Goal: Transaction & Acquisition: Purchase product/service

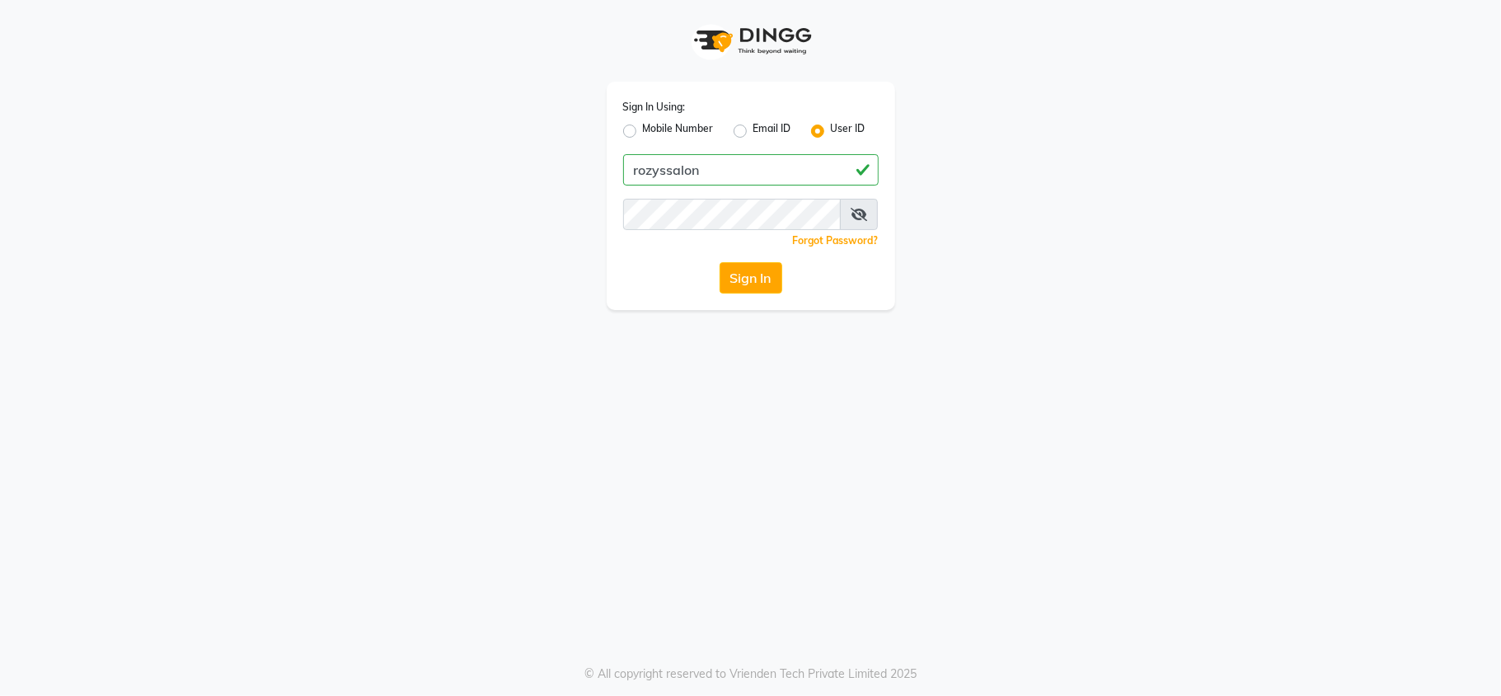
type input "rozyssalon"
click at [525, 314] on div "Sign In Using: Mobile Number Email ID User ID rozyssalon Remember me Forgot Pas…" at bounding box center [750, 348] width 1501 height 696
click at [732, 275] on button "Sign In" at bounding box center [751, 277] width 63 height 31
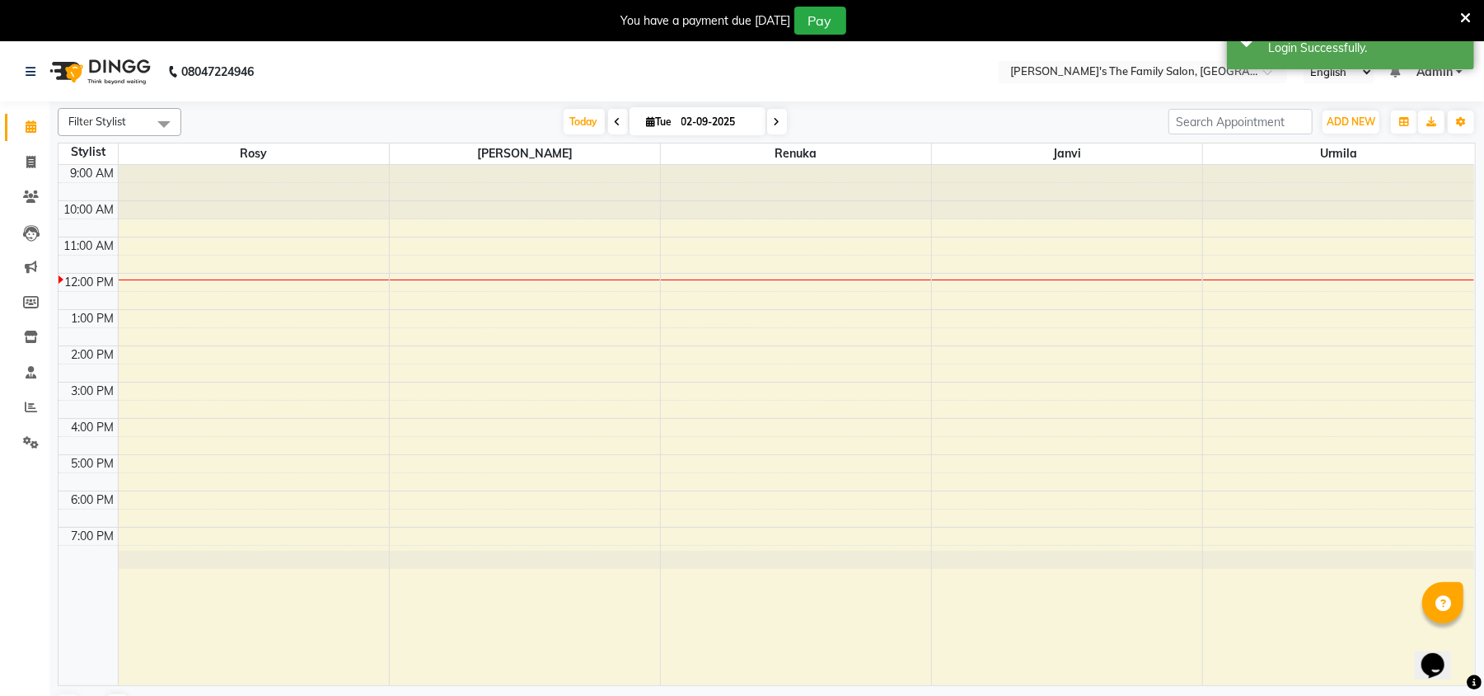
click at [679, 216] on div at bounding box center [796, 192] width 270 height 54
click at [693, 223] on div "9:00 AM 10:00 AM 11:00 AM 12:00 PM 1:00 PM 2:00 PM 3:00 PM 4:00 PM 5:00 PM 6:00…" at bounding box center [767, 425] width 1416 height 520
select select "50502"
select select "tentative"
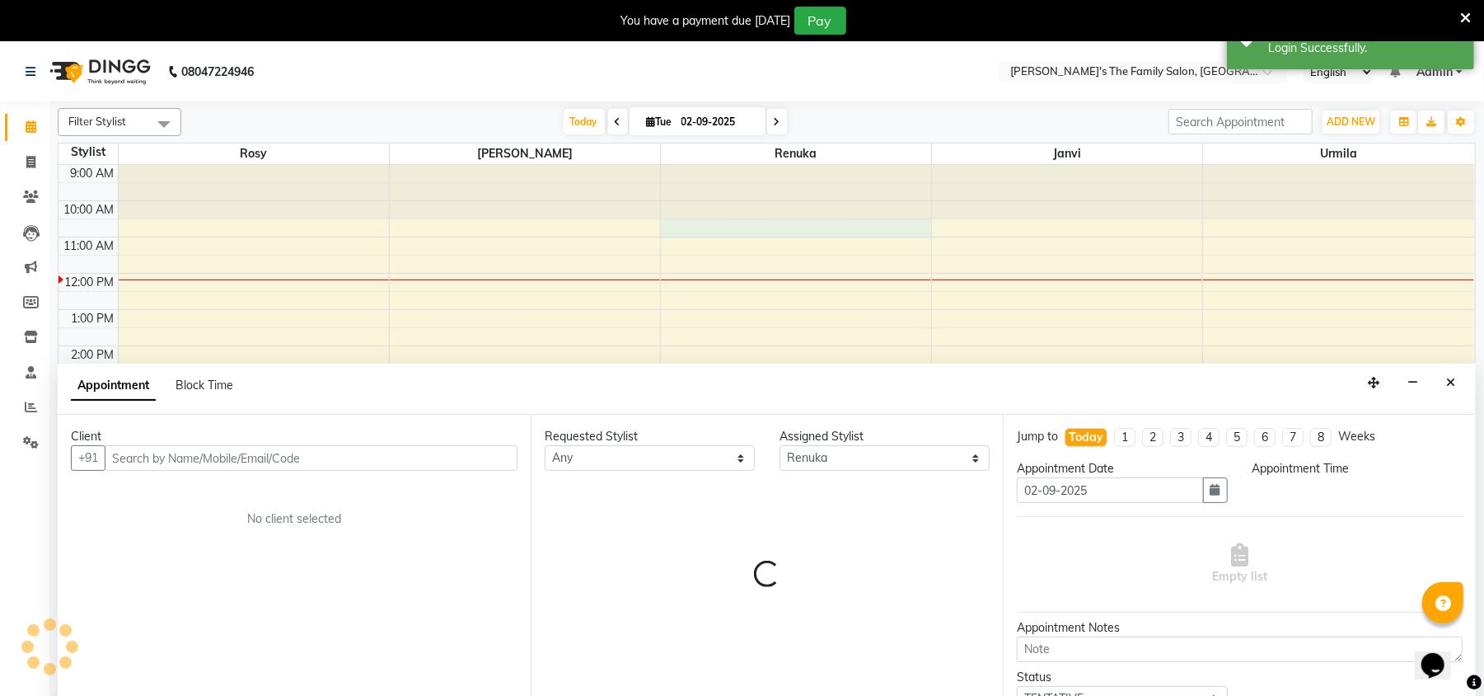
scroll to position [41, 0]
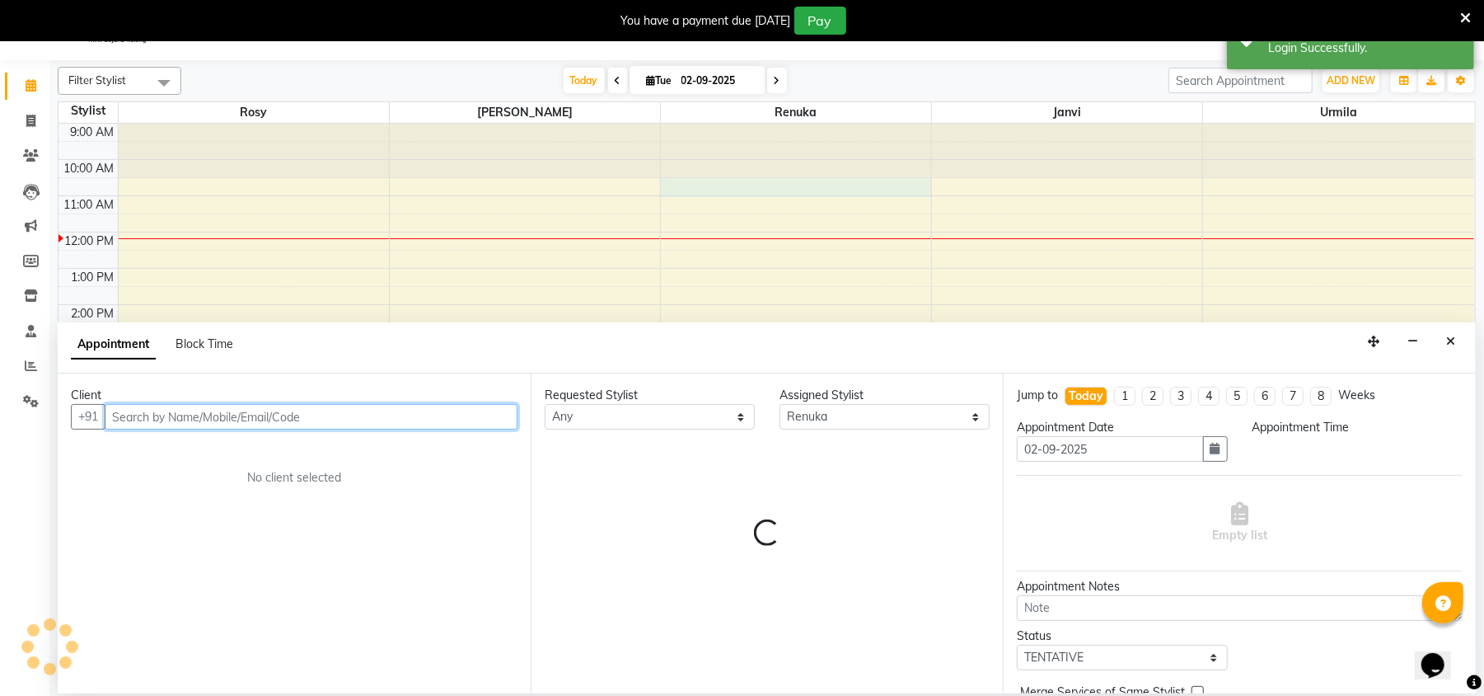
select select "630"
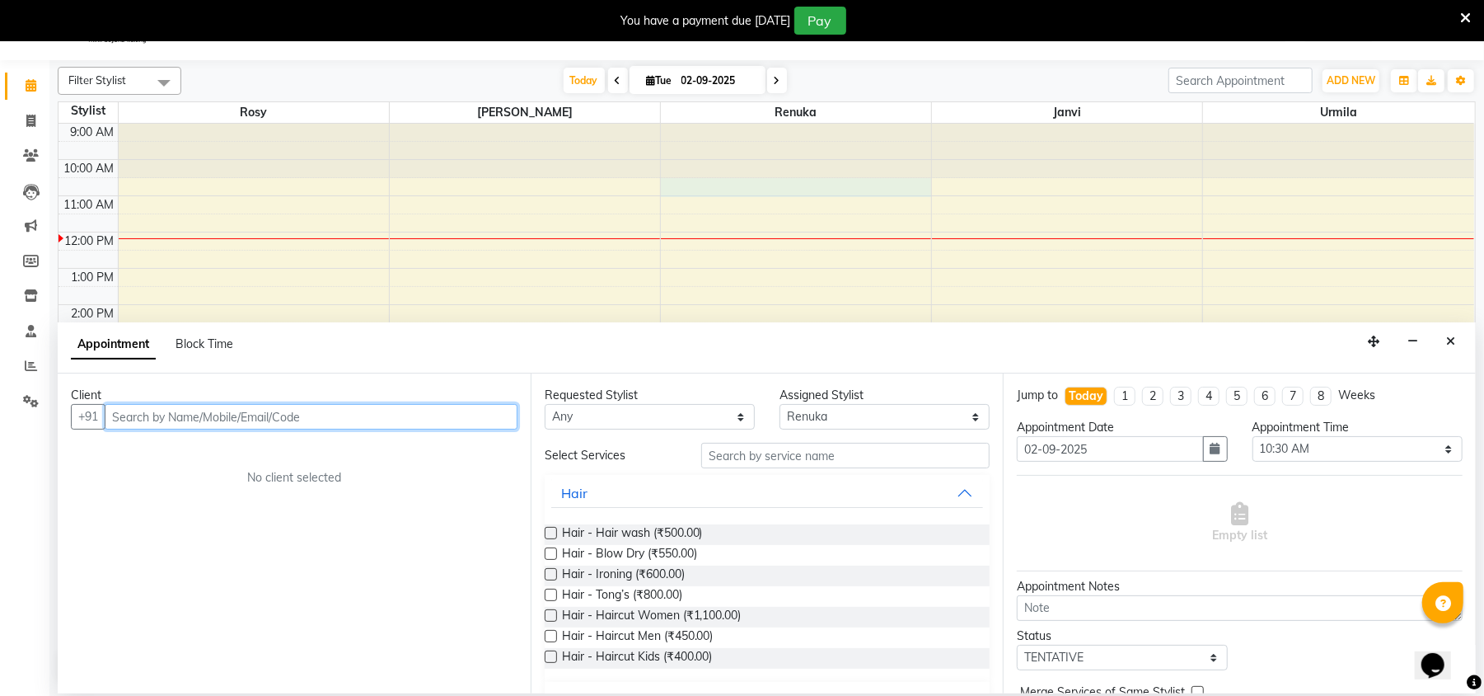
click at [137, 415] on input "text" at bounding box center [311, 417] width 413 height 26
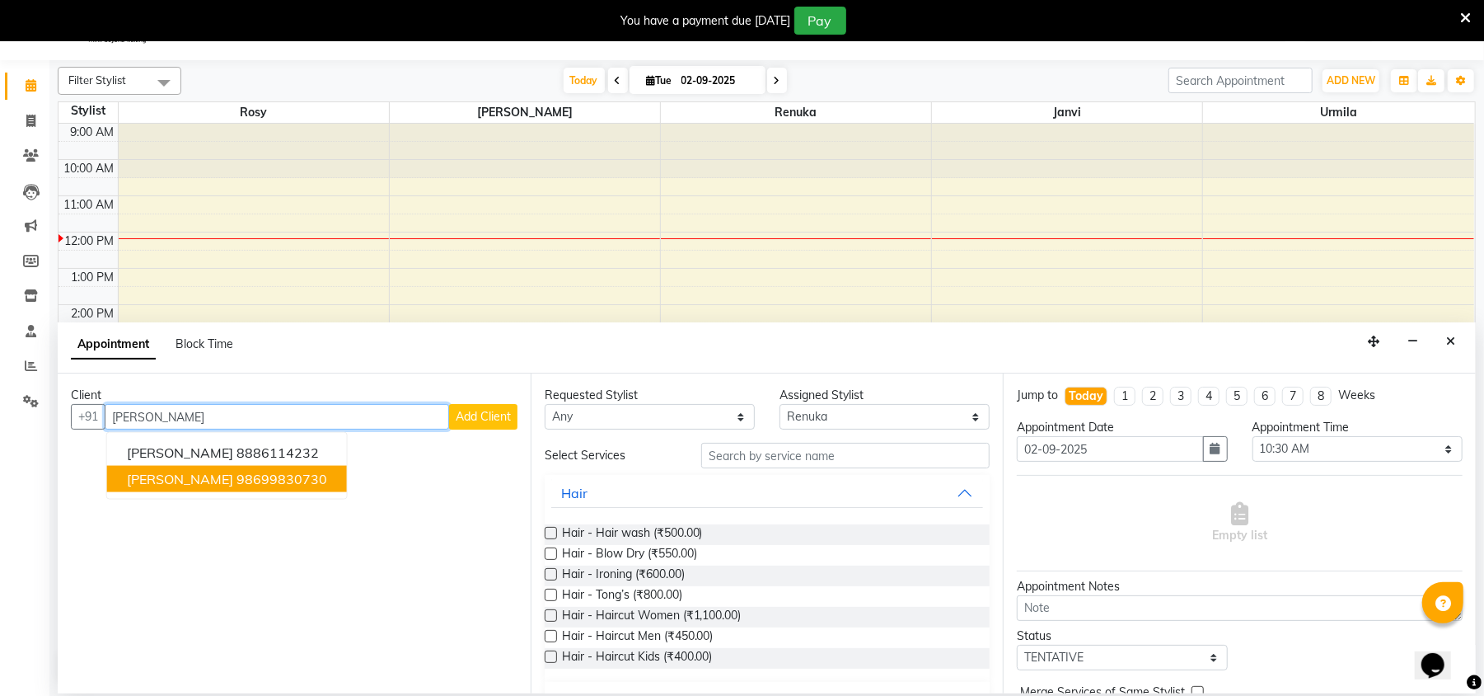
click at [192, 472] on span "[PERSON_NAME]" at bounding box center [180, 479] width 106 height 16
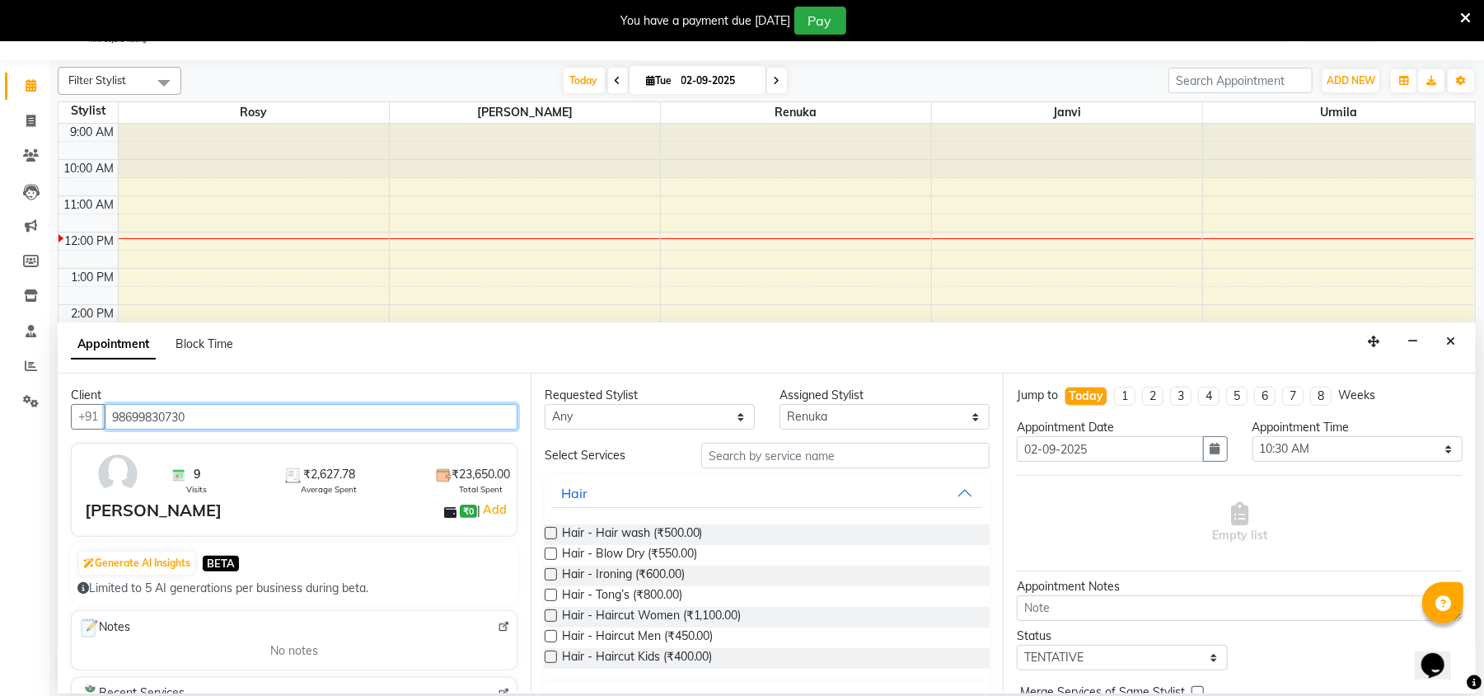
type input "98699830730"
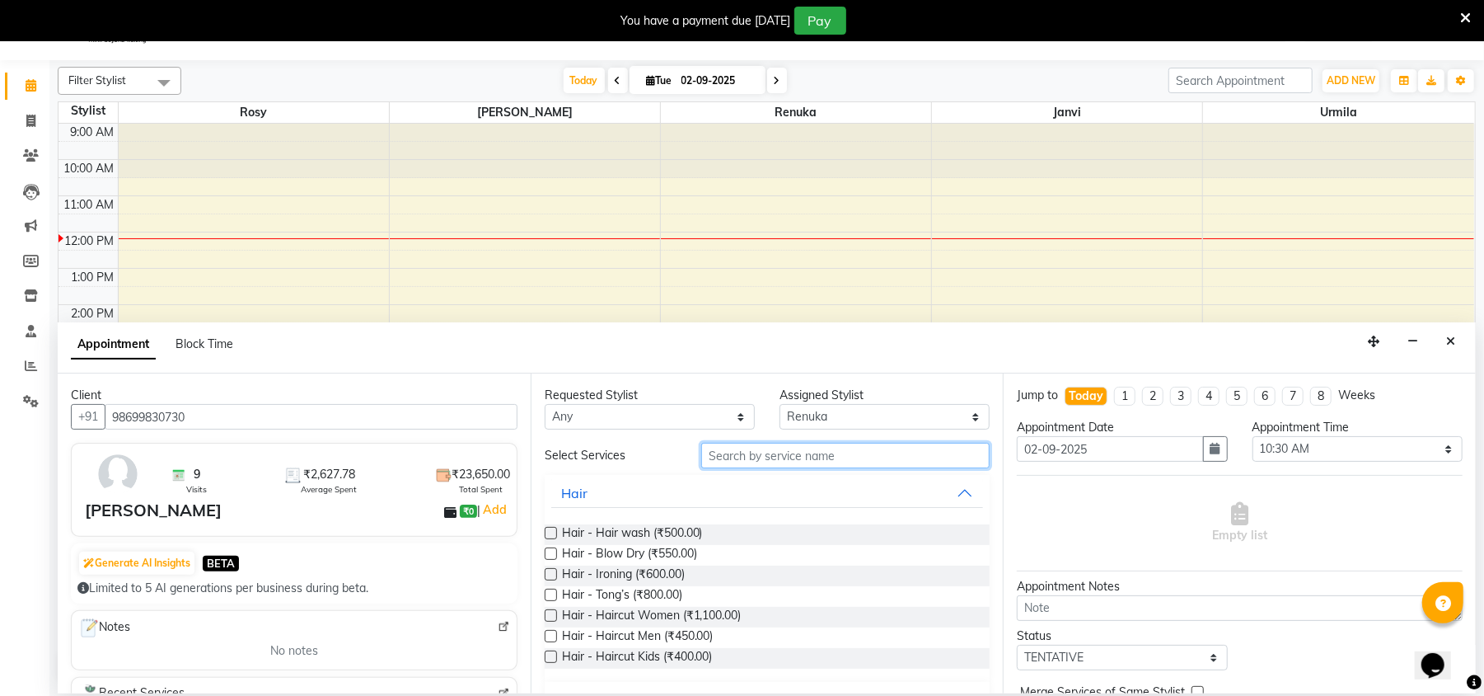
click at [750, 452] on input "text" at bounding box center [845, 456] width 288 height 26
click at [552, 552] on label at bounding box center [551, 553] width 12 height 12
click at [552, 552] on input "checkbox" at bounding box center [550, 555] width 11 height 11
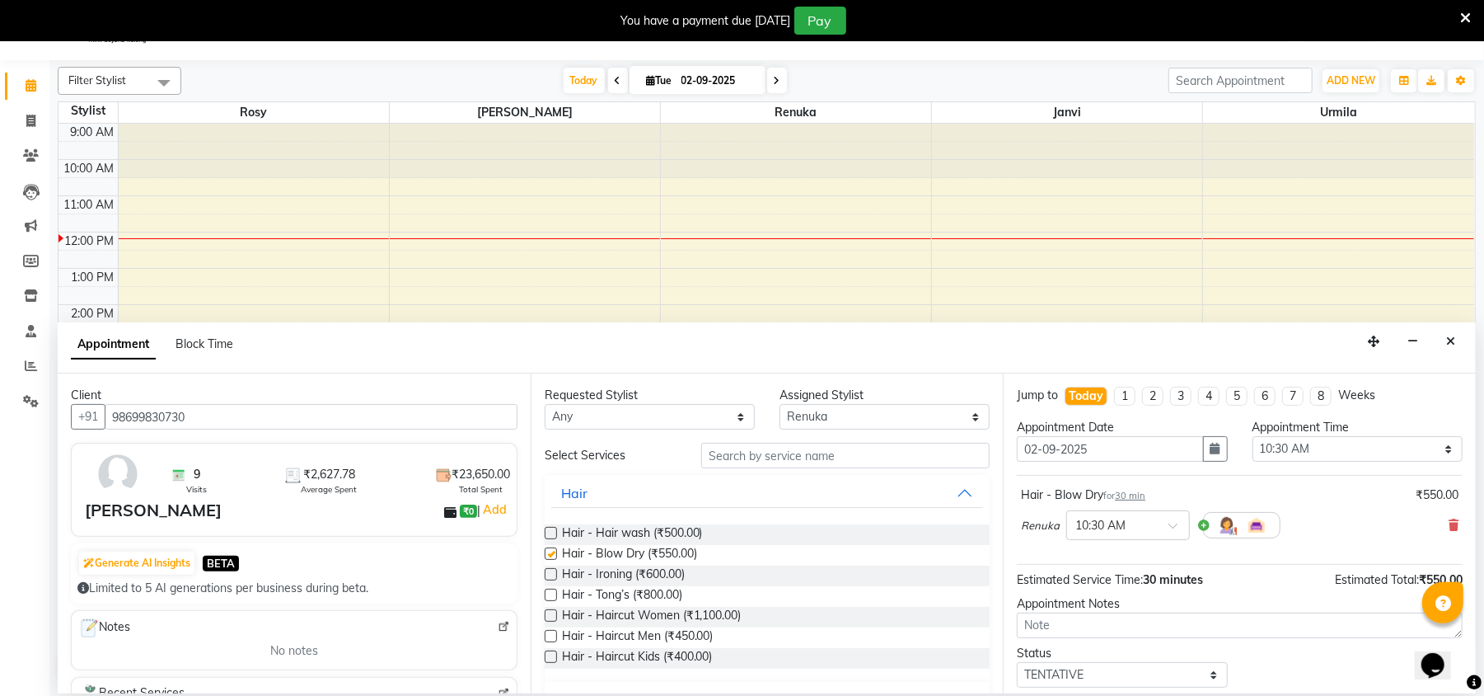
checkbox input "false"
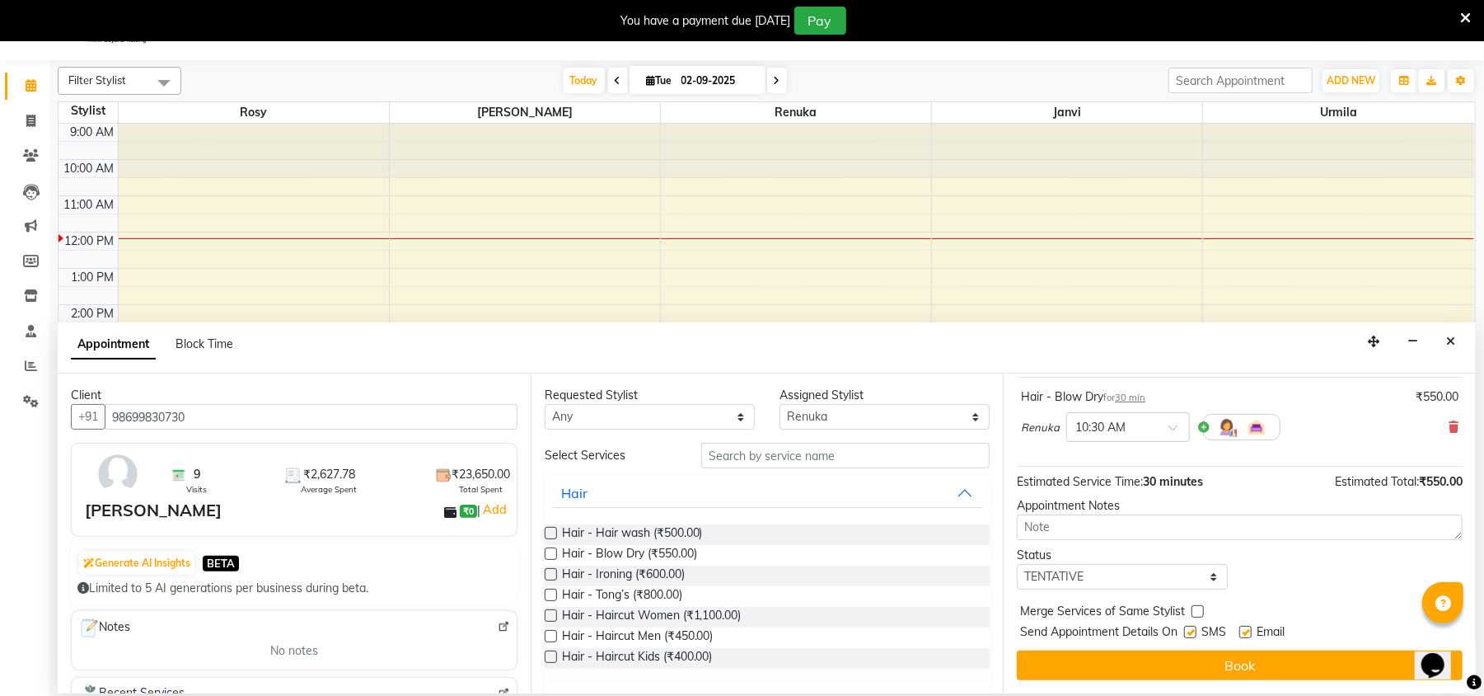
click at [1192, 631] on label at bounding box center [1190, 632] width 12 height 12
click at [1192, 631] on input "checkbox" at bounding box center [1189, 633] width 11 height 11
checkbox input "false"
click at [1249, 628] on label at bounding box center [1246, 632] width 12 height 12
click at [1249, 628] on input "checkbox" at bounding box center [1245, 633] width 11 height 11
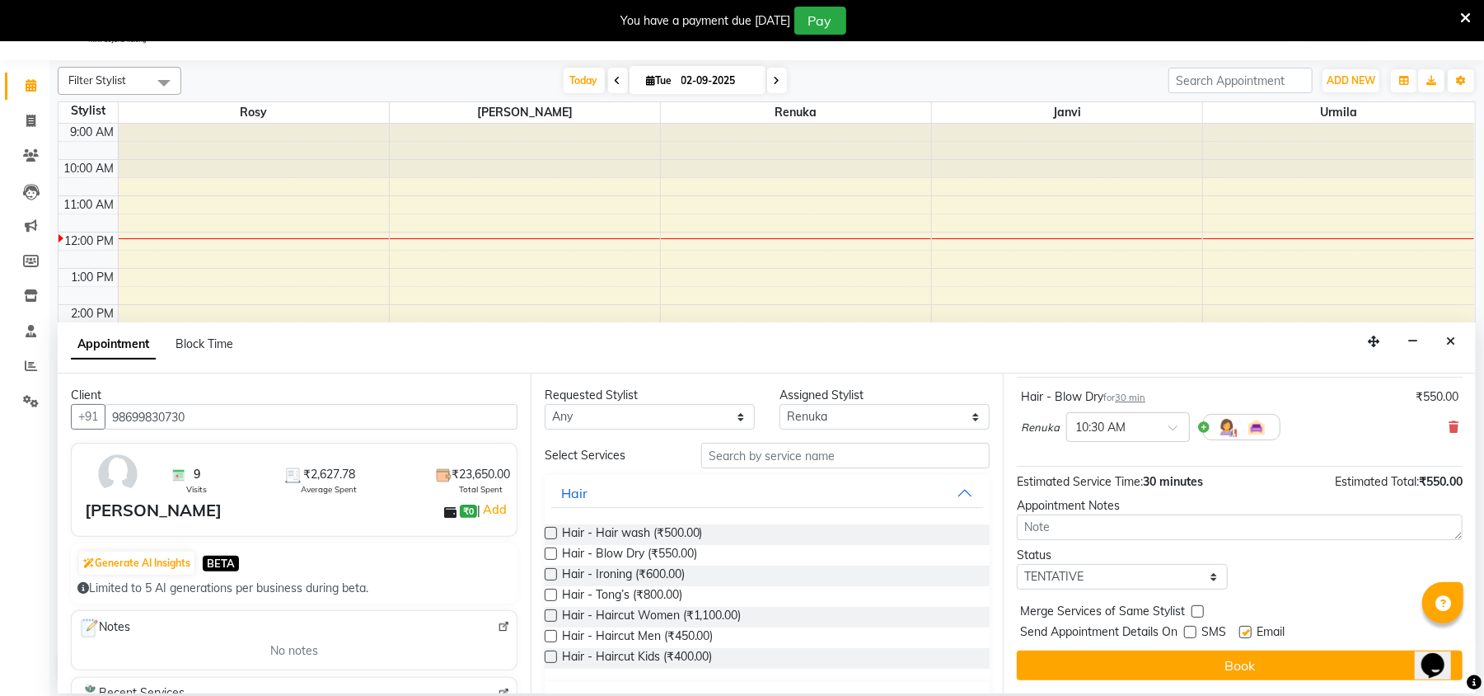
checkbox input "false"
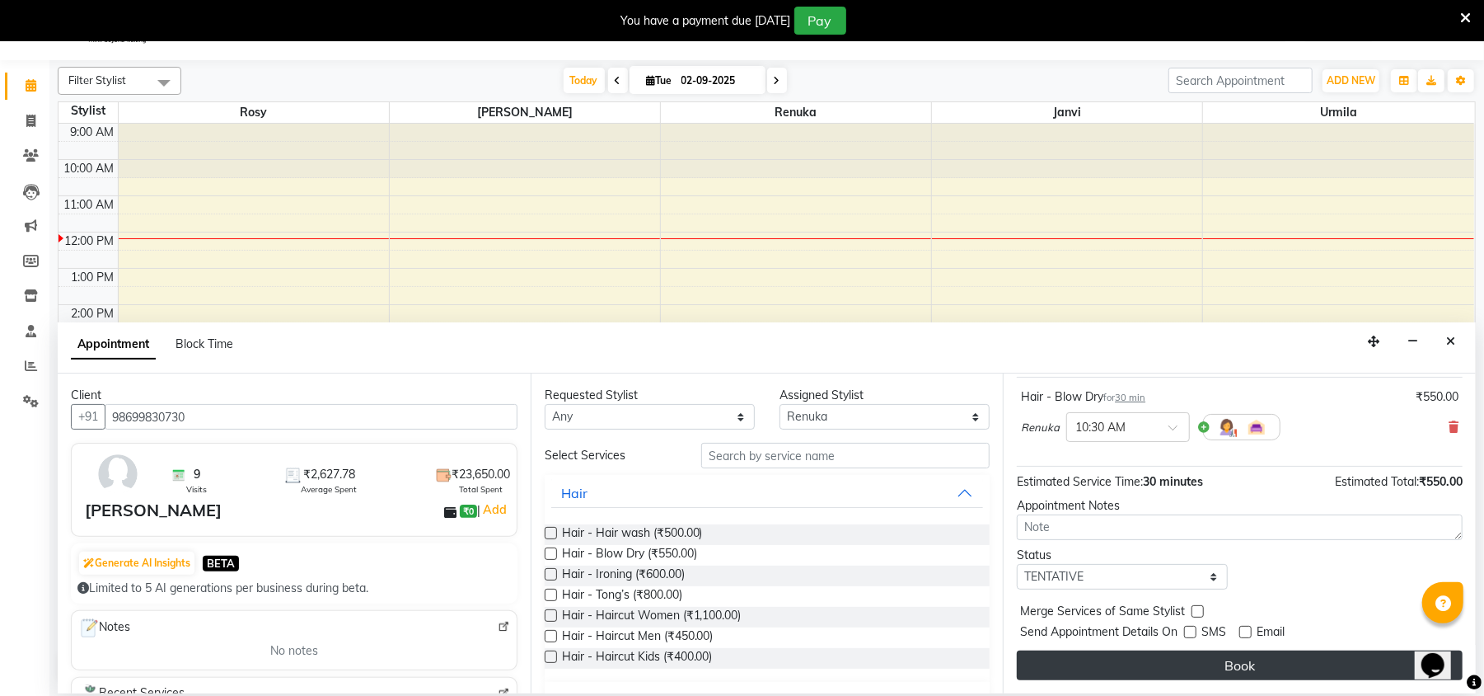
click at [1245, 661] on button "Book" at bounding box center [1240, 665] width 446 height 30
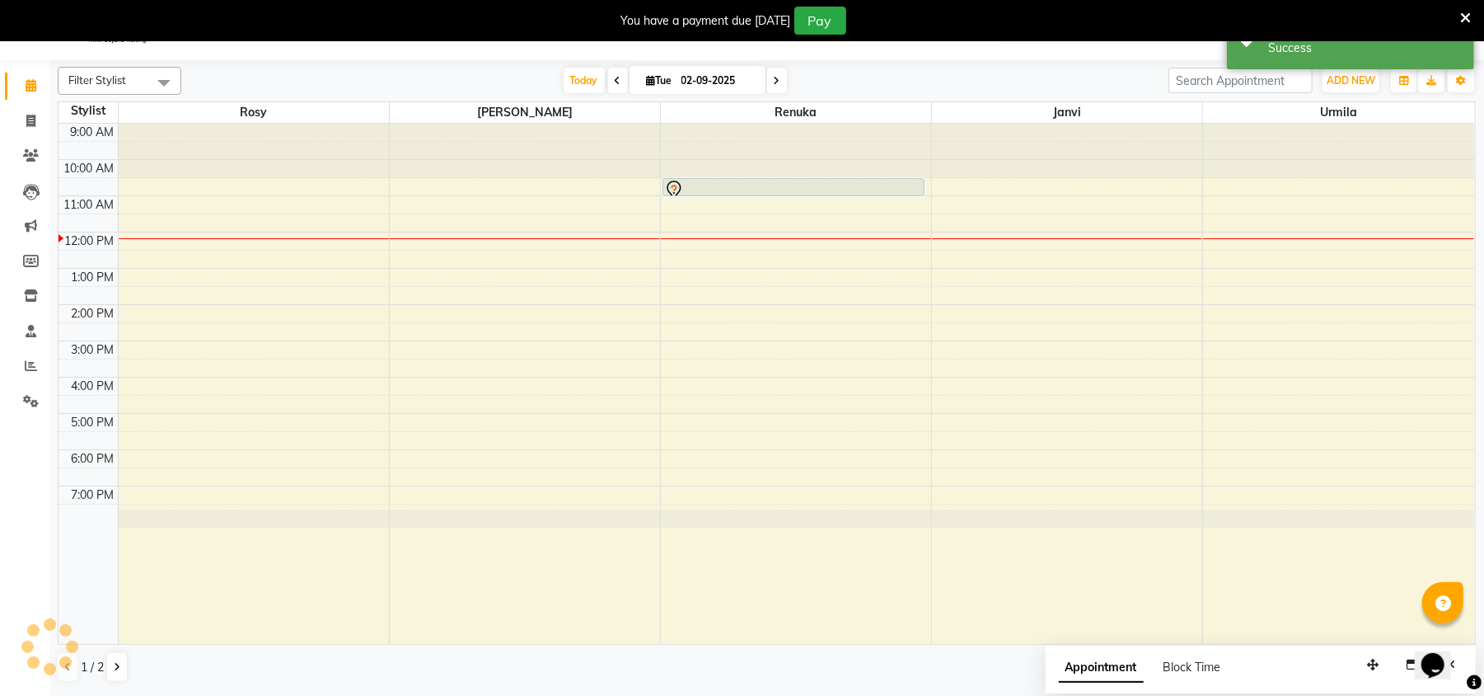
scroll to position [0, 0]
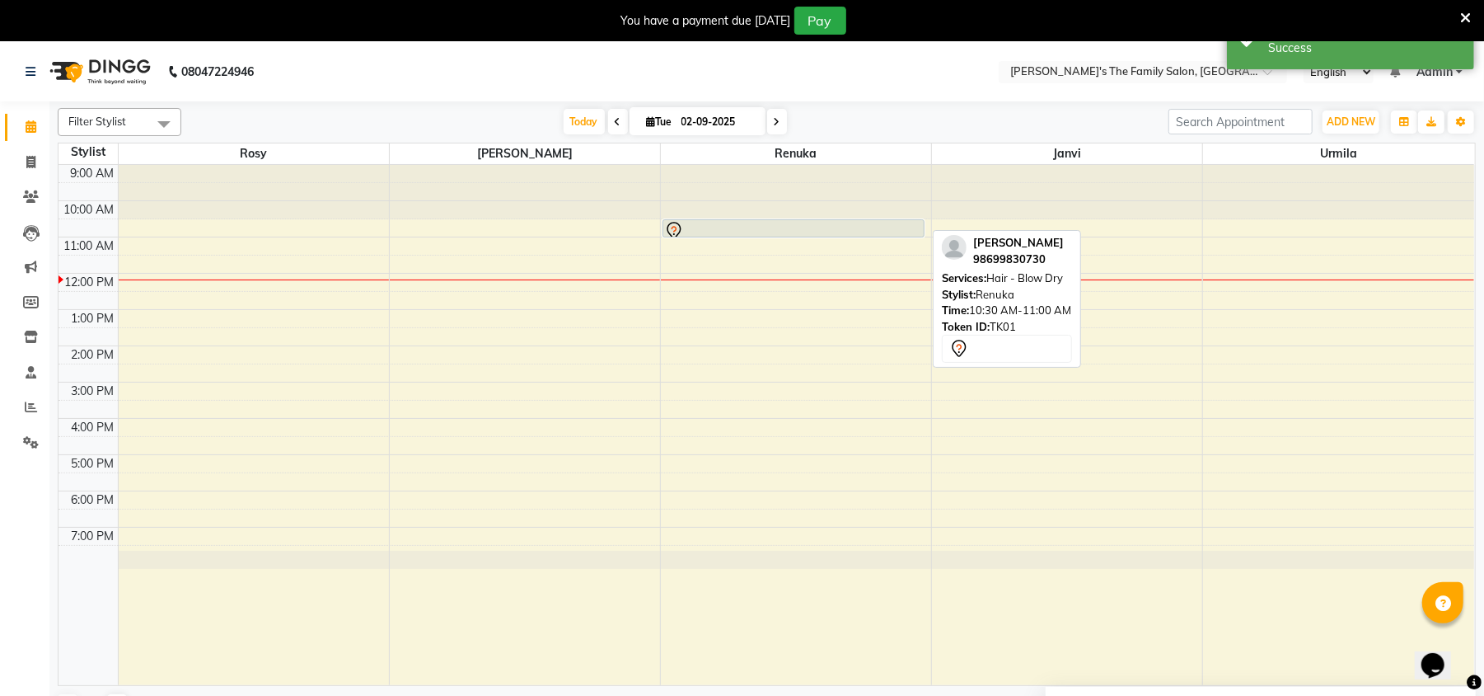
click at [766, 228] on div at bounding box center [793, 231] width 259 height 20
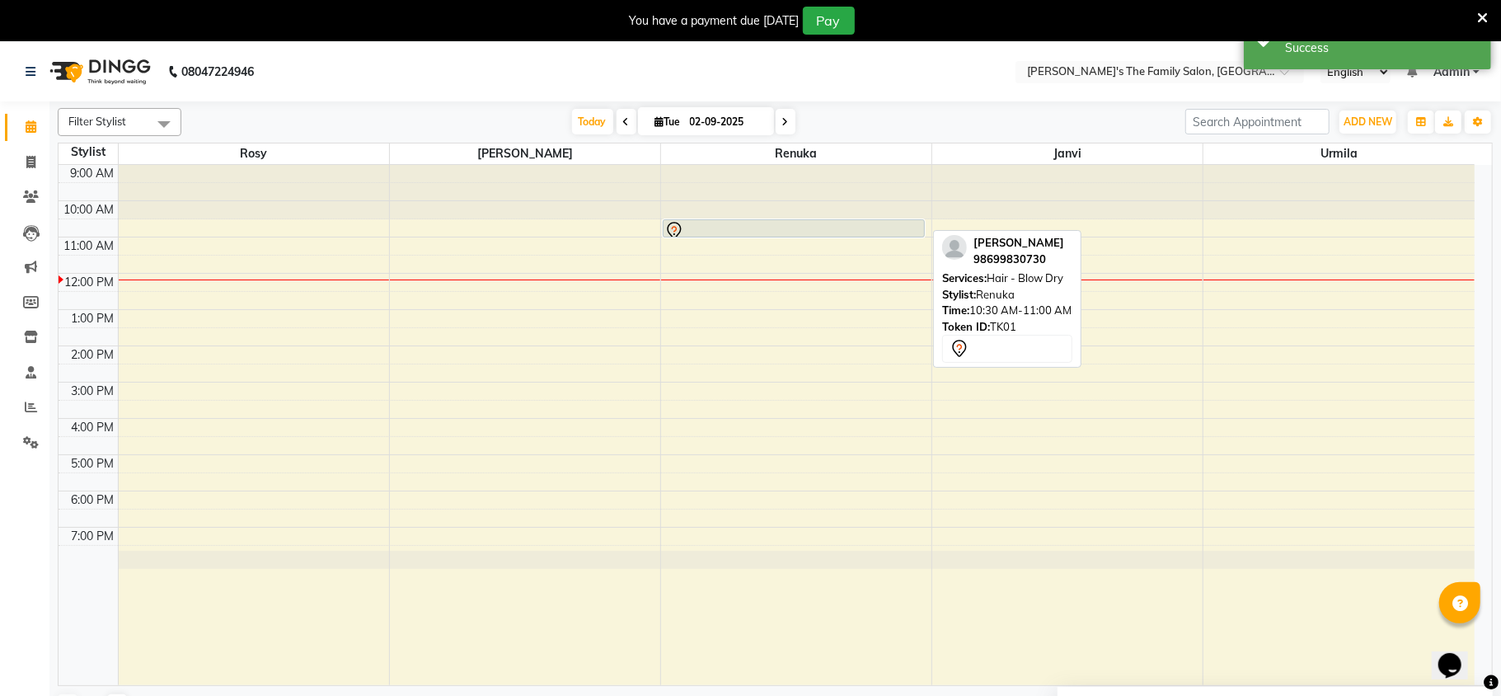
select select "7"
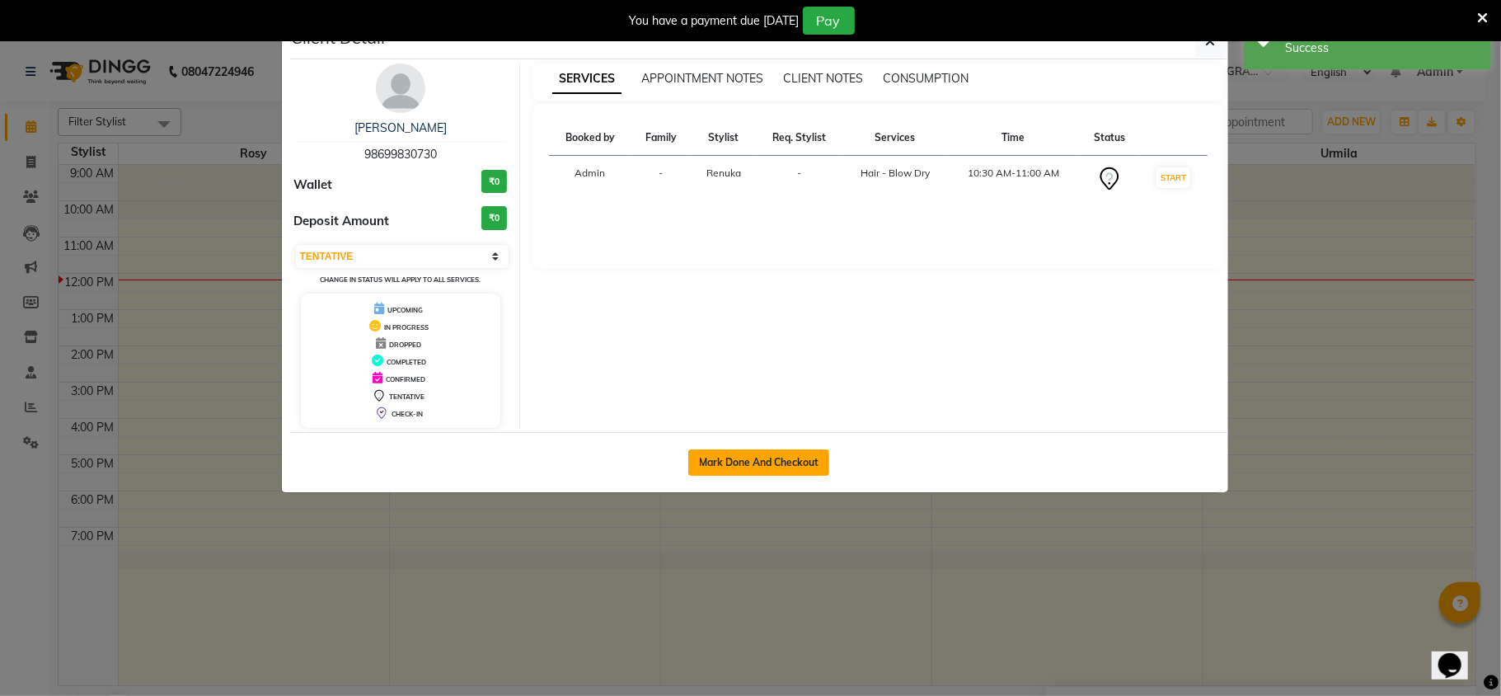
click at [740, 455] on button "Mark Done And Checkout" at bounding box center [758, 462] width 141 height 26
select select "6537"
select select "service"
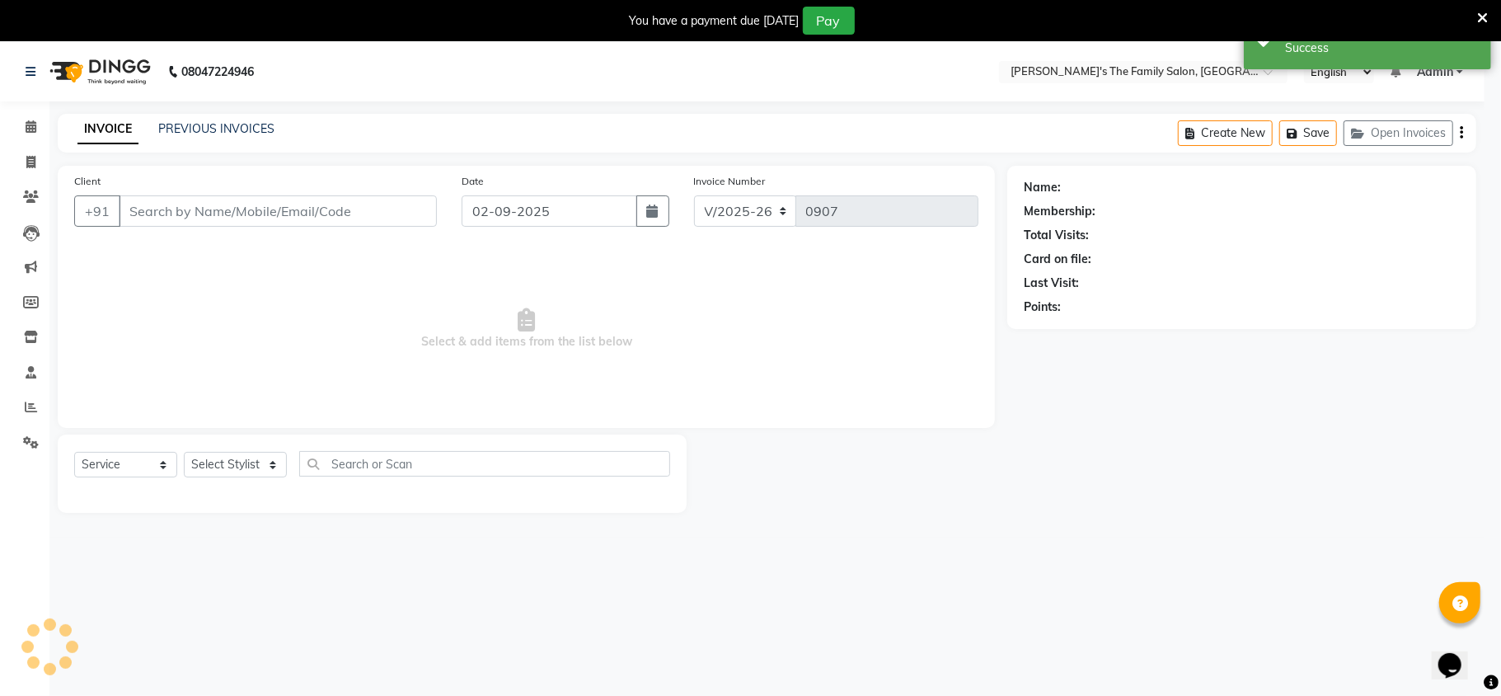
select select "3"
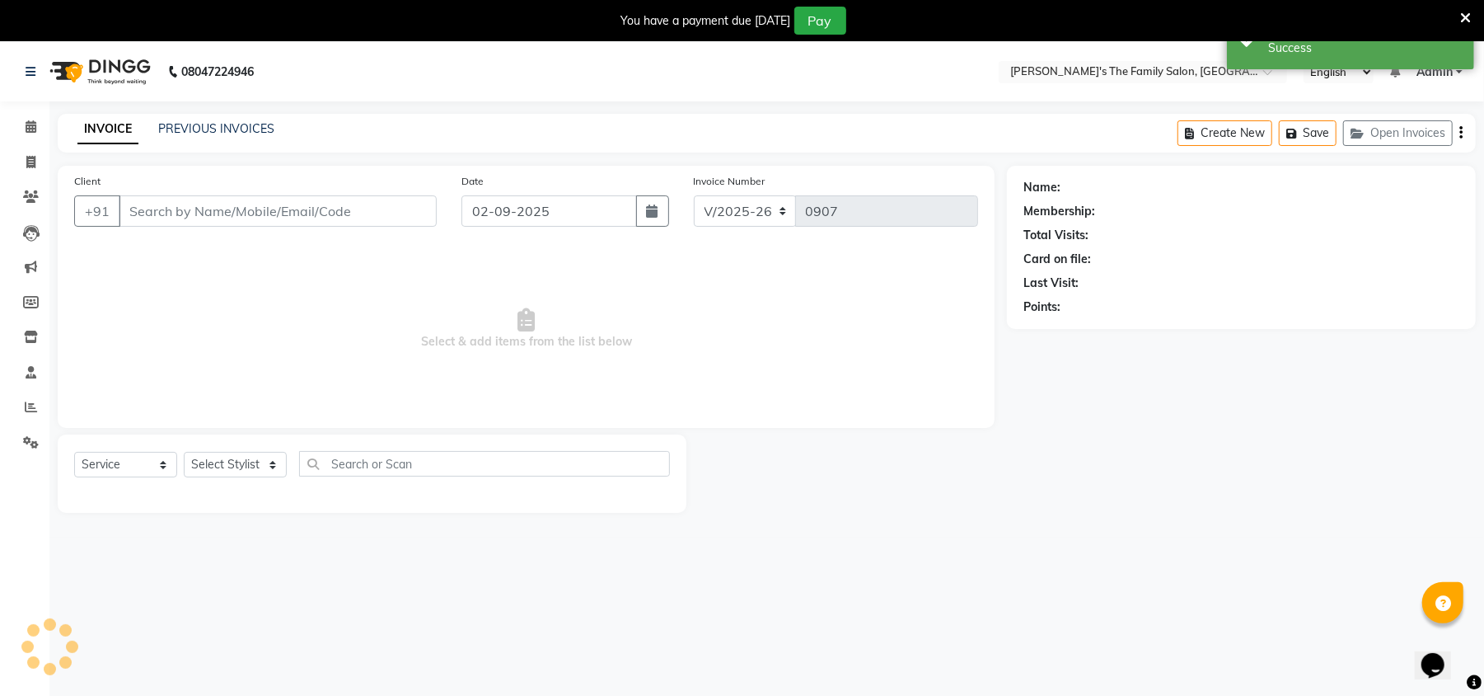
type input "98699830730"
select select "50502"
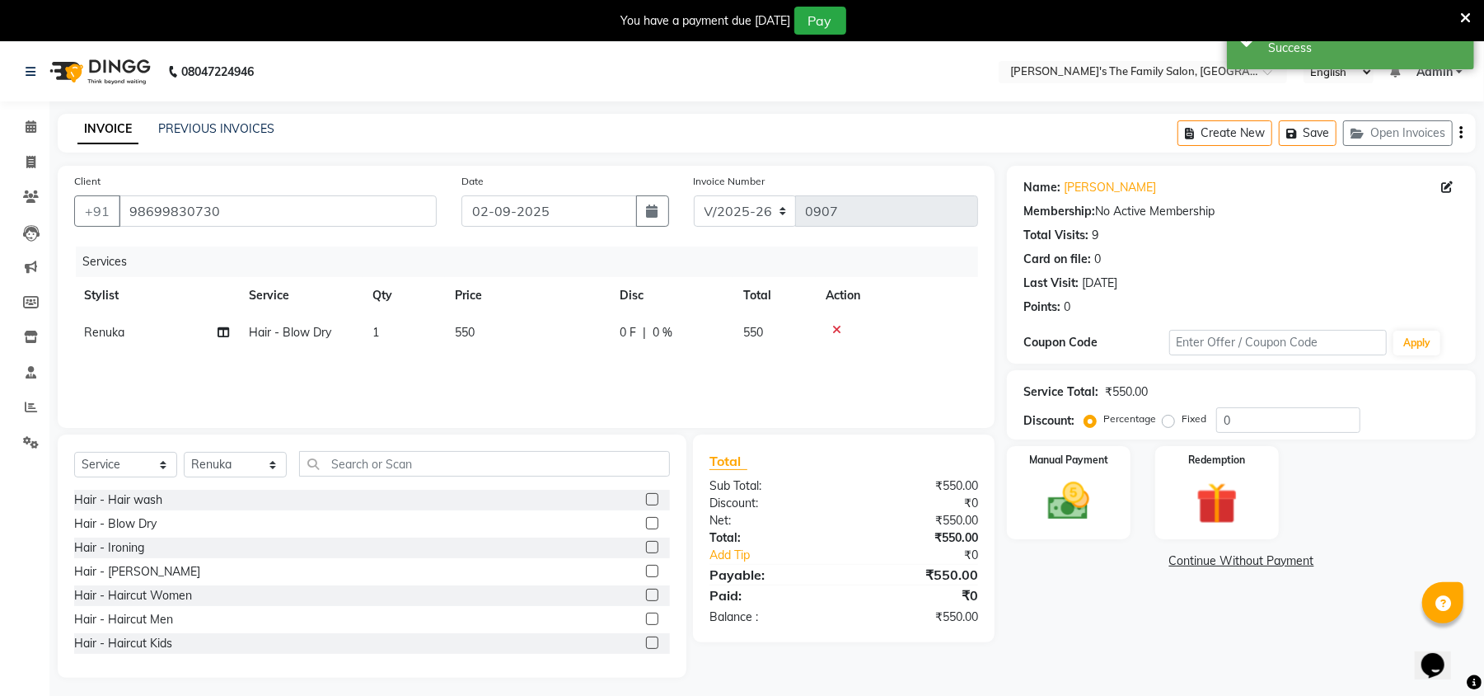
click at [495, 344] on td "550" at bounding box center [527, 332] width 165 height 37
select select "50502"
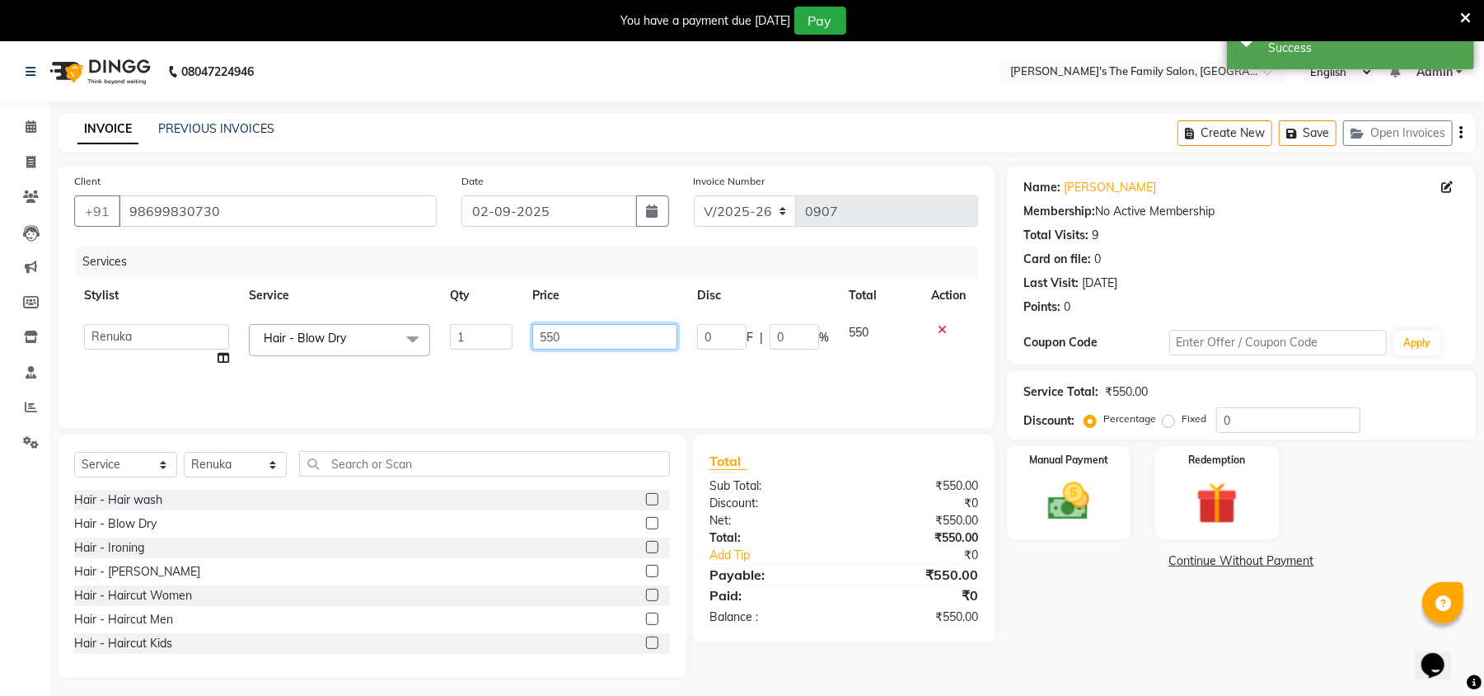
click at [584, 343] on input "550" at bounding box center [604, 337] width 145 height 26
type input "5"
type input "500"
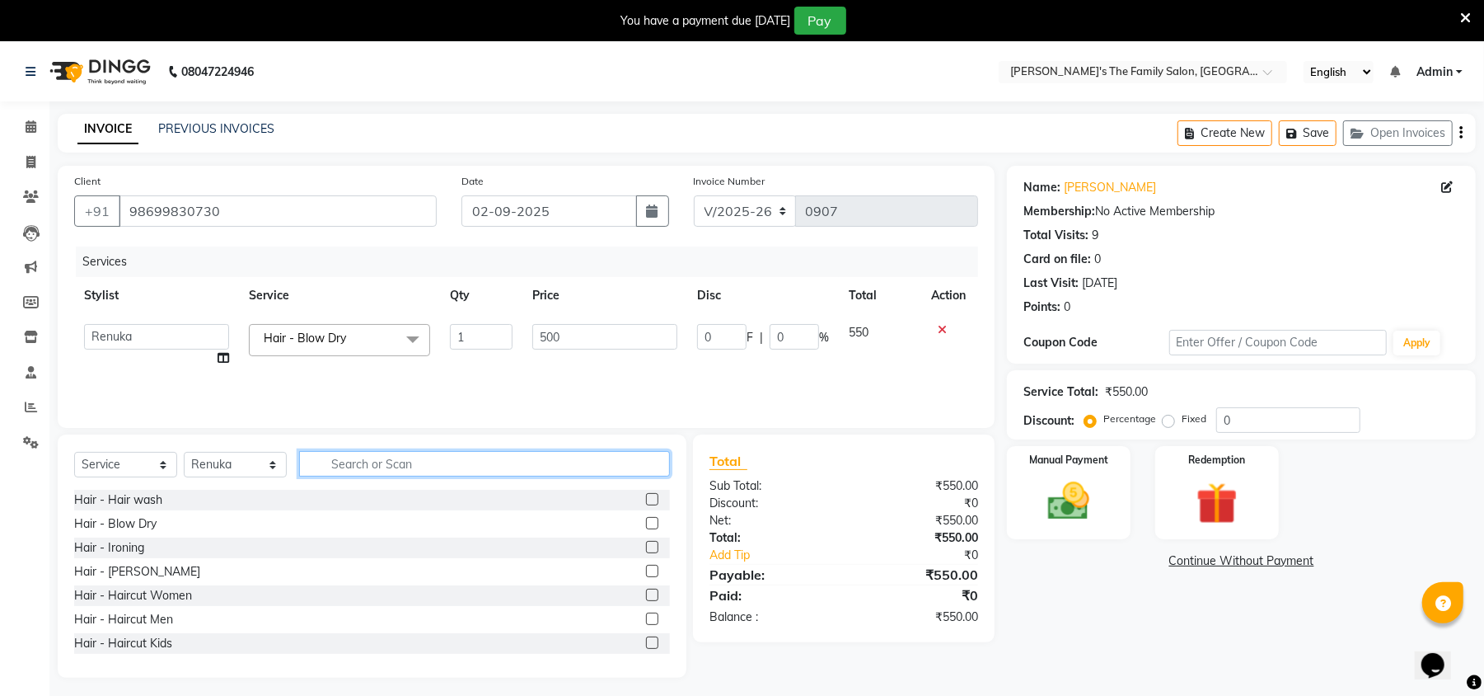
click at [403, 473] on input "text" at bounding box center [484, 464] width 371 height 26
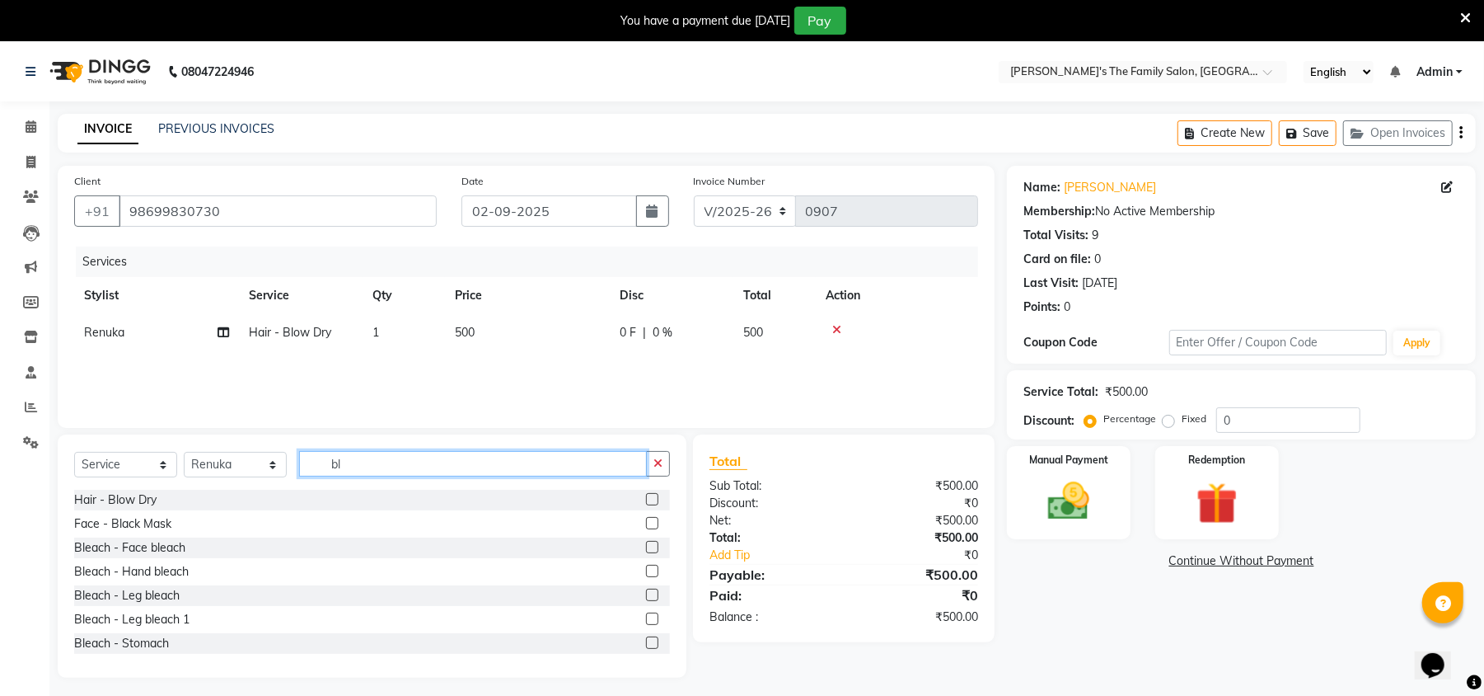
type input "bl"
click at [646, 519] on label at bounding box center [652, 523] width 12 height 12
click at [646, 519] on input "checkbox" at bounding box center [651, 523] width 11 height 11
checkbox input "false"
click at [646, 572] on label at bounding box center [652, 571] width 12 height 12
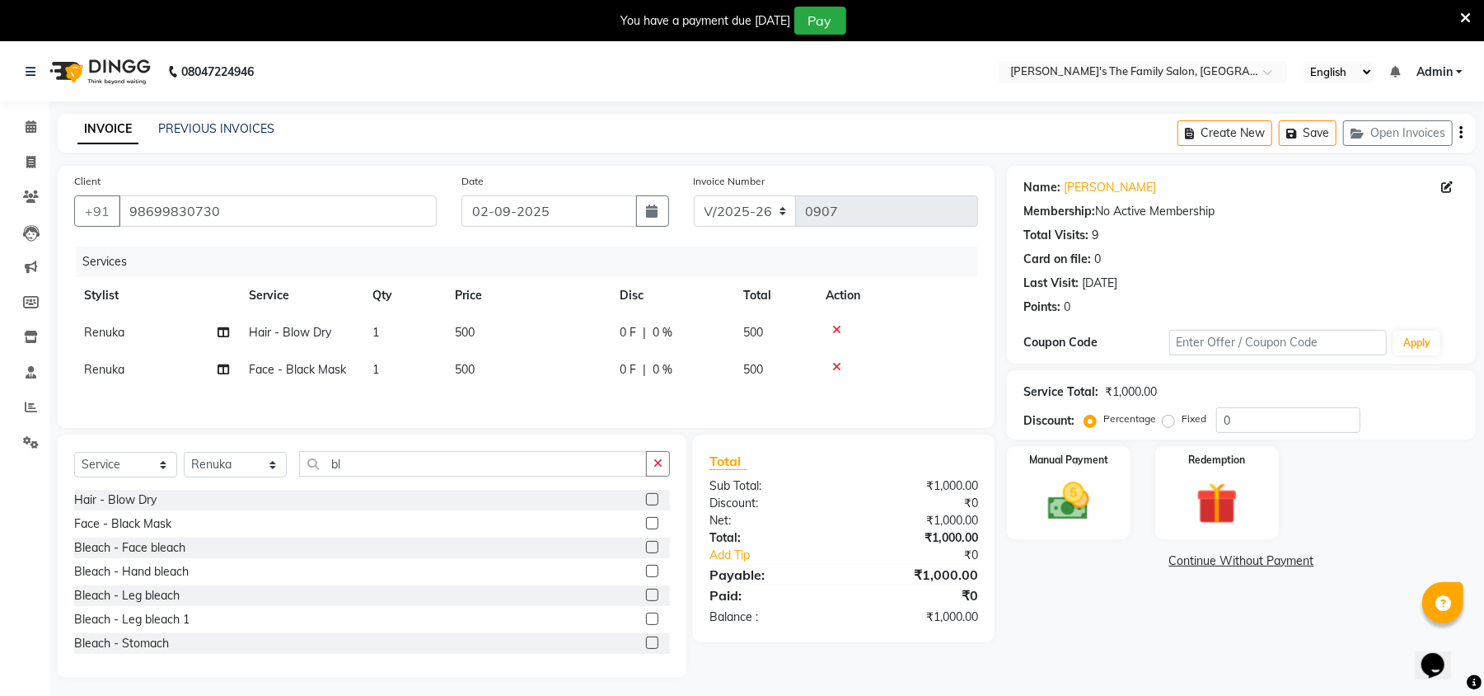
click at [646, 572] on input "checkbox" at bounding box center [651, 571] width 11 height 11
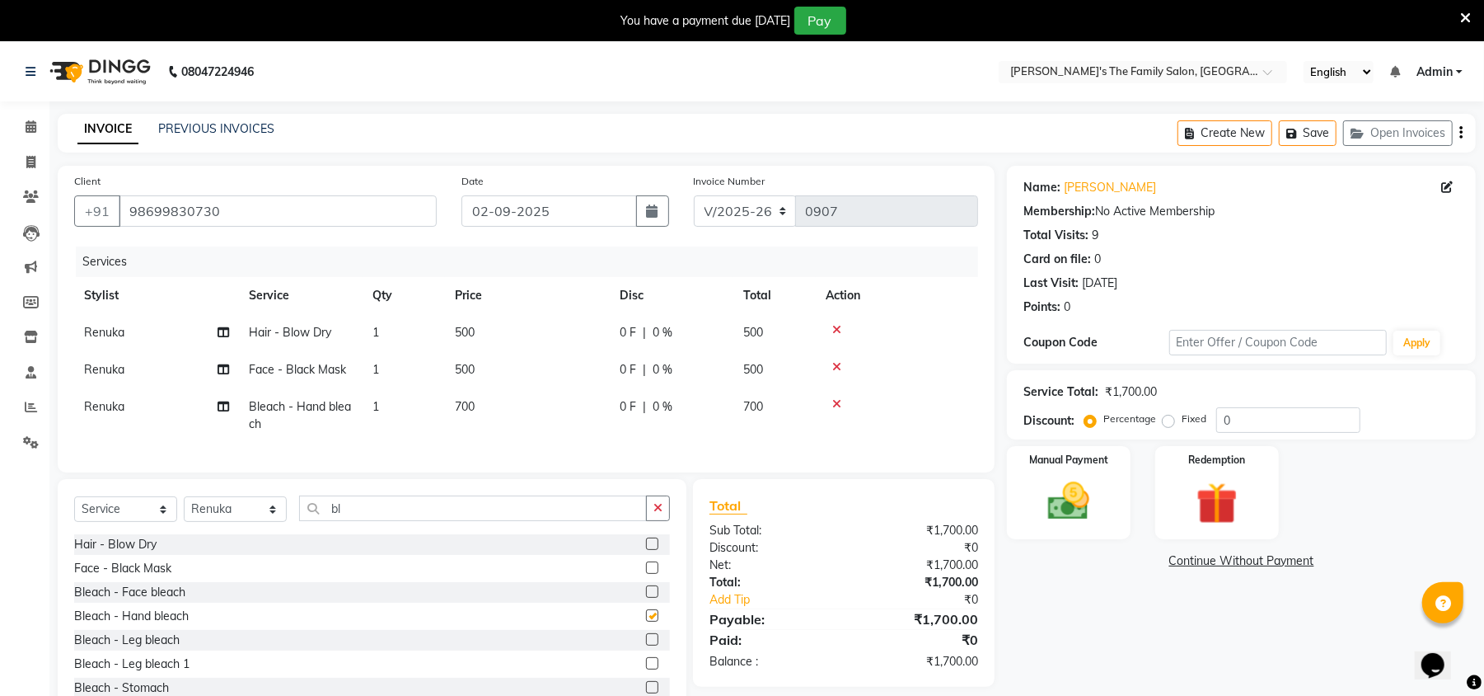
checkbox input "false"
click at [495, 400] on td "700" at bounding box center [527, 415] width 165 height 54
select select "50502"
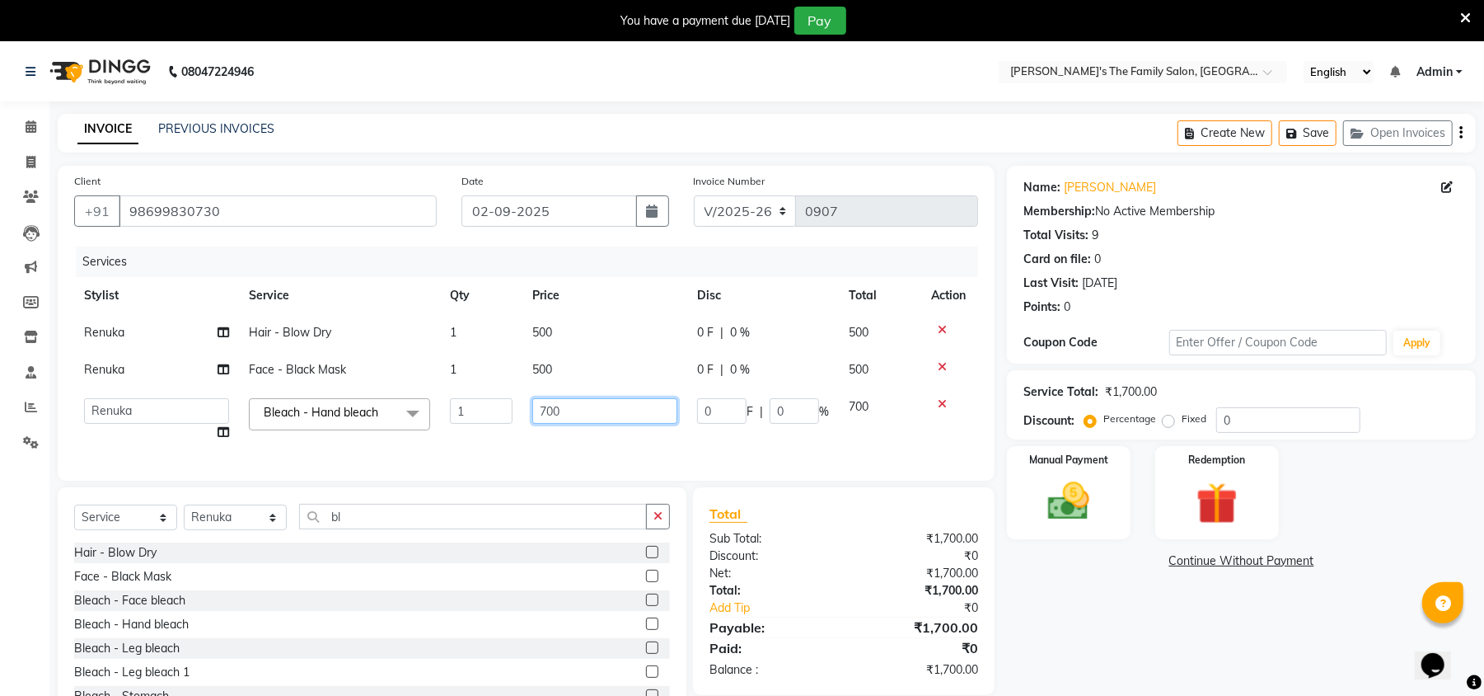
click at [575, 413] on input "700" at bounding box center [604, 411] width 145 height 26
type input "7"
type input "500"
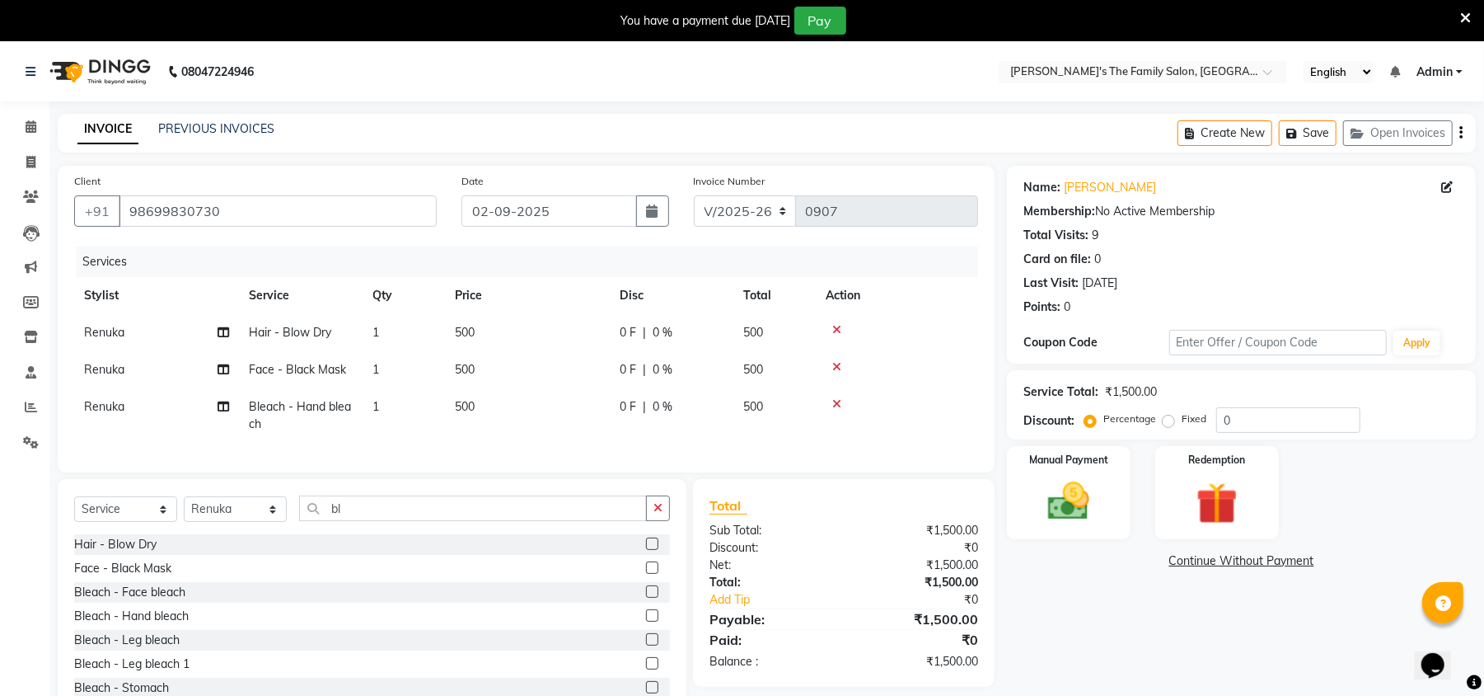
click at [110, 325] on span "Renuka" at bounding box center [104, 332] width 40 height 15
select select "50502"
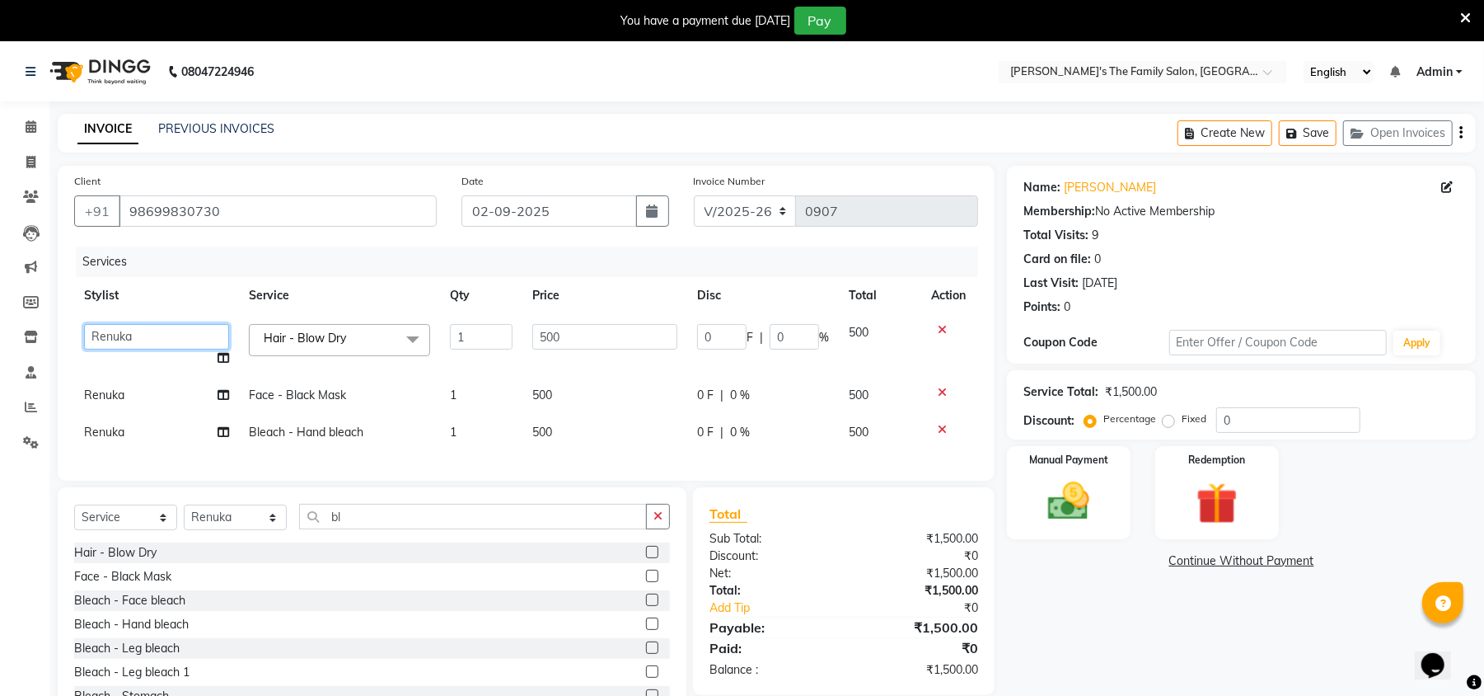
click at [110, 325] on select "[PERSON_NAME] [PERSON_NAME] Renuka Rosy [PERSON_NAME] [PERSON_NAME]" at bounding box center [156, 337] width 145 height 26
select select "50499"
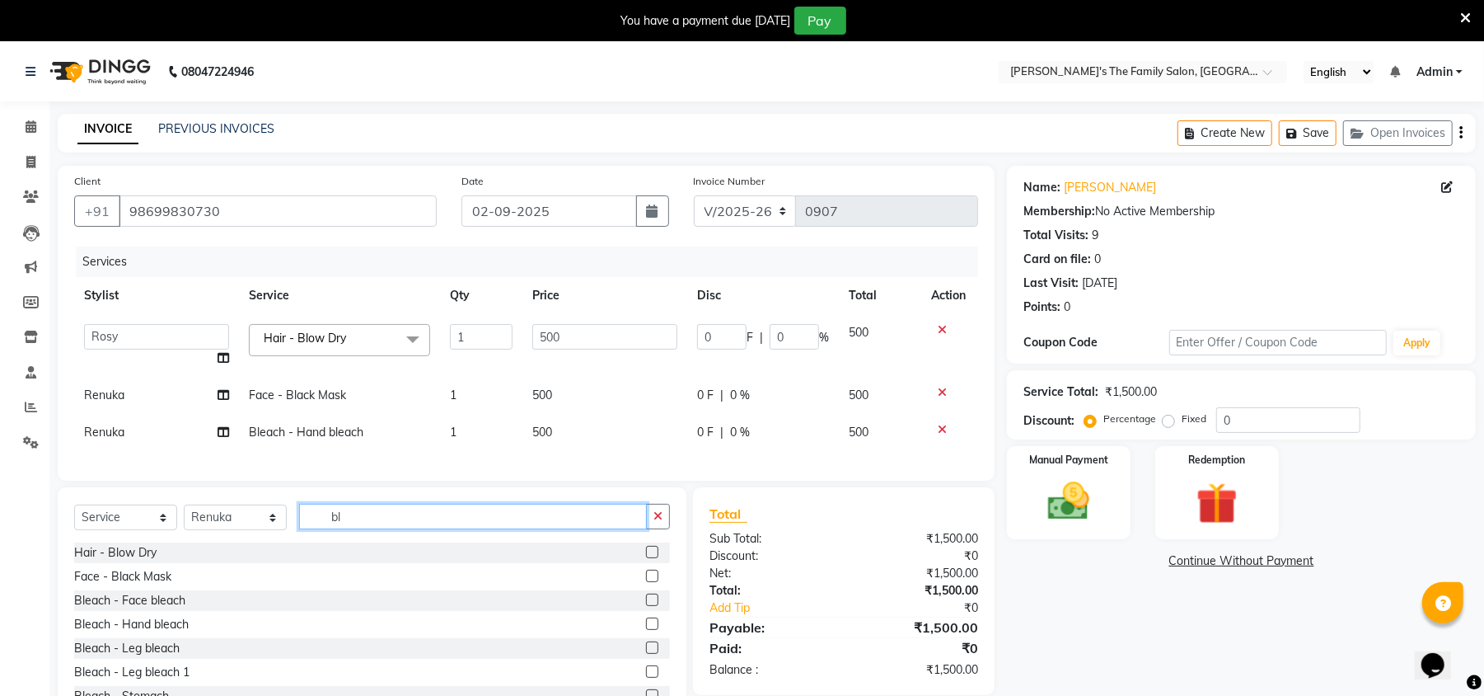
click at [429, 529] on input "bl" at bounding box center [473, 517] width 348 height 26
type input "b"
type input "ped"
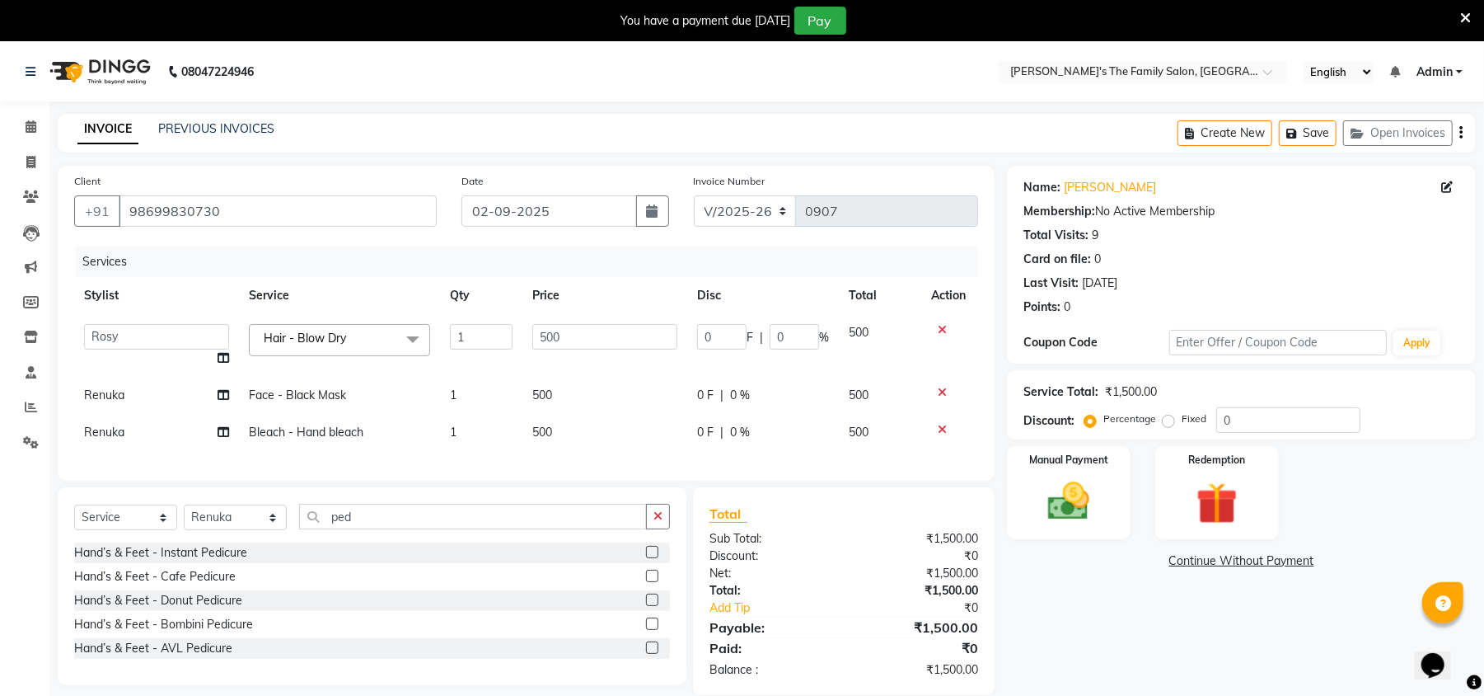
click at [650, 582] on label at bounding box center [652, 576] width 12 height 12
click at [650, 582] on input "checkbox" at bounding box center [651, 576] width 11 height 11
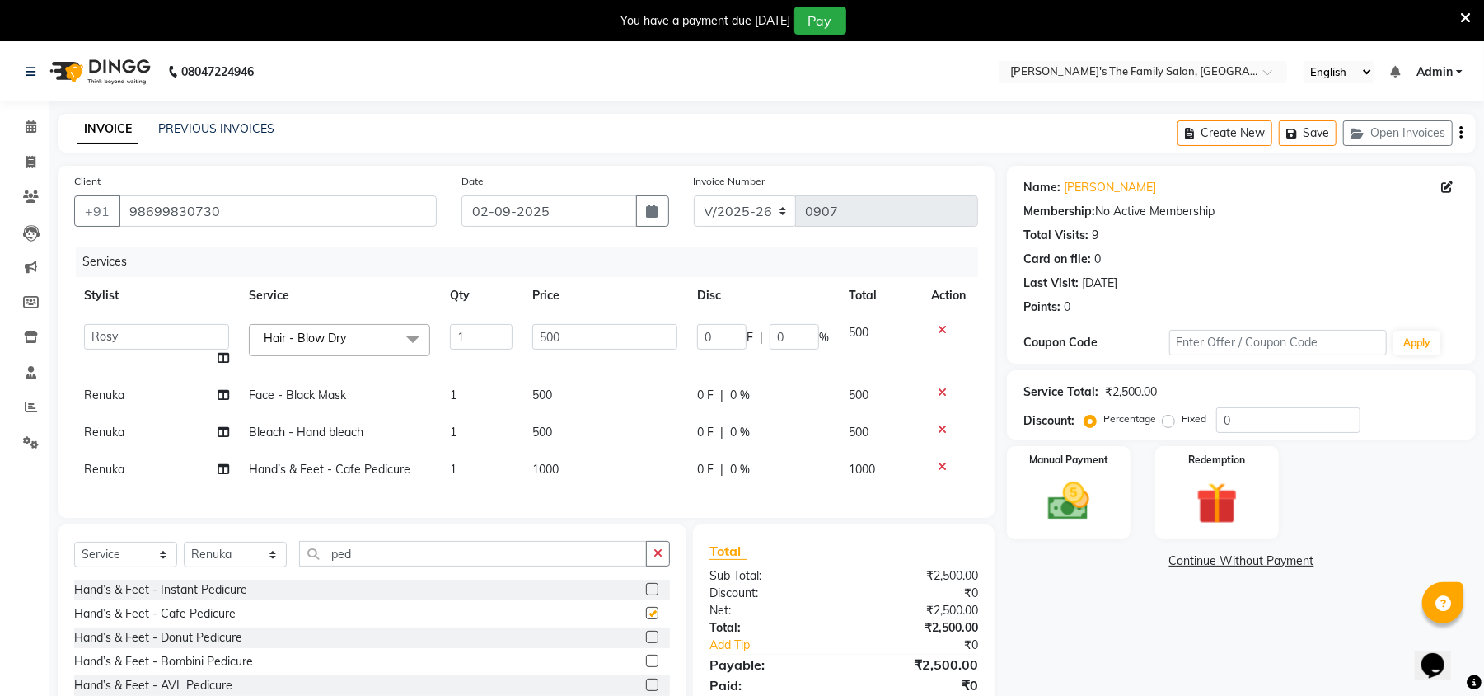
checkbox input "false"
click at [648, 595] on label at bounding box center [652, 589] width 12 height 12
click at [648, 595] on input "checkbox" at bounding box center [651, 589] width 11 height 11
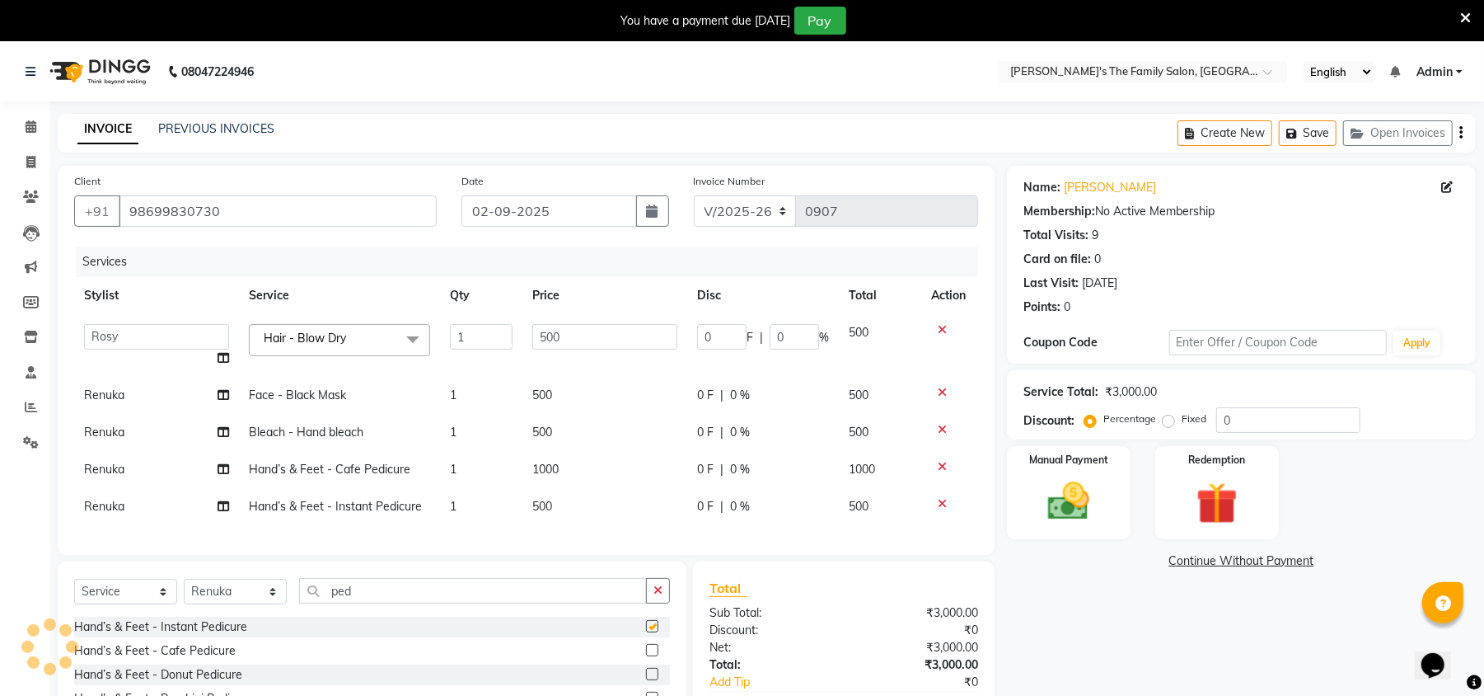
checkbox input "false"
click at [592, 478] on td "1000" at bounding box center [605, 469] width 165 height 37
select select "50502"
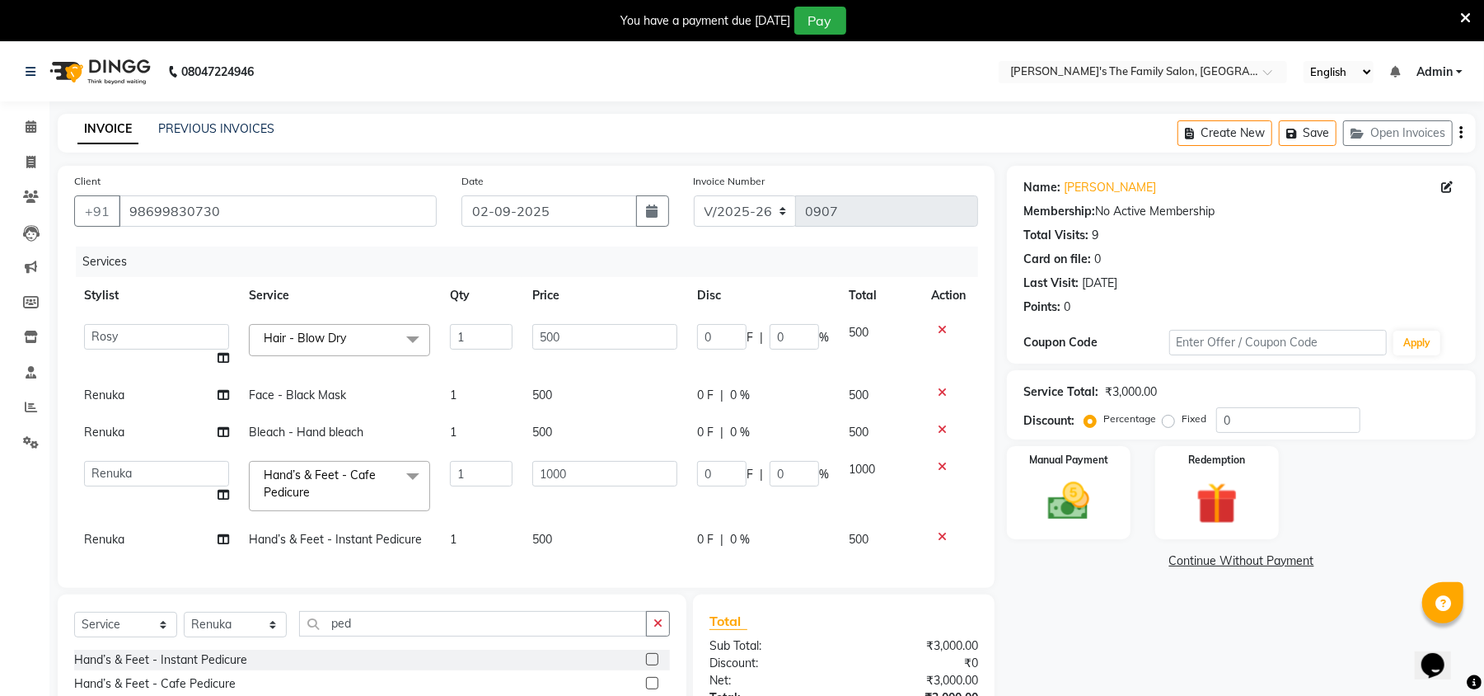
click at [940, 463] on icon at bounding box center [942, 467] width 9 height 12
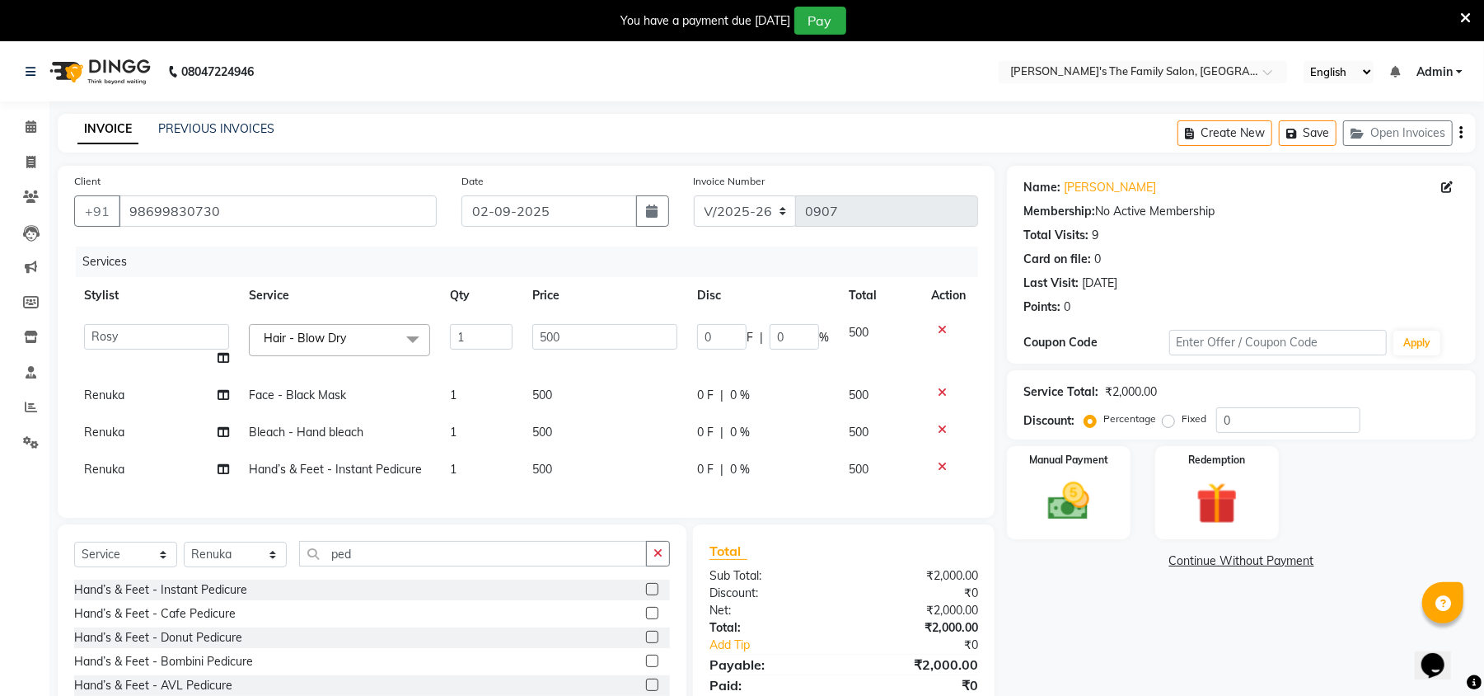
click at [565, 467] on td "500" at bounding box center [605, 469] width 165 height 37
select select "50502"
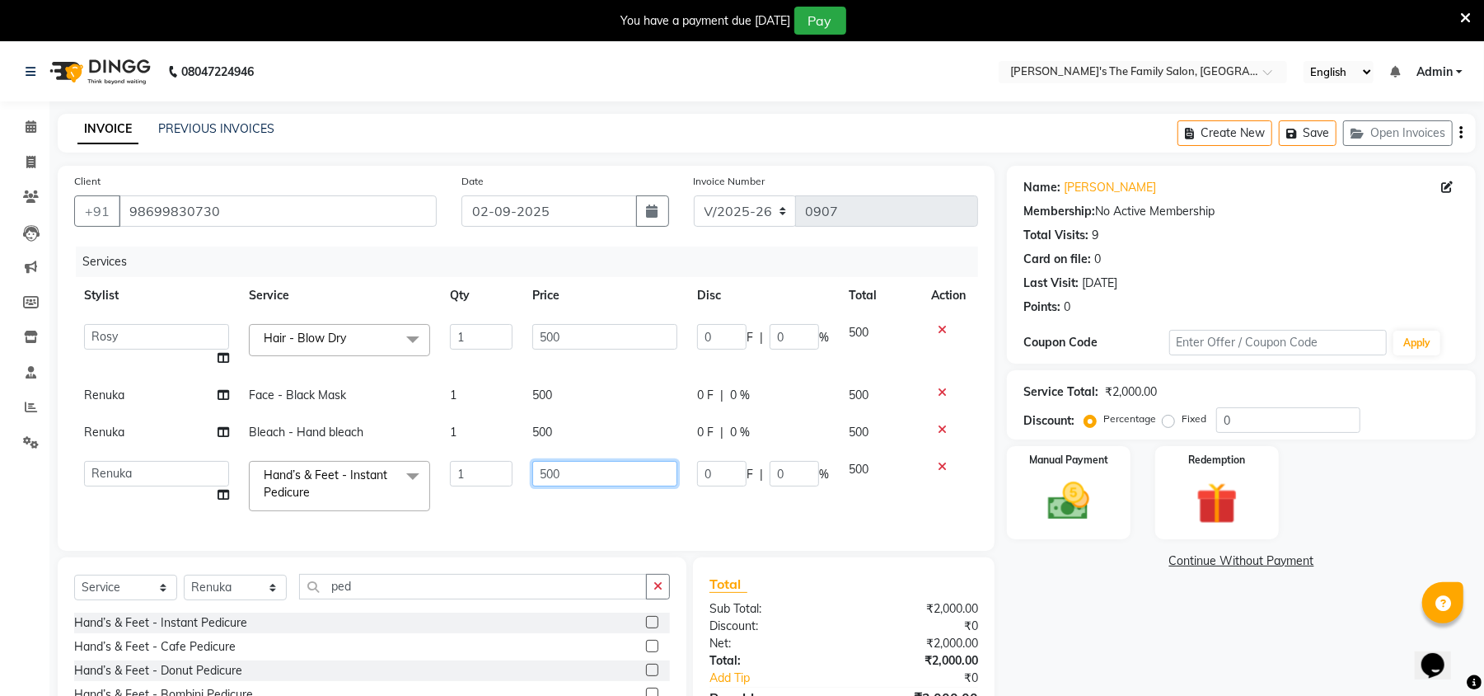
click at [569, 485] on input "500" at bounding box center [604, 474] width 145 height 26
type input "5"
type input "250"
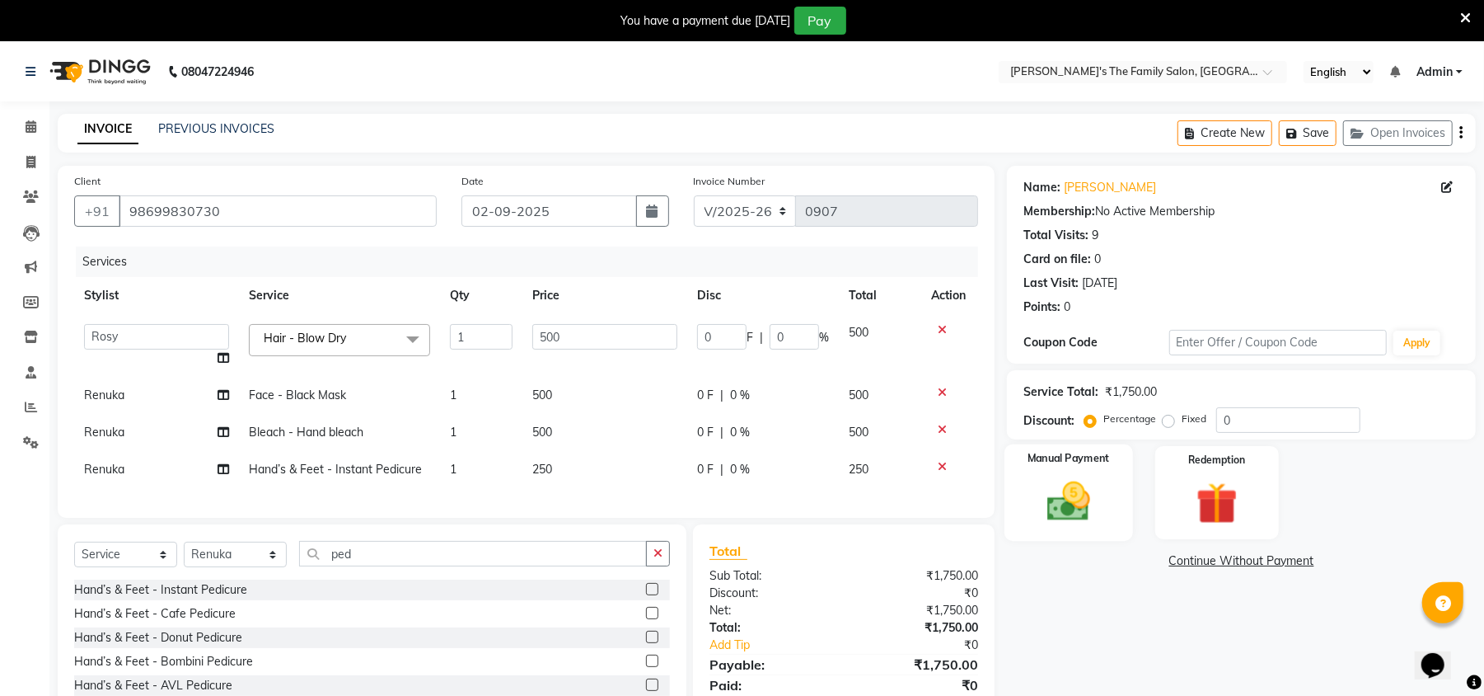
click at [1093, 492] on img at bounding box center [1069, 501] width 71 height 50
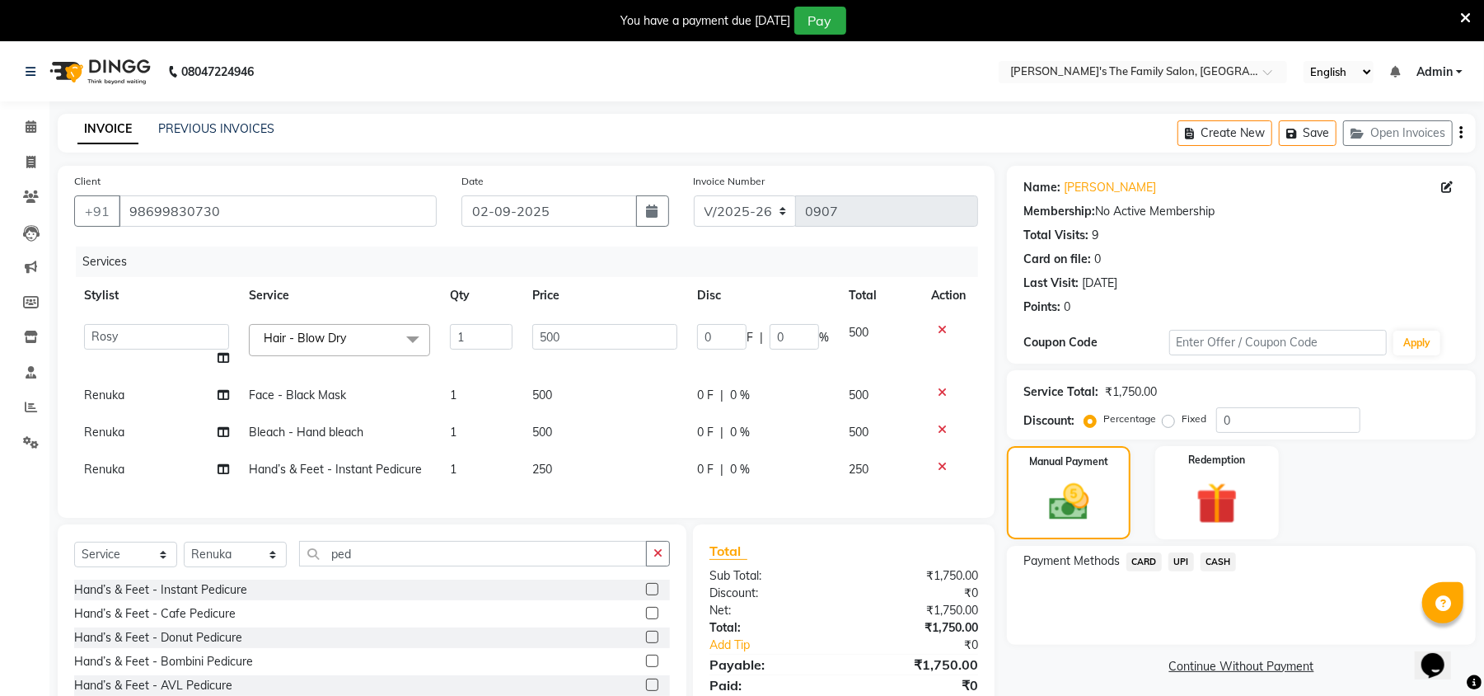
click at [1215, 561] on span "CASH" at bounding box center [1218, 561] width 35 height 19
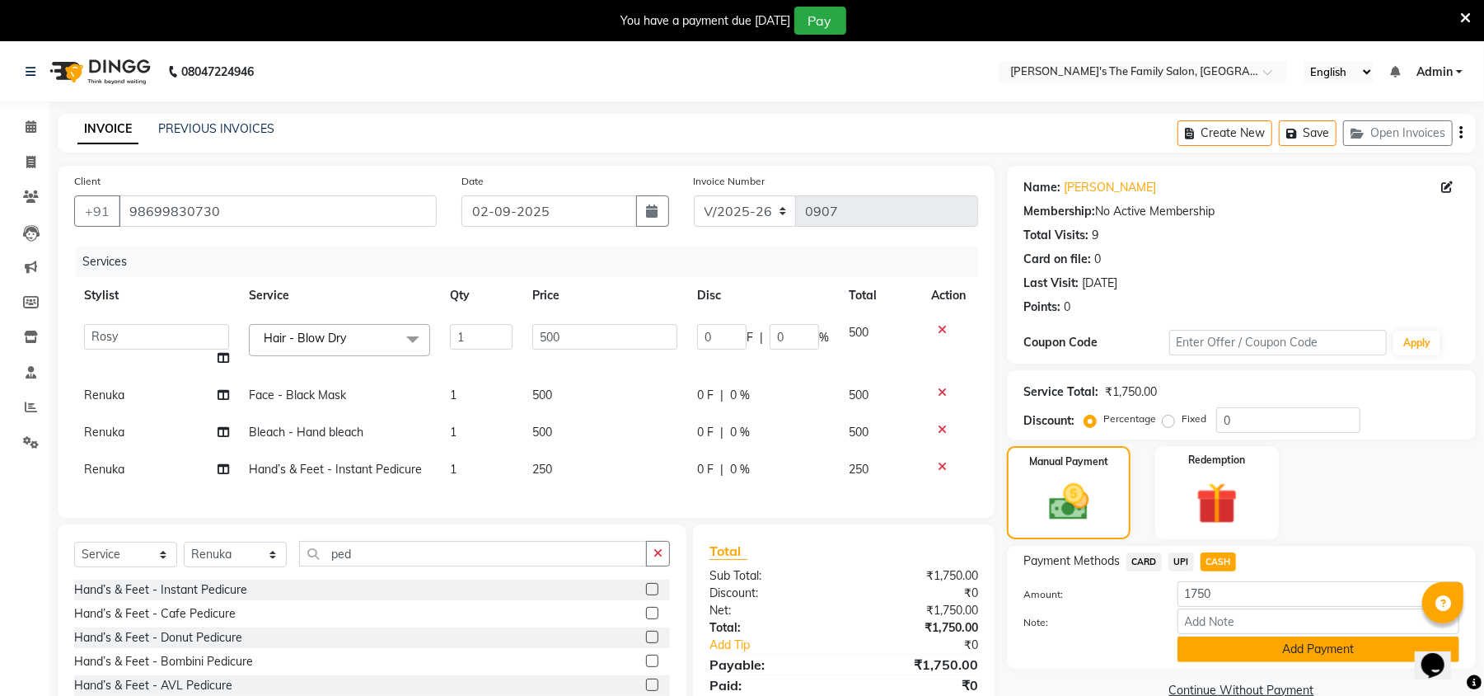
click at [1367, 658] on button "Add Payment" at bounding box center [1319, 649] width 282 height 26
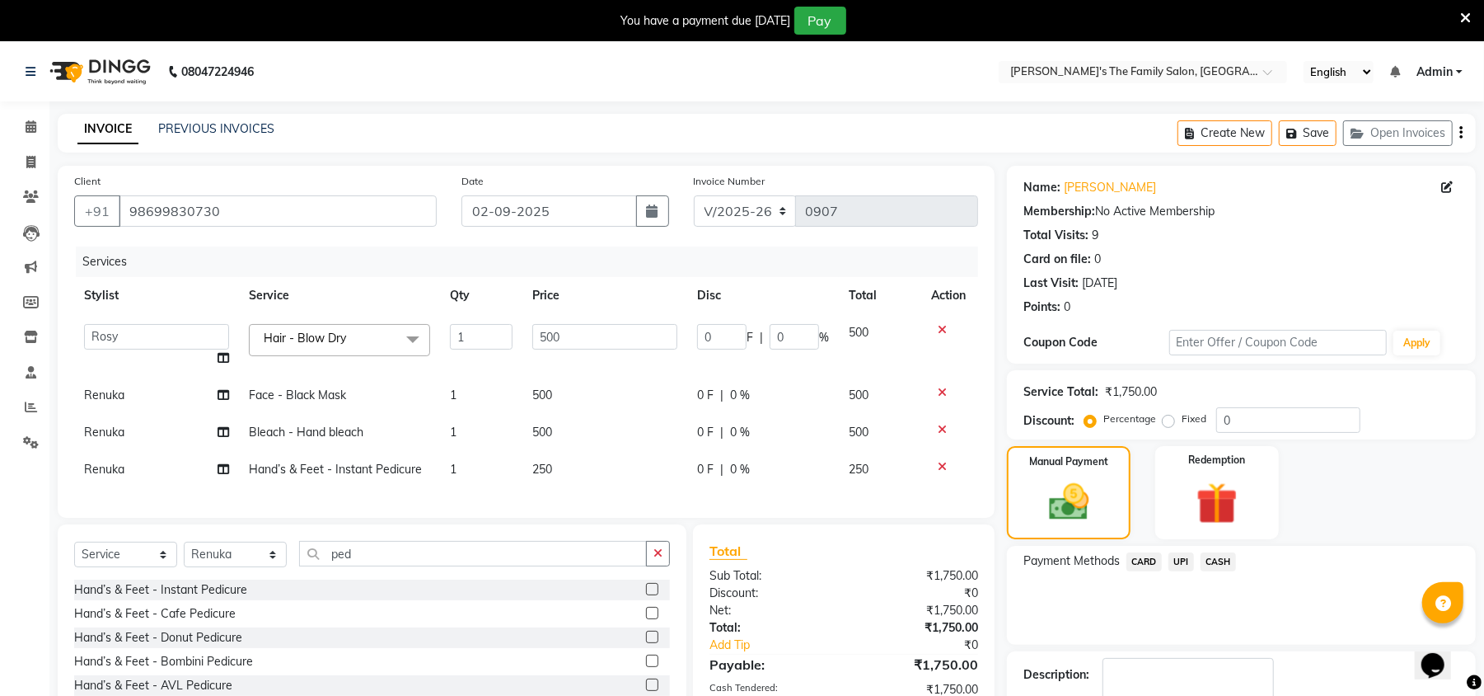
scroll to position [136, 0]
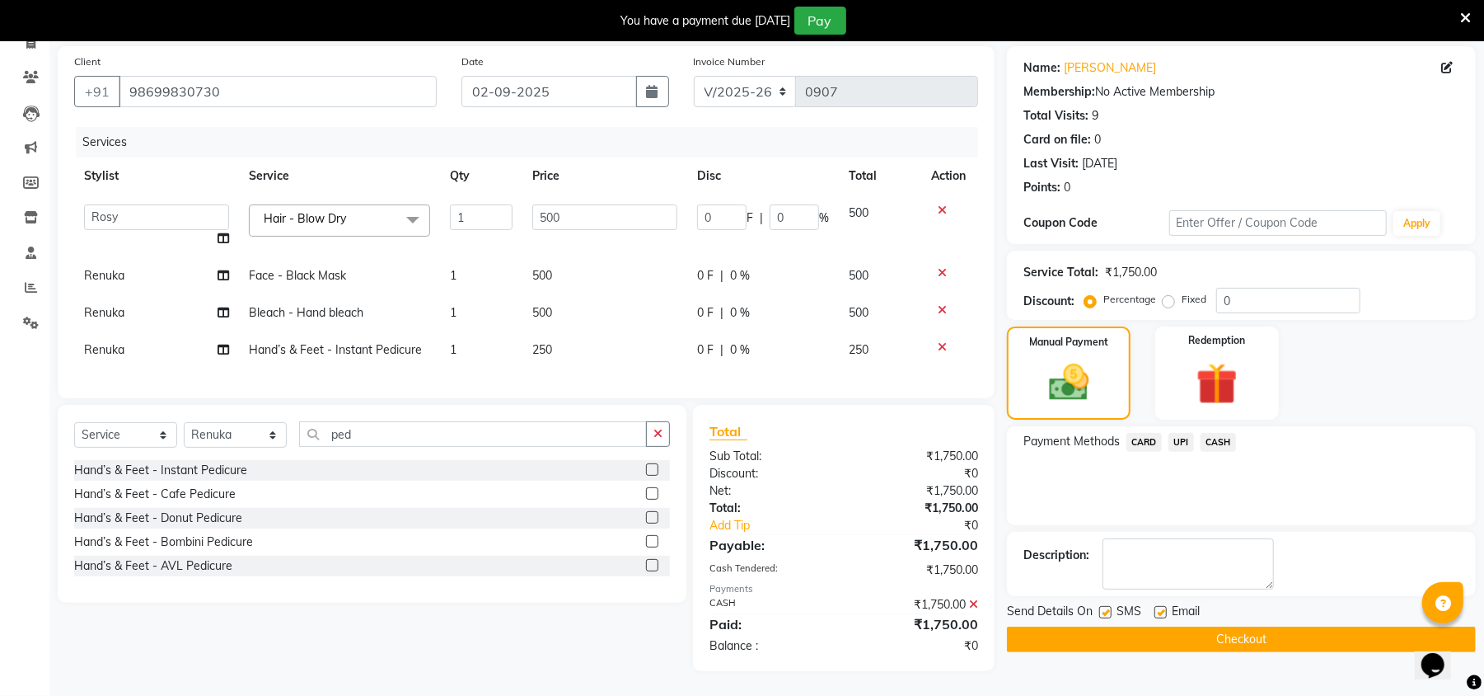
click at [1108, 606] on label at bounding box center [1105, 612] width 12 height 12
click at [1108, 607] on input "checkbox" at bounding box center [1104, 612] width 11 height 11
checkbox input "false"
click at [1159, 606] on label at bounding box center [1161, 612] width 12 height 12
click at [1159, 607] on input "checkbox" at bounding box center [1160, 612] width 11 height 11
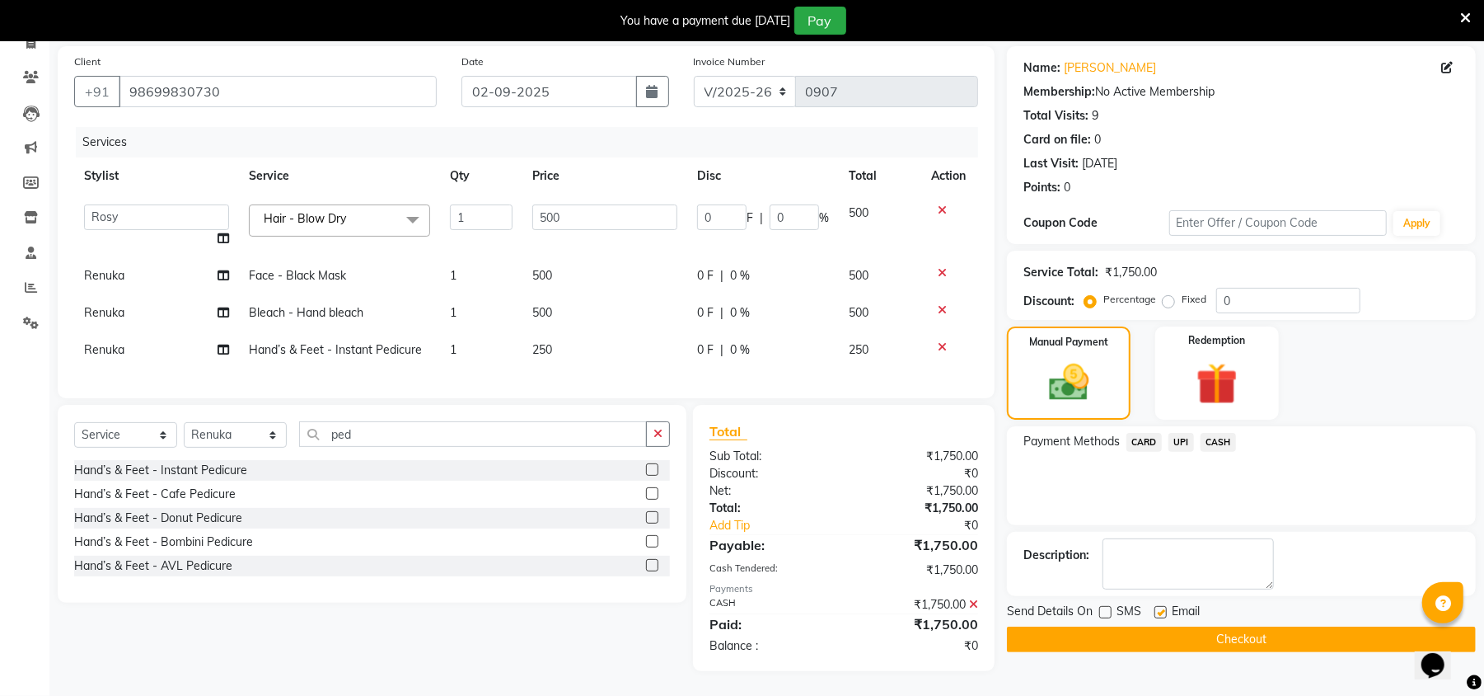
checkbox input "false"
click at [1135, 626] on button "Checkout" at bounding box center [1241, 639] width 469 height 26
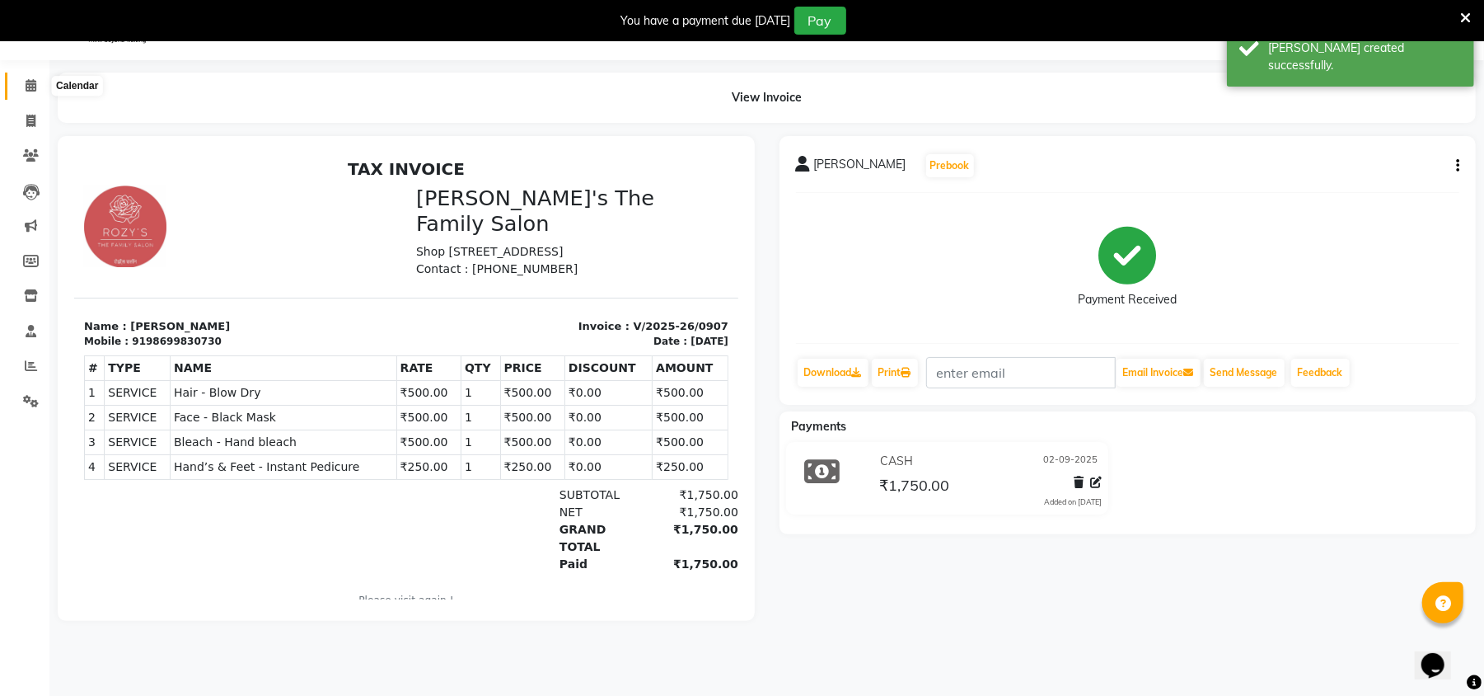
click at [40, 84] on span at bounding box center [30, 86] width 29 height 19
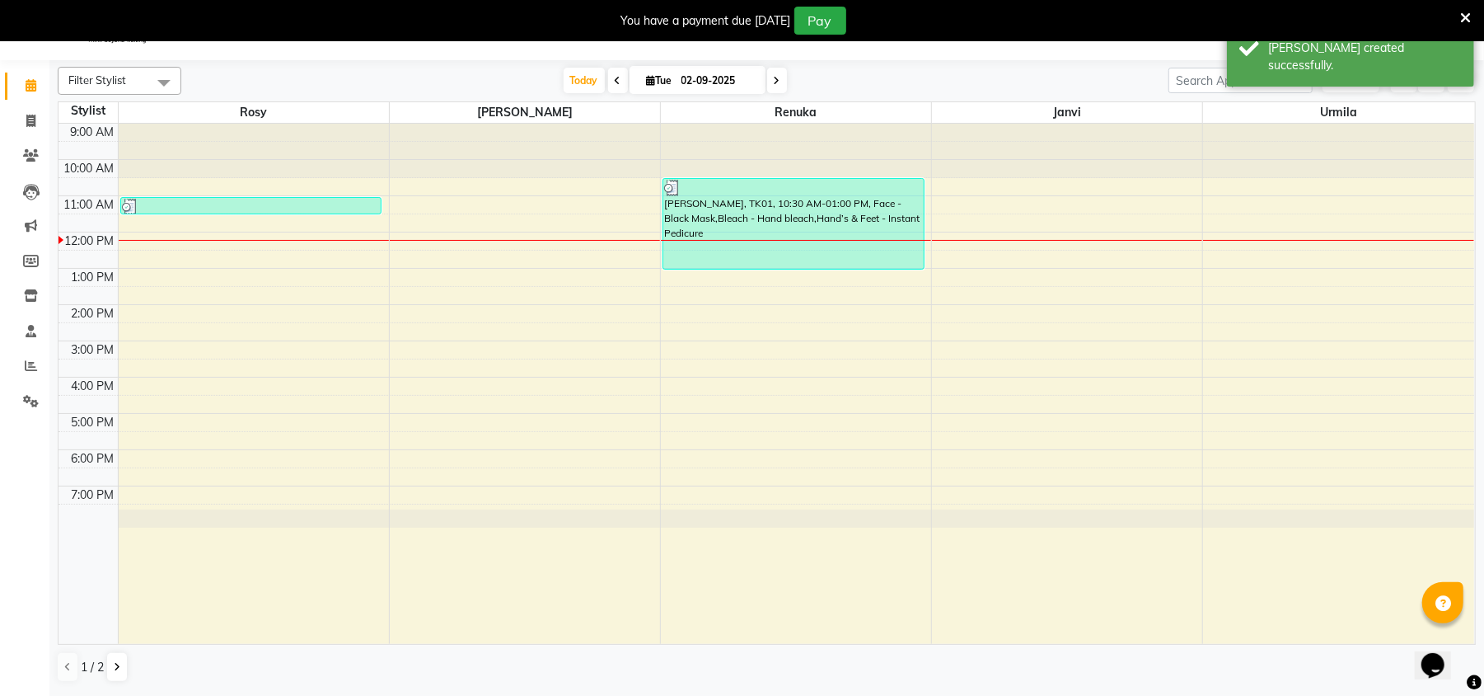
click at [404, 238] on div "9:00 AM 10:00 AM 11:00 AM 12:00 PM 1:00 PM 2:00 PM 3:00 PM 4:00 PM 5:00 PM 6:00…" at bounding box center [767, 384] width 1416 height 520
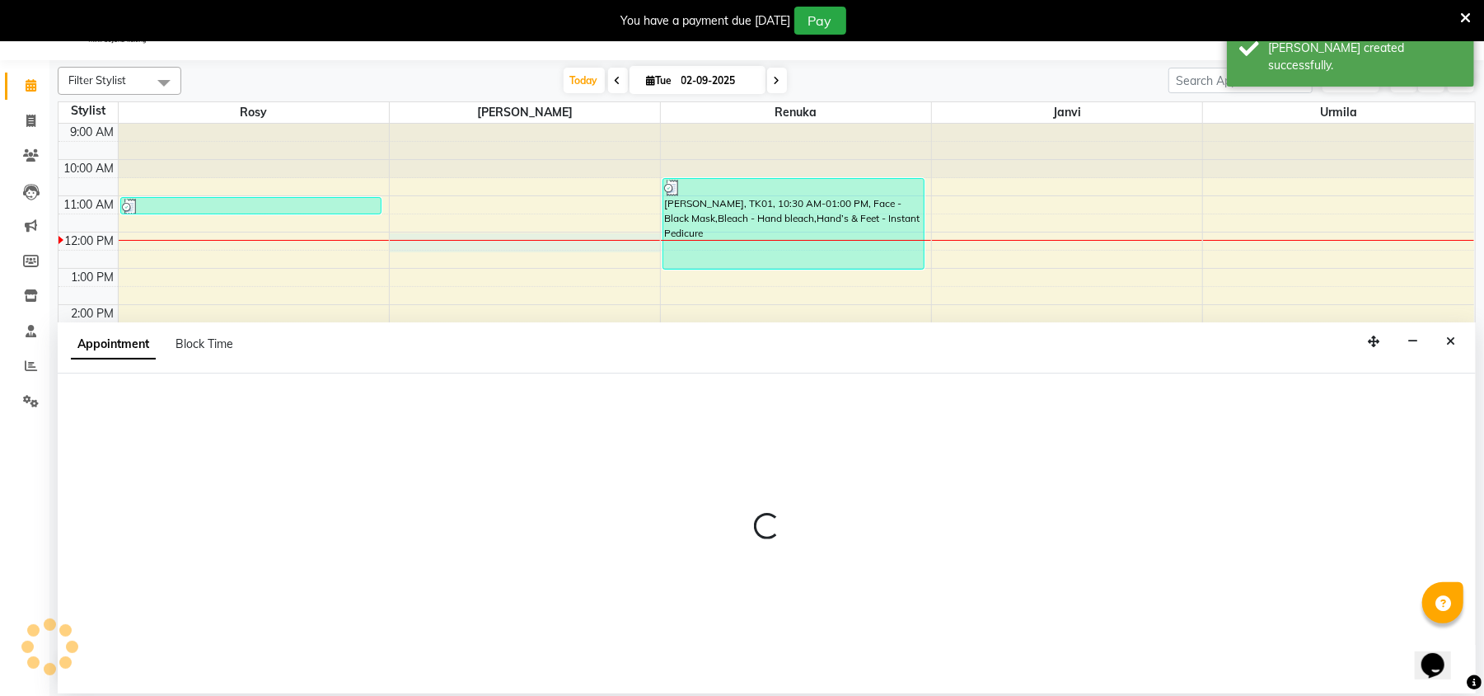
select select "50500"
select select "720"
select select "tentative"
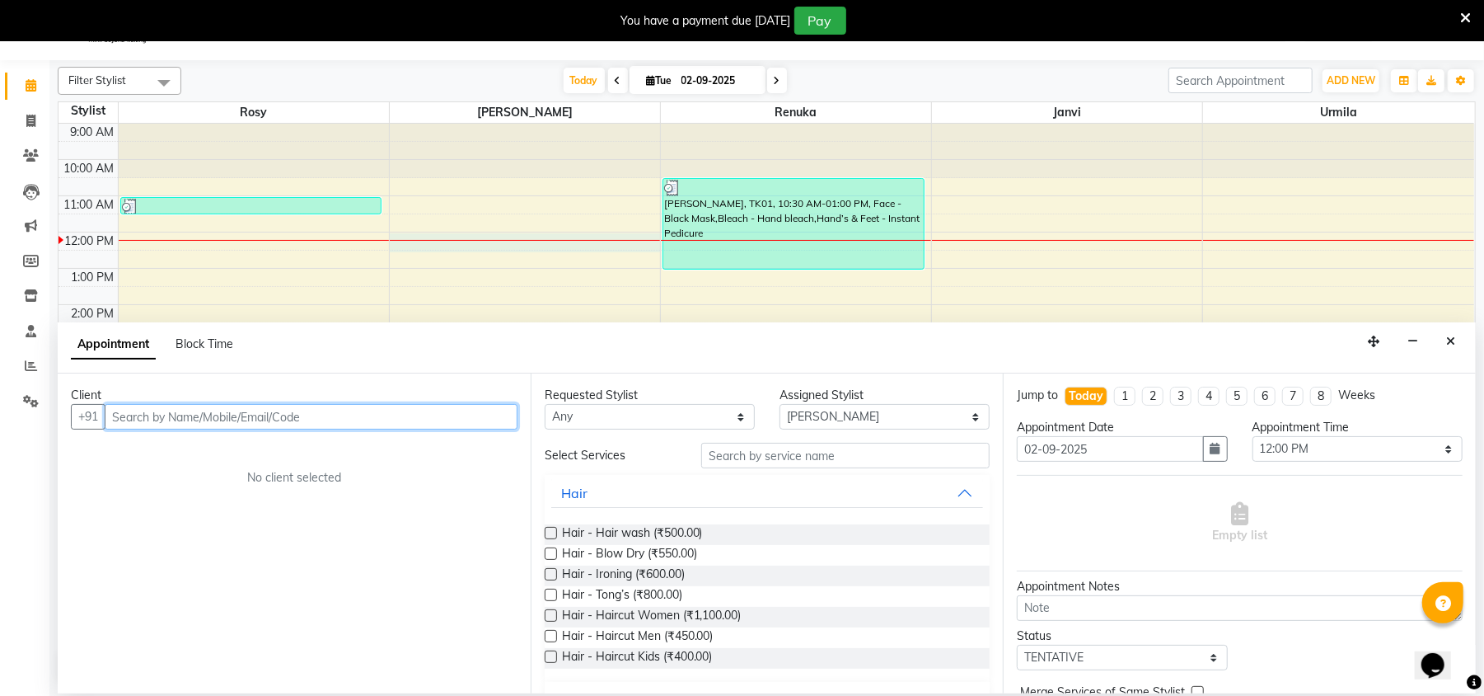
click at [138, 404] on input "text" at bounding box center [311, 417] width 413 height 26
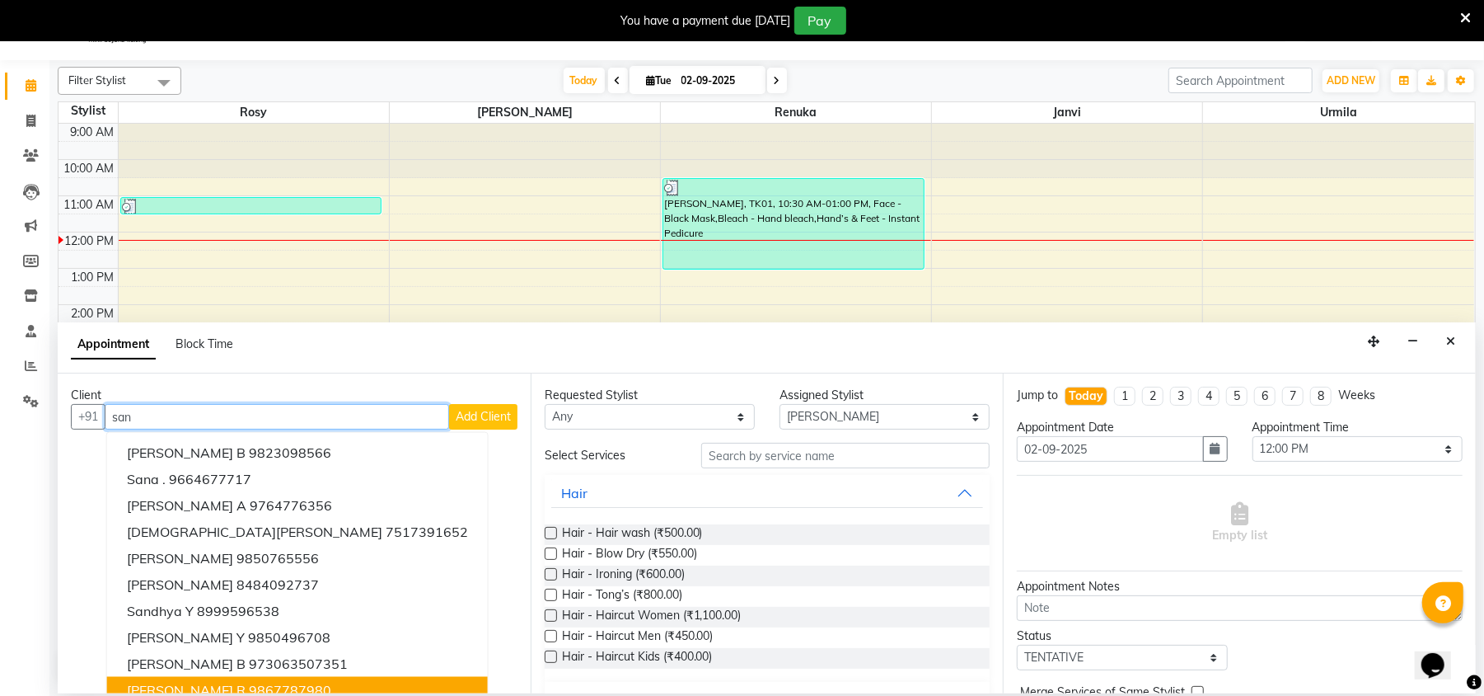
click at [279, 686] on ngb-highlight "9867787980" at bounding box center [290, 690] width 82 height 16
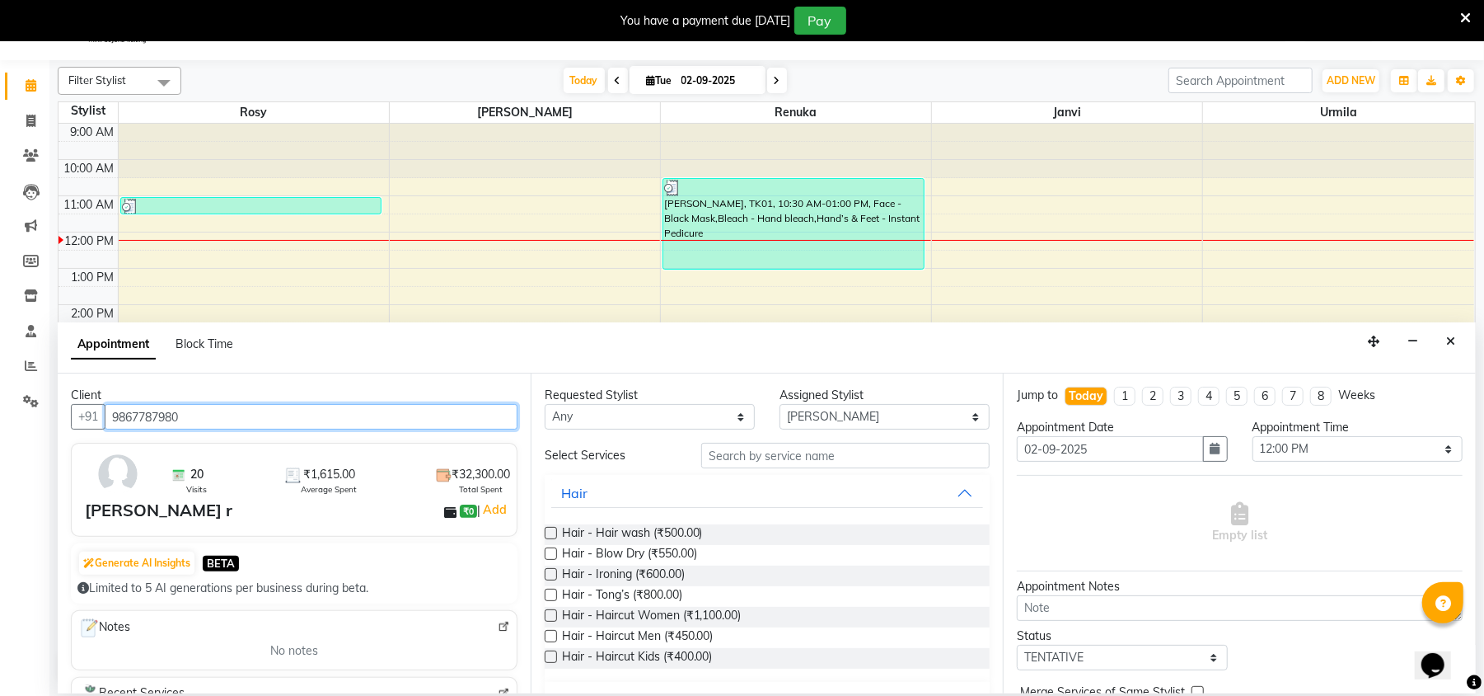
type input "9867787980"
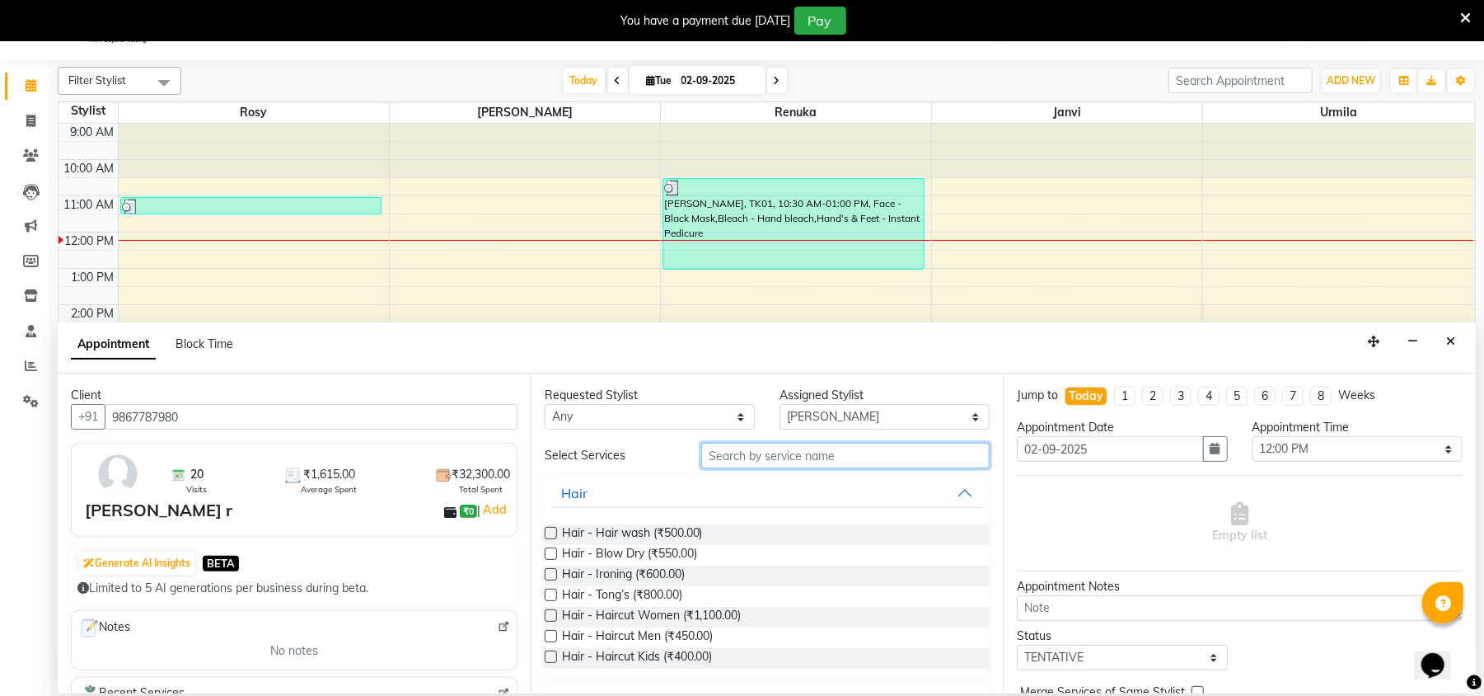
click at [746, 456] on input "text" at bounding box center [845, 456] width 288 height 26
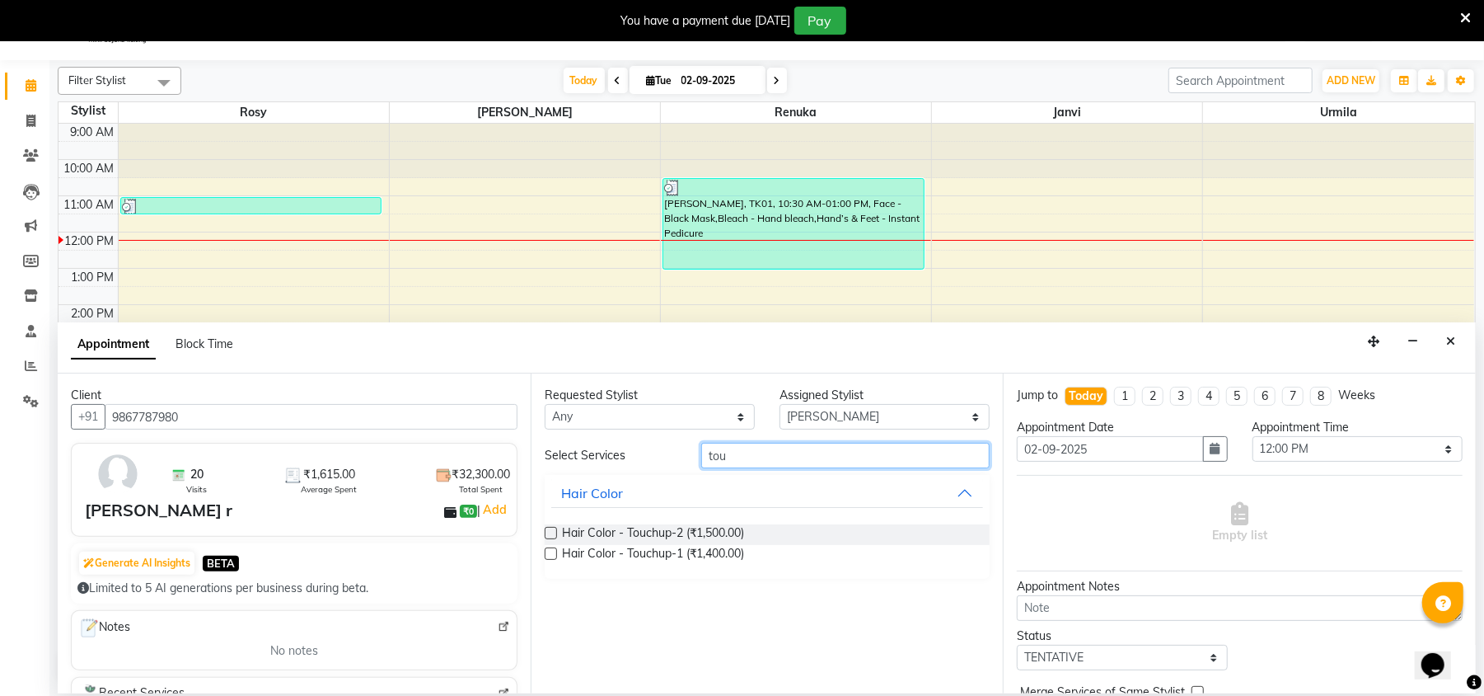
type input "tou"
click at [547, 551] on label at bounding box center [551, 553] width 12 height 12
click at [547, 551] on input "checkbox" at bounding box center [550, 555] width 11 height 11
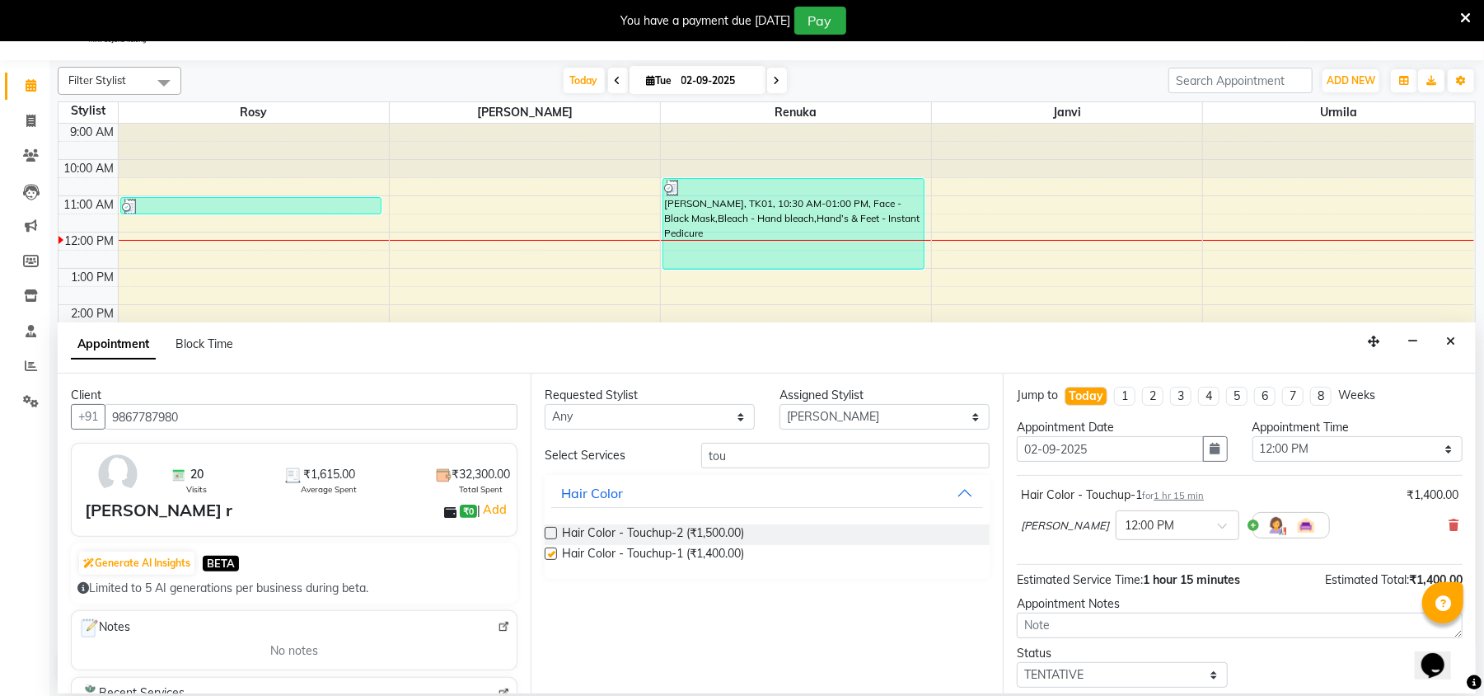
checkbox input "false"
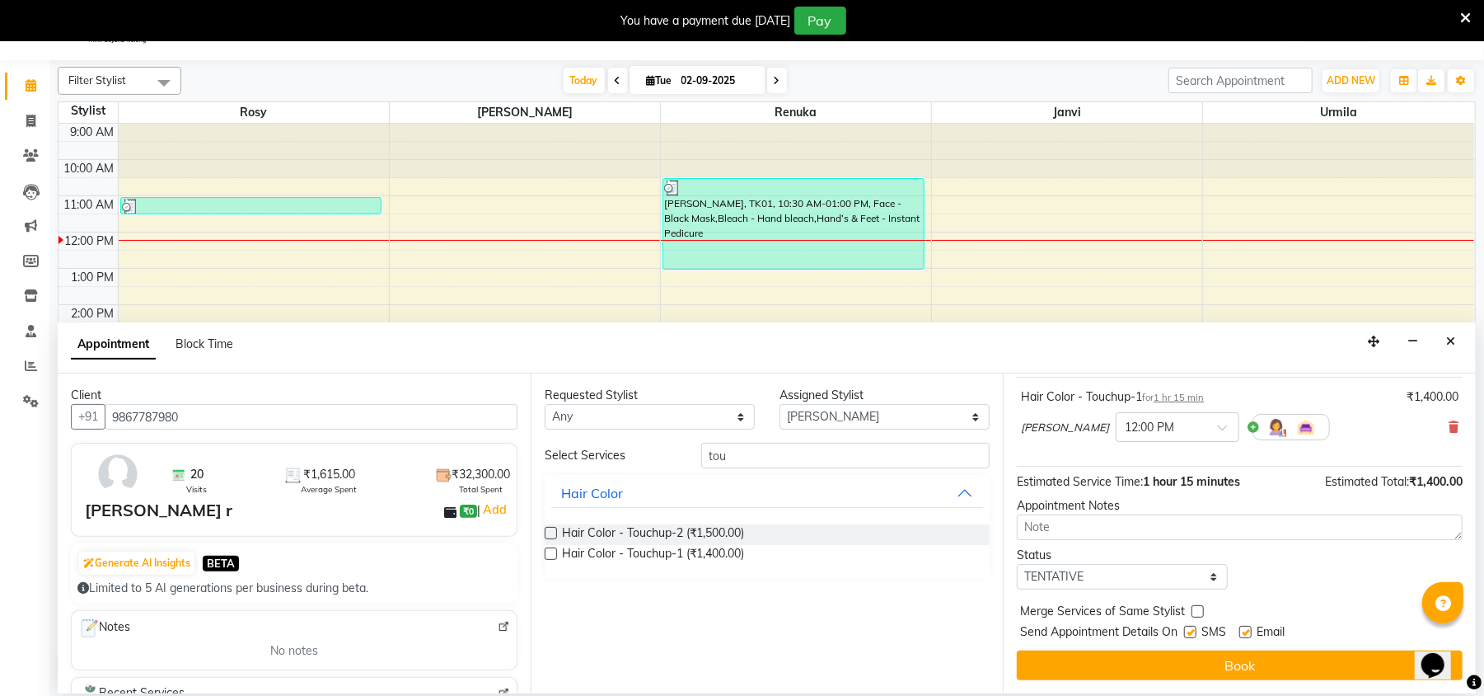
click at [1197, 637] on label at bounding box center [1190, 632] width 12 height 12
click at [1195, 637] on input "checkbox" at bounding box center [1189, 633] width 11 height 11
checkbox input "false"
click at [1245, 631] on label at bounding box center [1246, 632] width 12 height 12
click at [1245, 631] on input "checkbox" at bounding box center [1245, 633] width 11 height 11
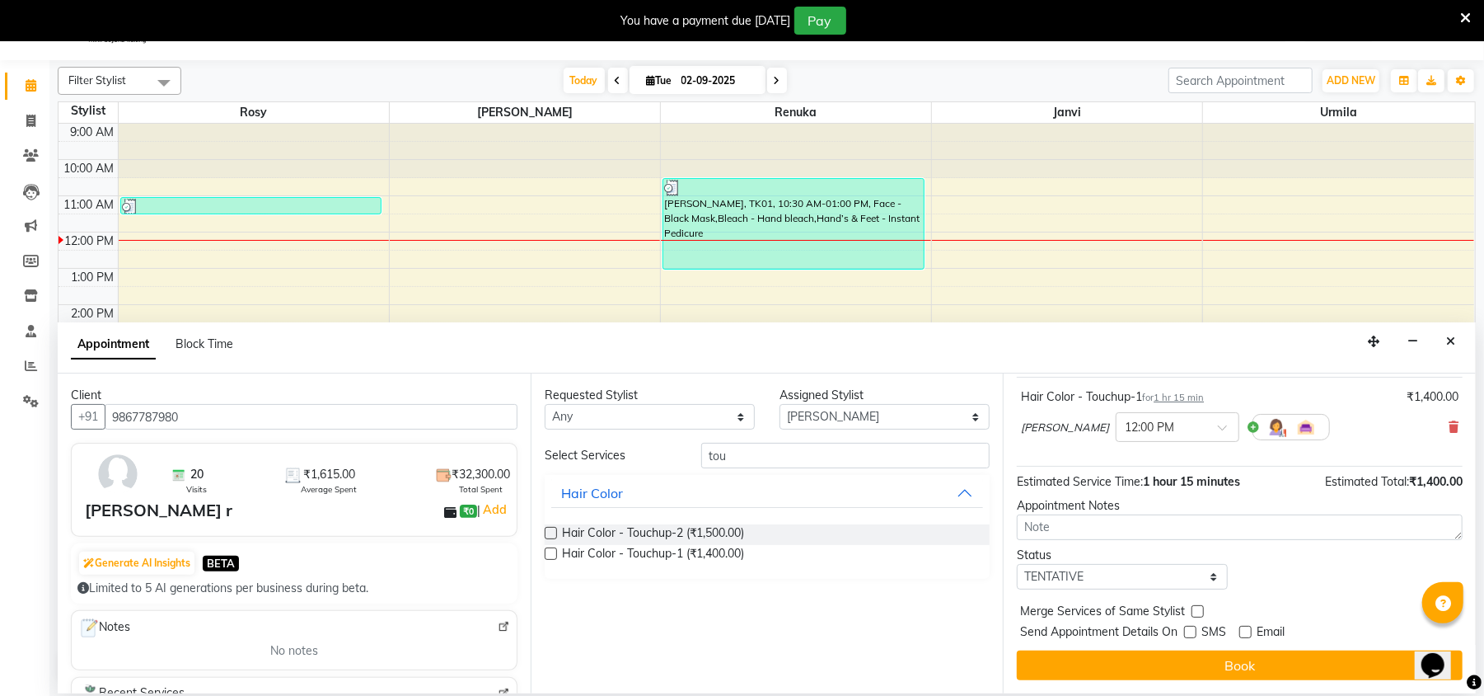
click at [1245, 631] on label at bounding box center [1246, 632] width 12 height 12
click at [1245, 631] on input "checkbox" at bounding box center [1245, 633] width 11 height 11
click at [1245, 631] on label at bounding box center [1246, 632] width 12 height 12
click at [1245, 631] on input "checkbox" at bounding box center [1245, 633] width 11 height 11
checkbox input "false"
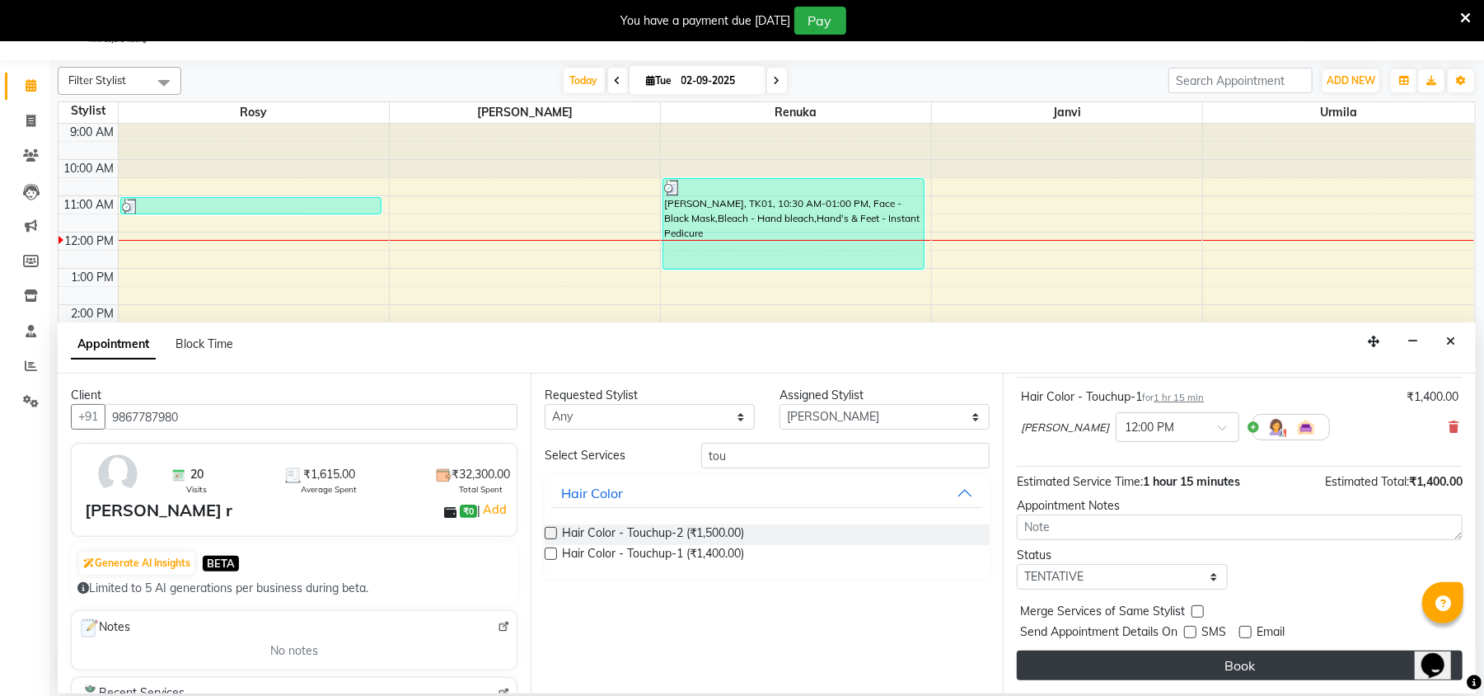
click at [1243, 654] on button "Book" at bounding box center [1240, 665] width 446 height 30
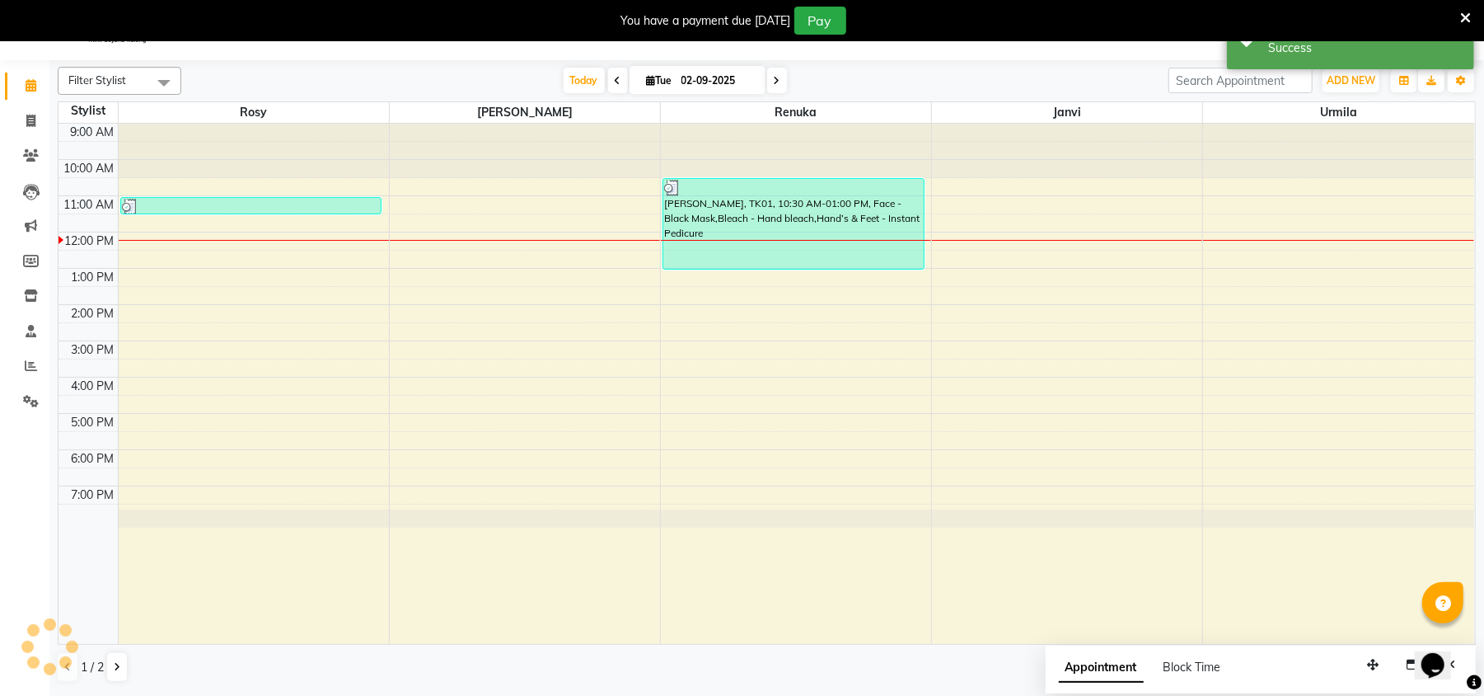
scroll to position [0, 0]
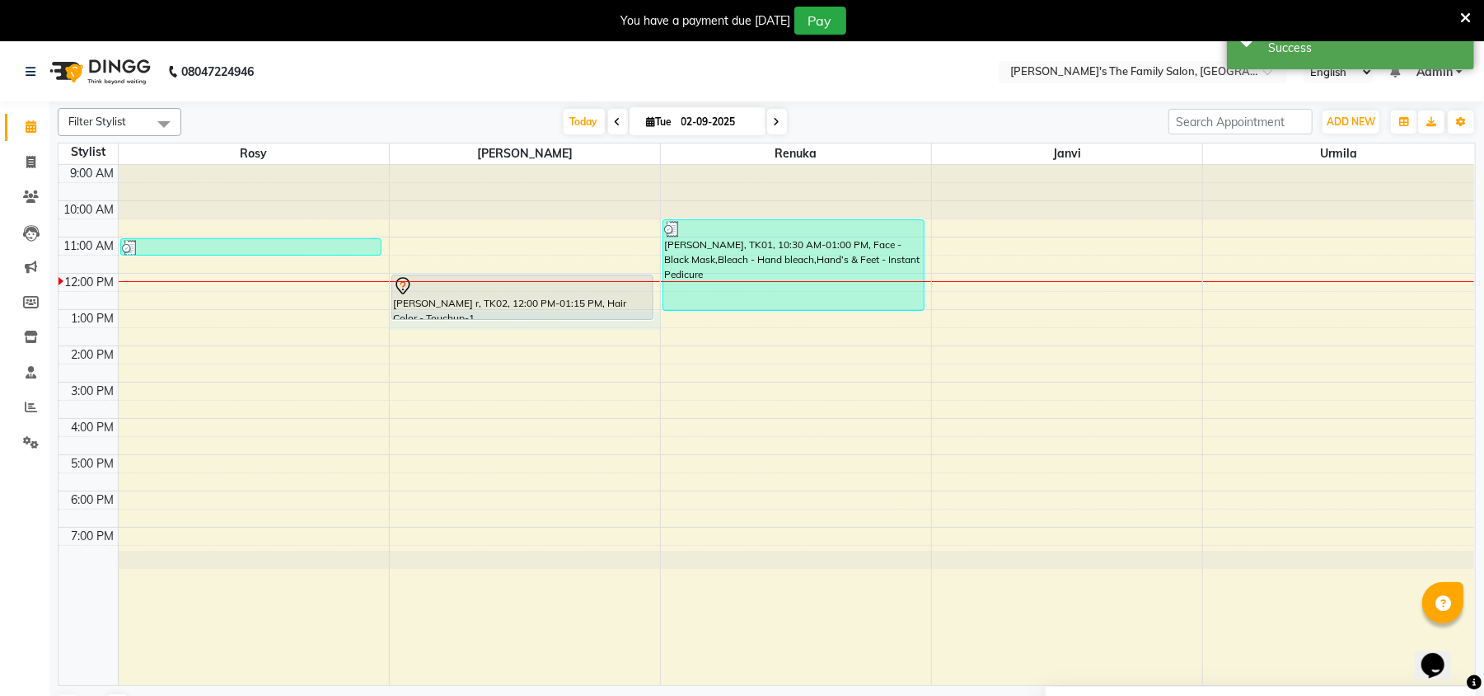
click at [406, 325] on div "9:00 AM 10:00 AM 11:00 AM 12:00 PM 1:00 PM 2:00 PM 3:00 PM 4:00 PM 5:00 PM 6:00…" at bounding box center [767, 425] width 1416 height 520
select select "50500"
select select "tentative"
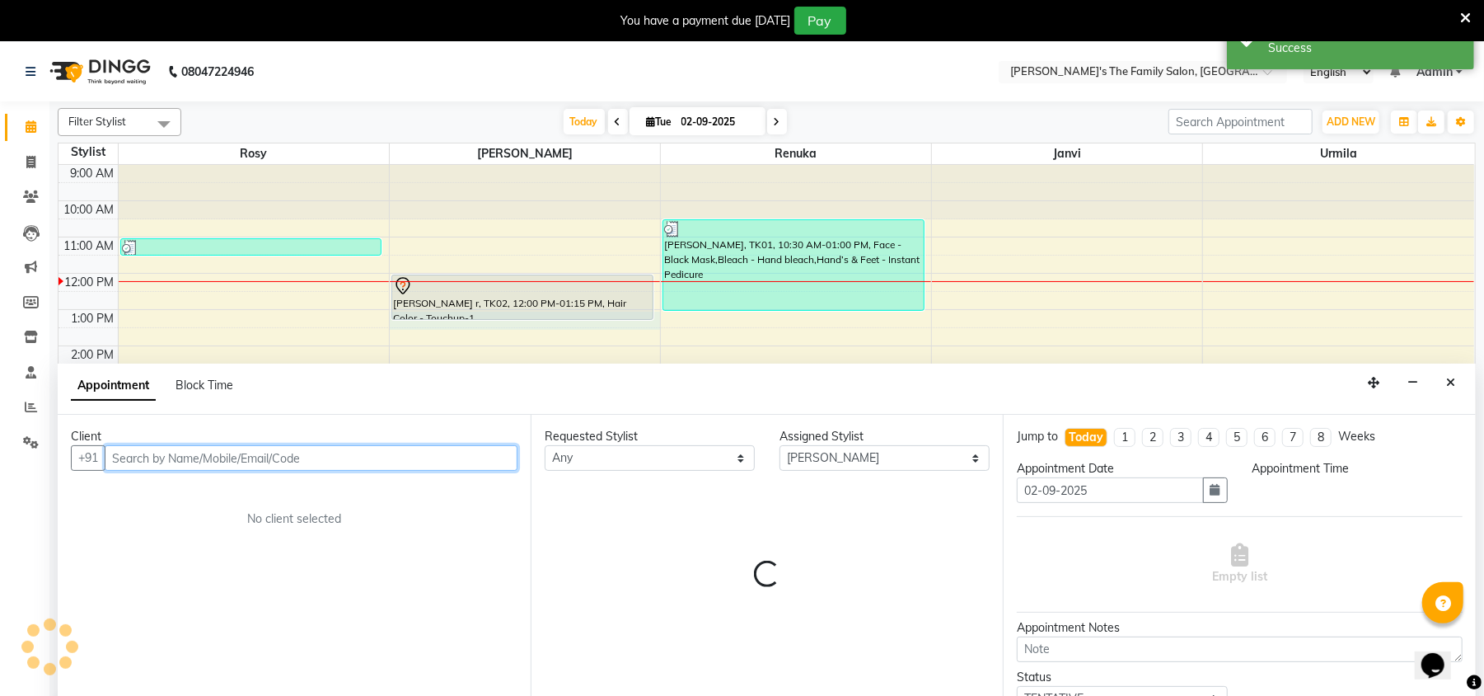
select select "780"
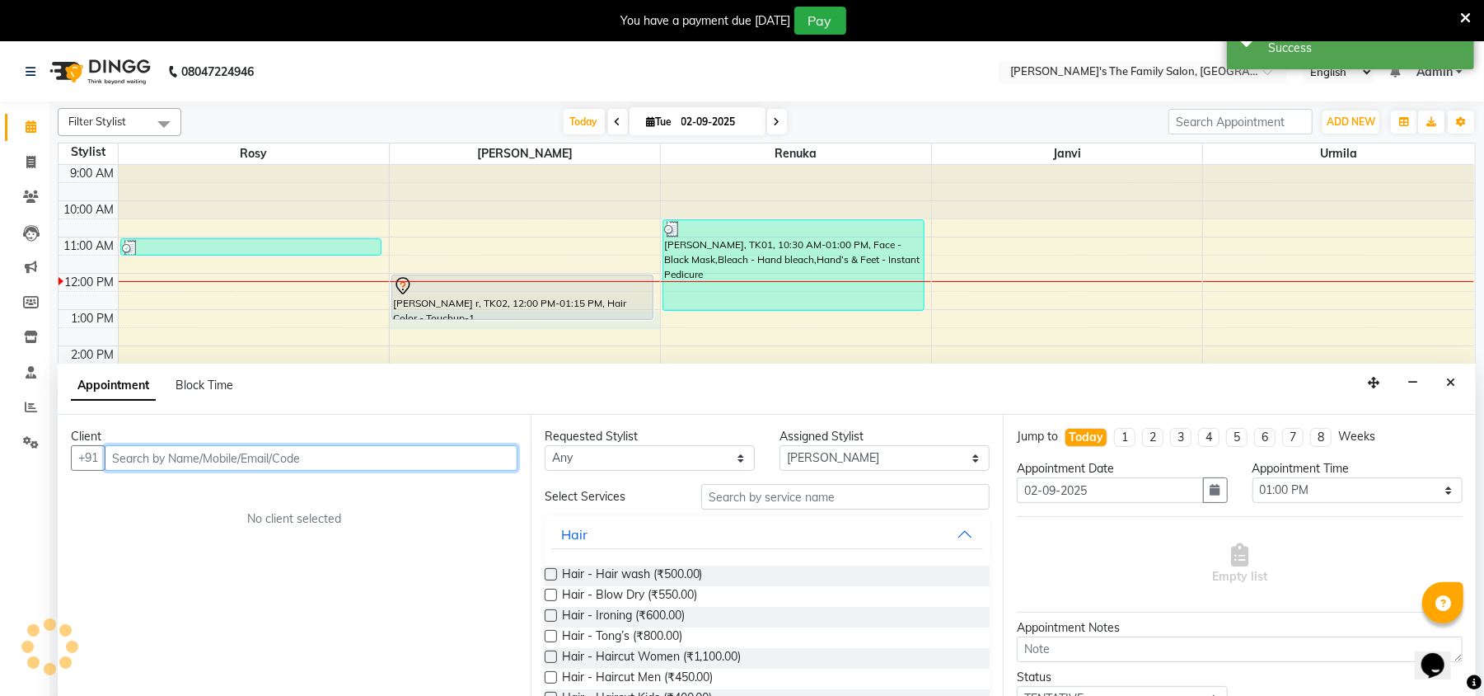
scroll to position [41, 0]
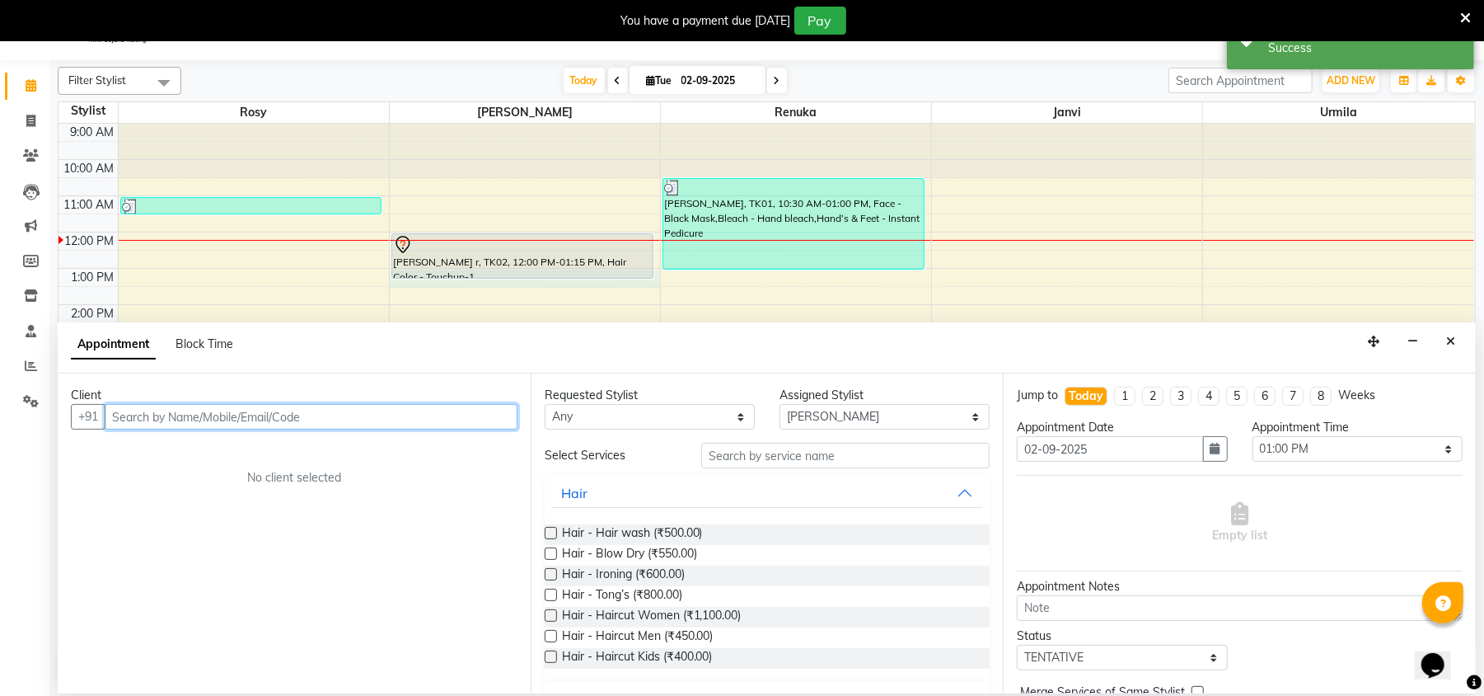
click at [135, 412] on input "text" at bounding box center [311, 417] width 413 height 26
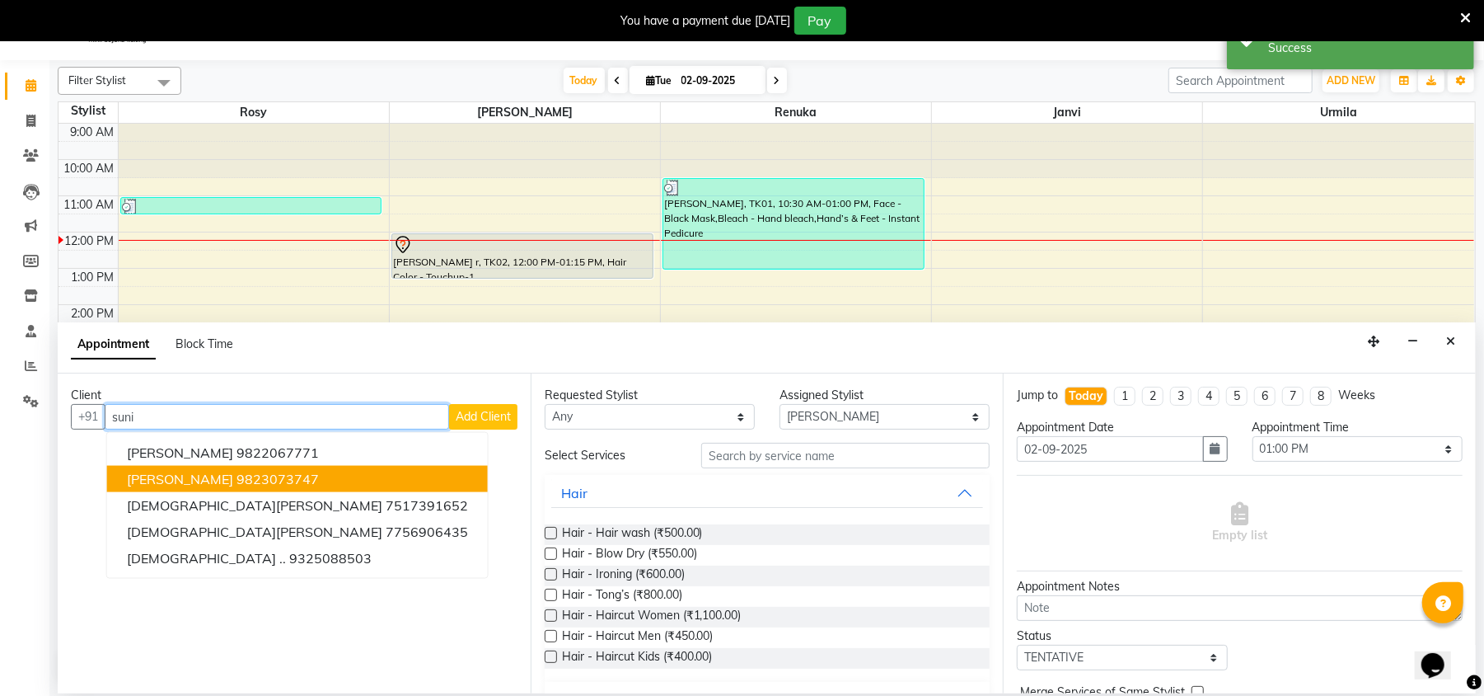
click at [193, 478] on span "[PERSON_NAME]" at bounding box center [180, 479] width 106 height 16
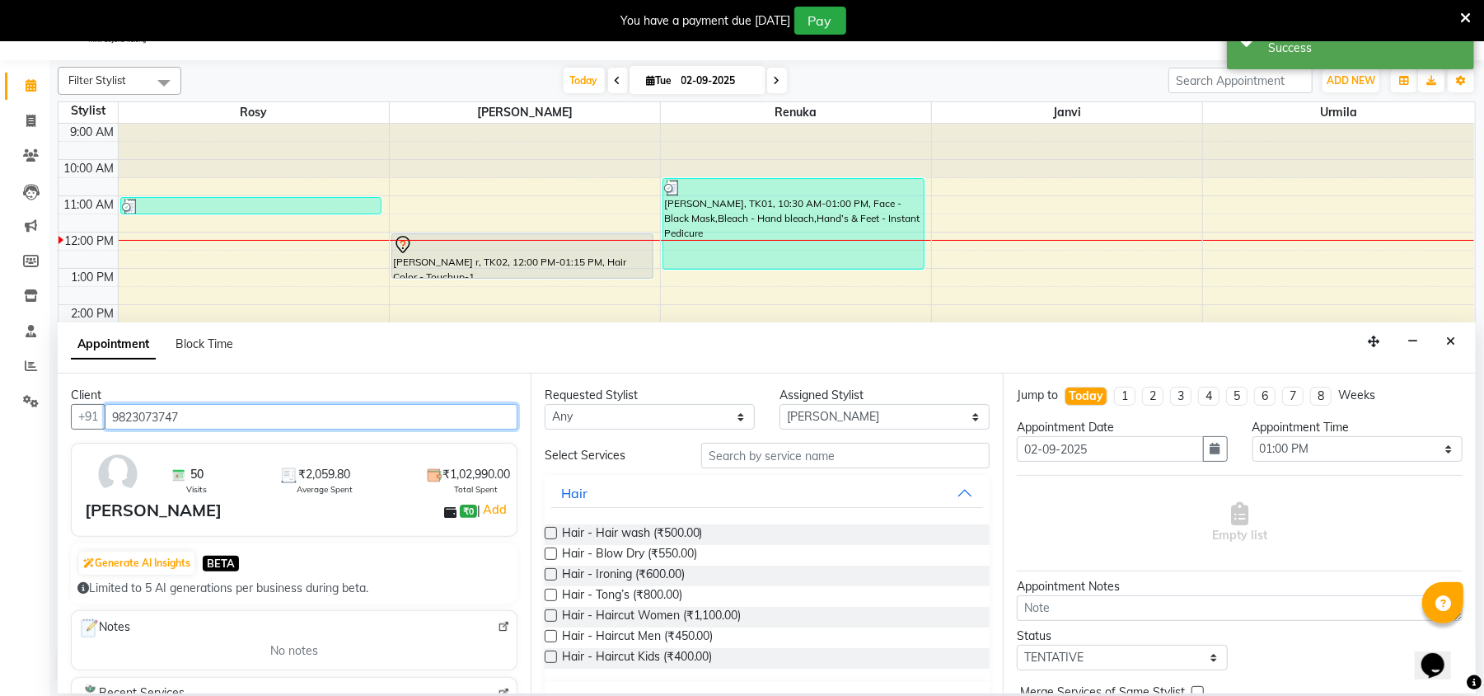
type input "9823073747"
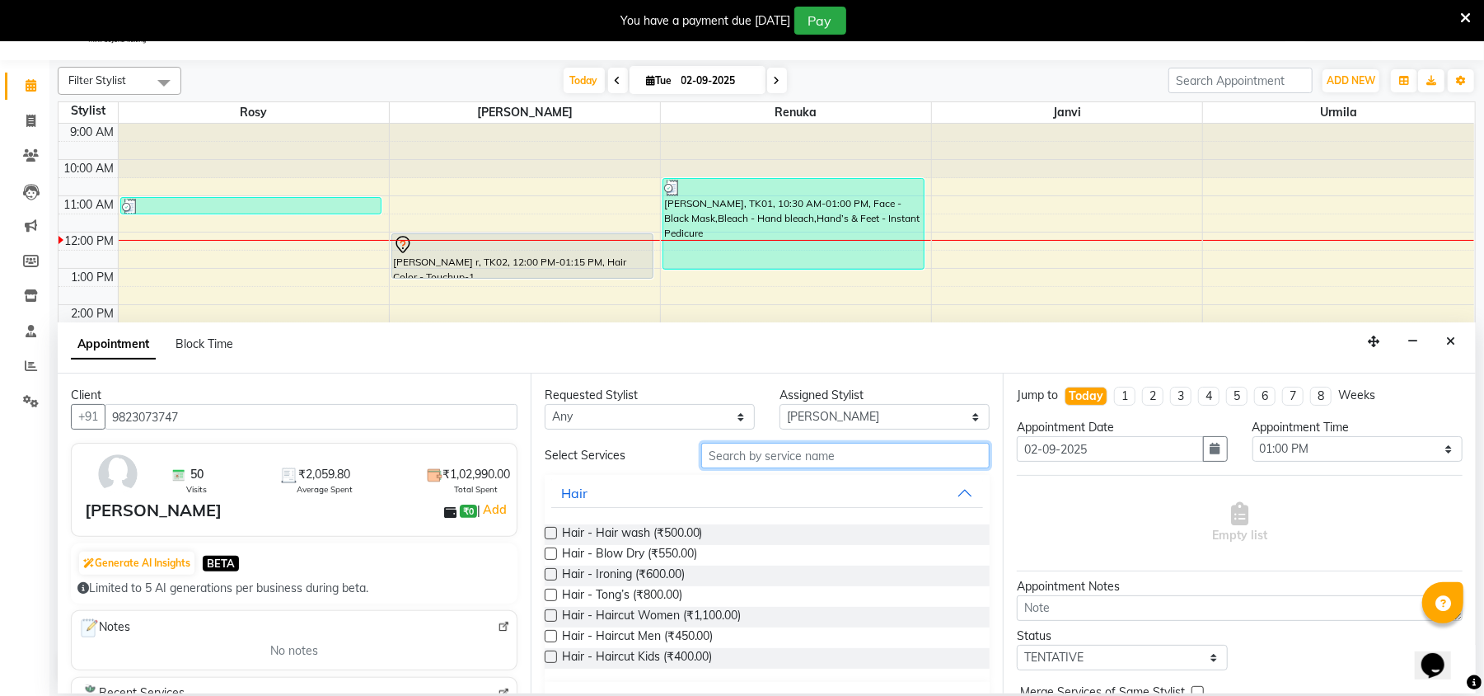
click at [739, 446] on input "text" at bounding box center [845, 456] width 288 height 26
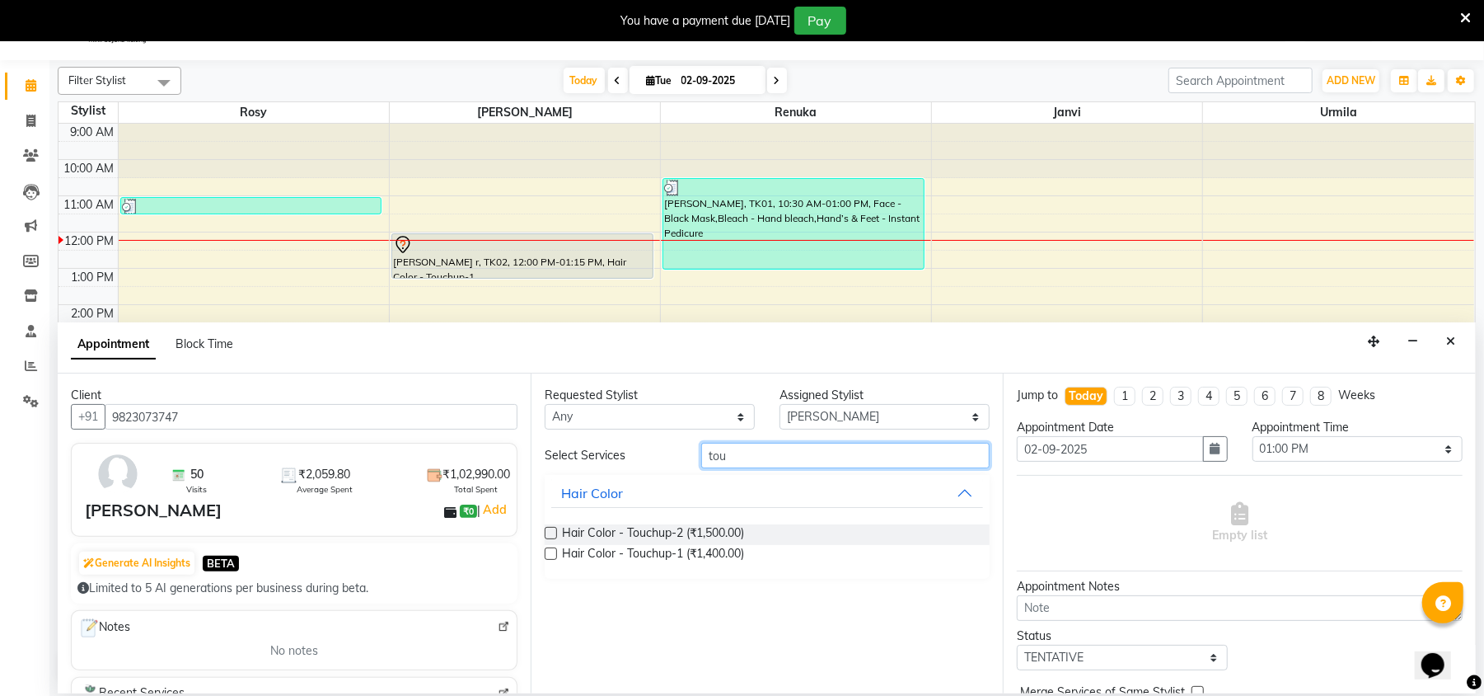
type input "tou"
click at [551, 554] on label at bounding box center [551, 553] width 12 height 12
click at [551, 554] on input "checkbox" at bounding box center [550, 555] width 11 height 11
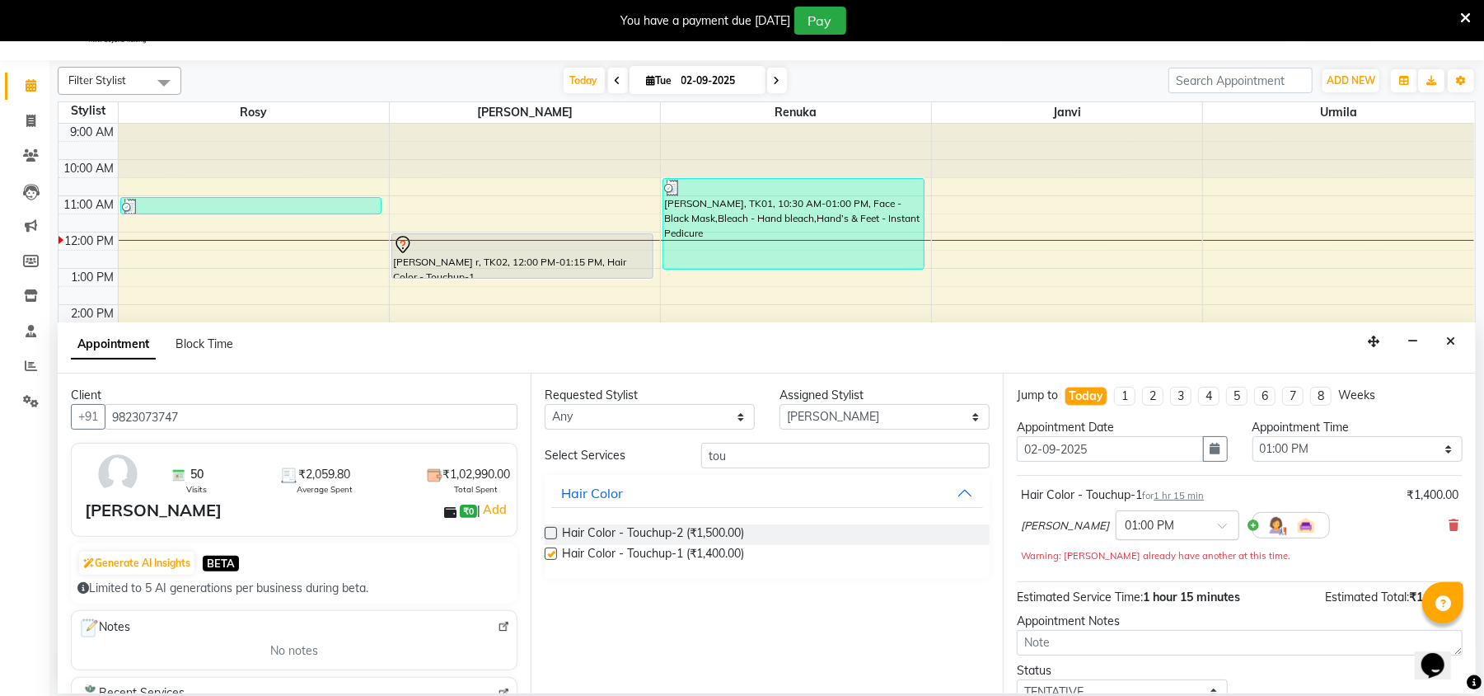
checkbox input "false"
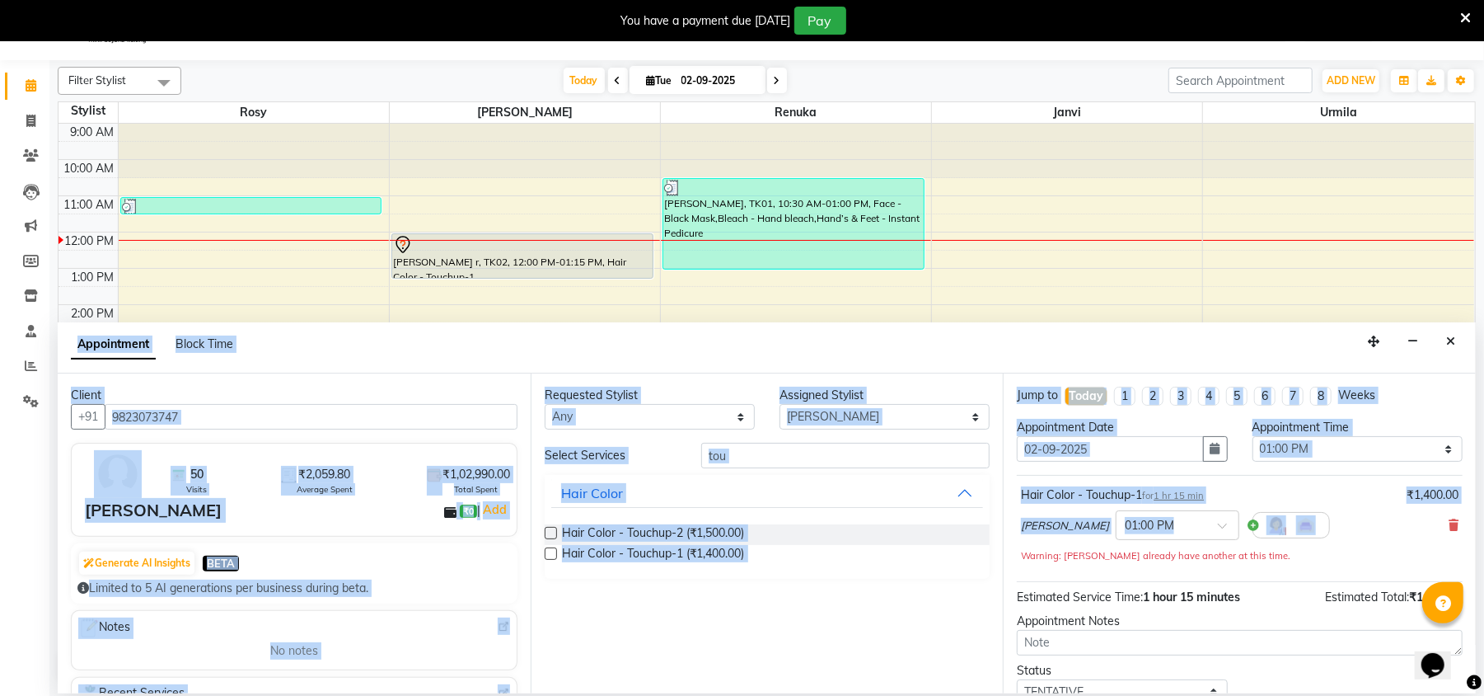
drag, startPoint x: 1458, startPoint y: 538, endPoint x: 1482, endPoint y: 747, distance: 209.9
click at [1482, 654] on html "08047224946 Select Location × [PERSON_NAME]'s The Family Salon, Koregaon Park E…" at bounding box center [742, 307] width 1484 height 696
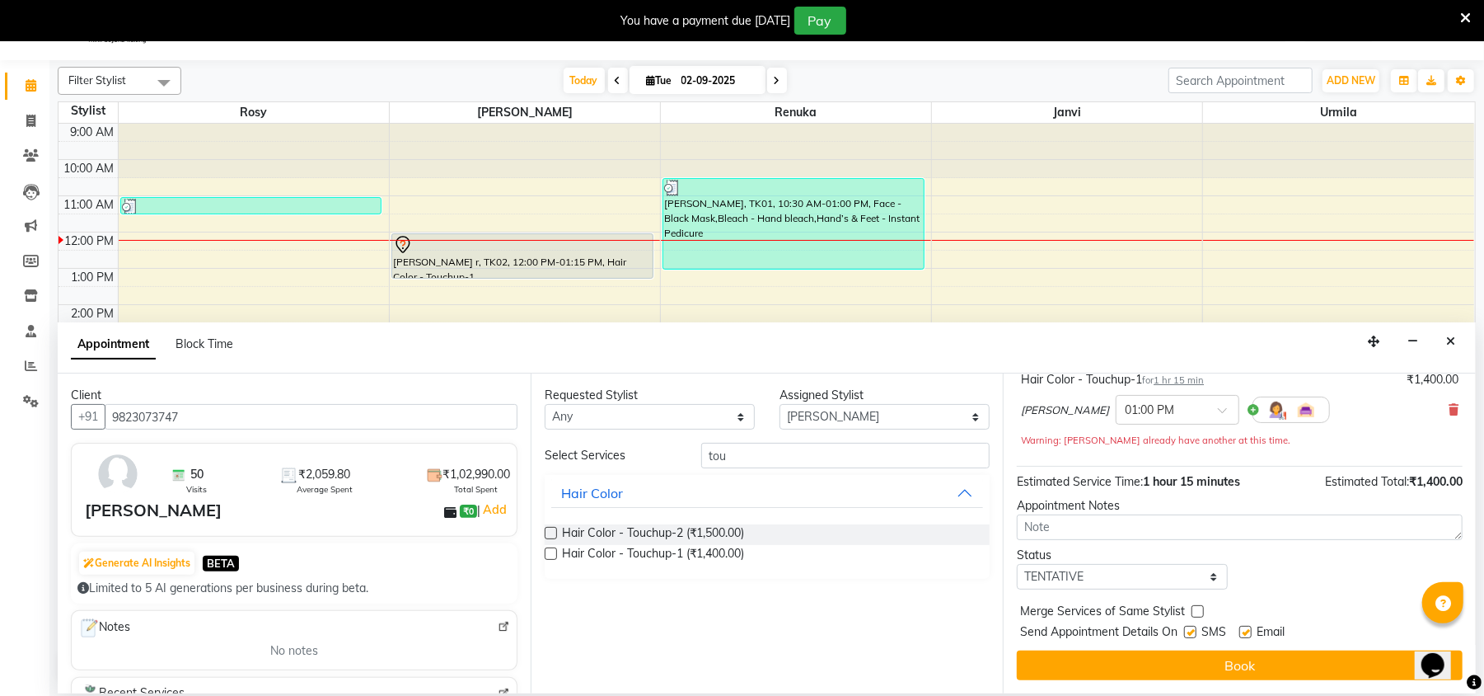
click at [1191, 635] on label at bounding box center [1190, 632] width 12 height 12
click at [1191, 635] on input "checkbox" at bounding box center [1189, 633] width 11 height 11
checkbox input "false"
click at [1247, 634] on label at bounding box center [1246, 632] width 12 height 12
click at [1247, 634] on input "checkbox" at bounding box center [1245, 633] width 11 height 11
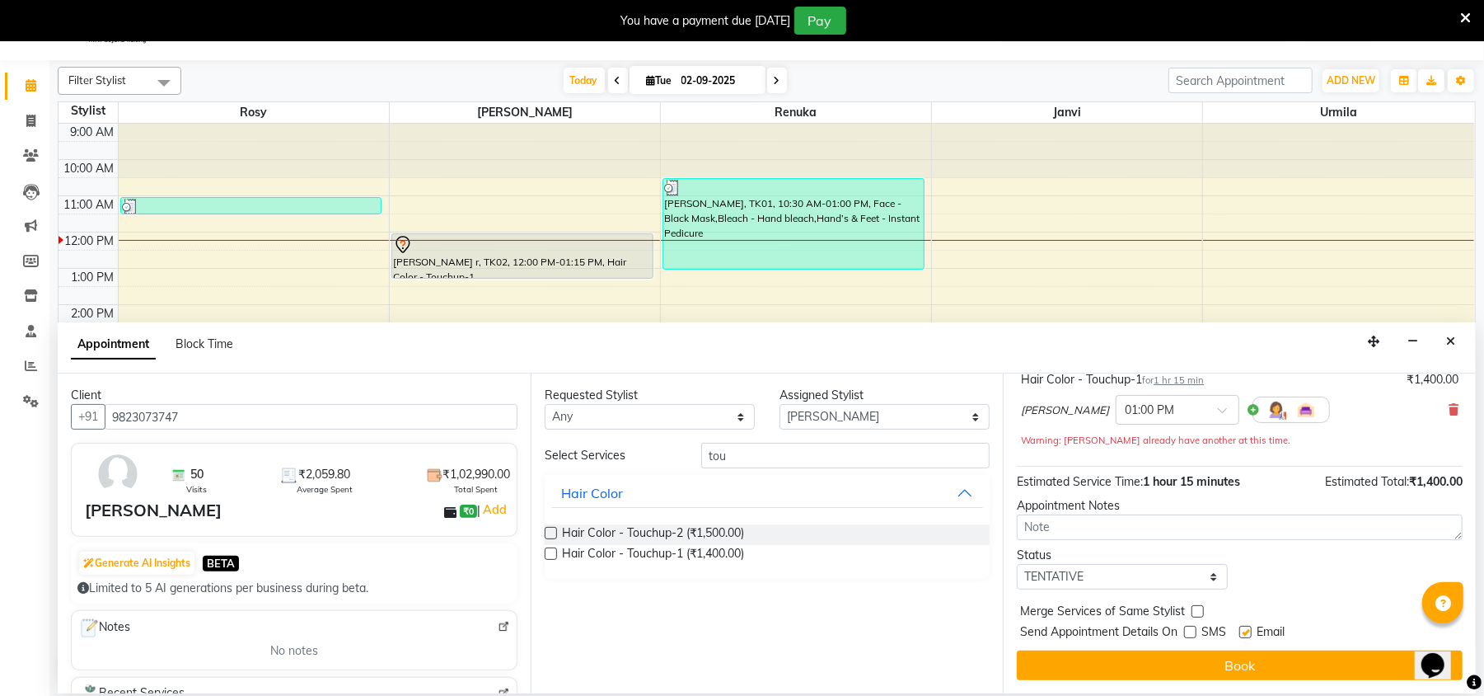
checkbox input "false"
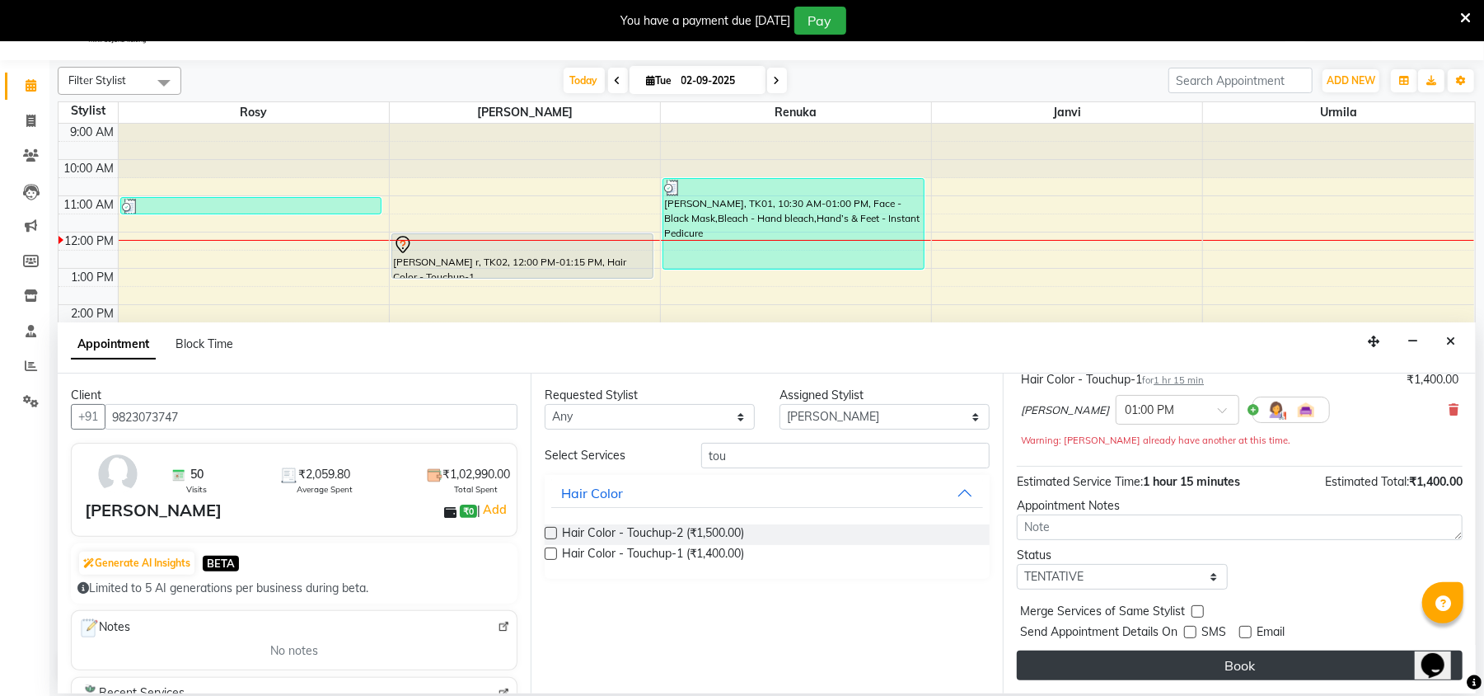
click at [1247, 661] on button "Book" at bounding box center [1240, 665] width 446 height 30
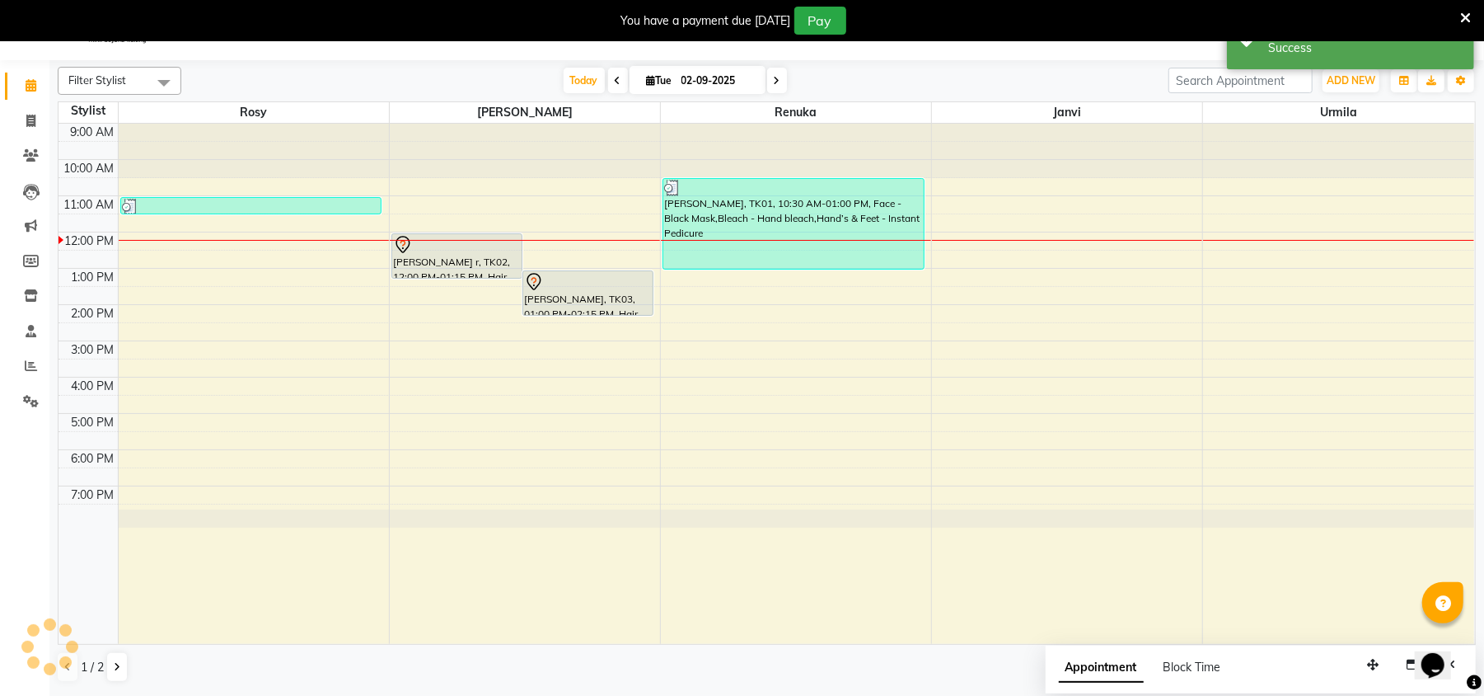
scroll to position [0, 0]
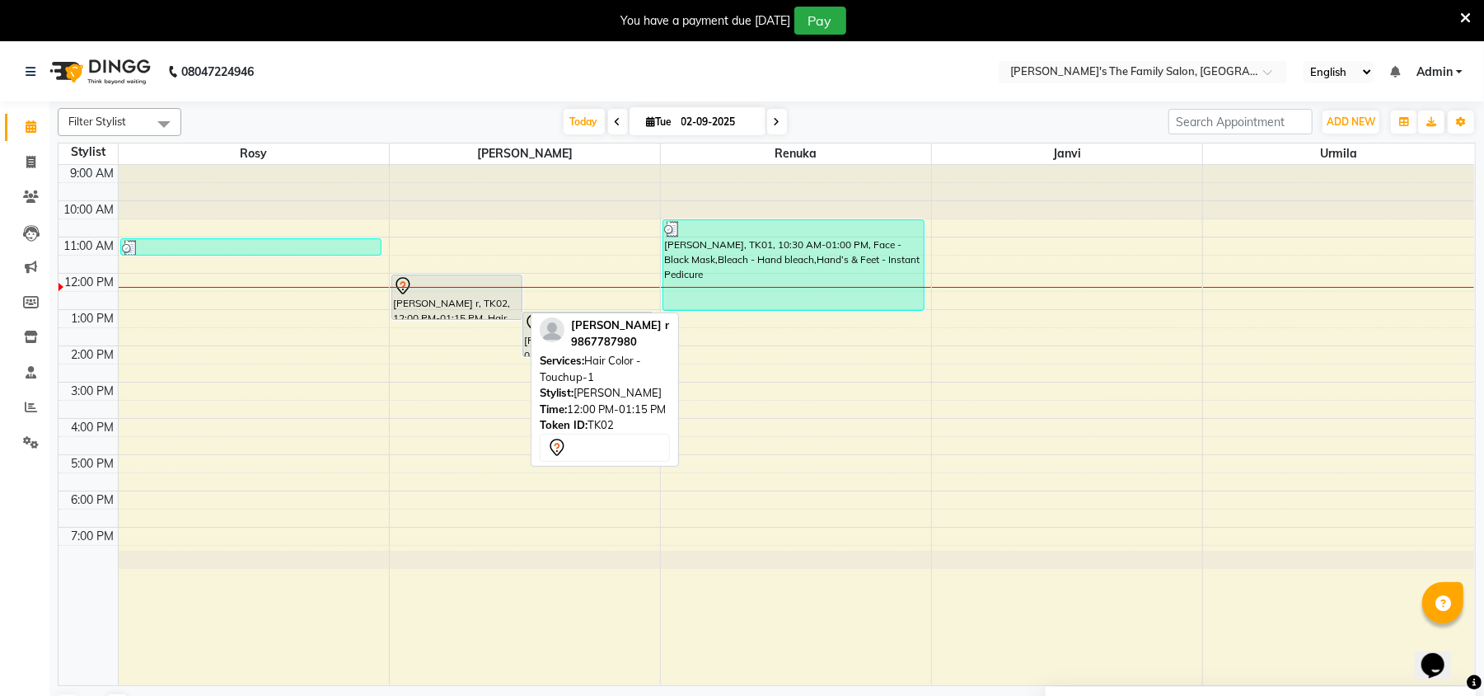
click at [434, 292] on div at bounding box center [457, 286] width 128 height 20
select select "7"
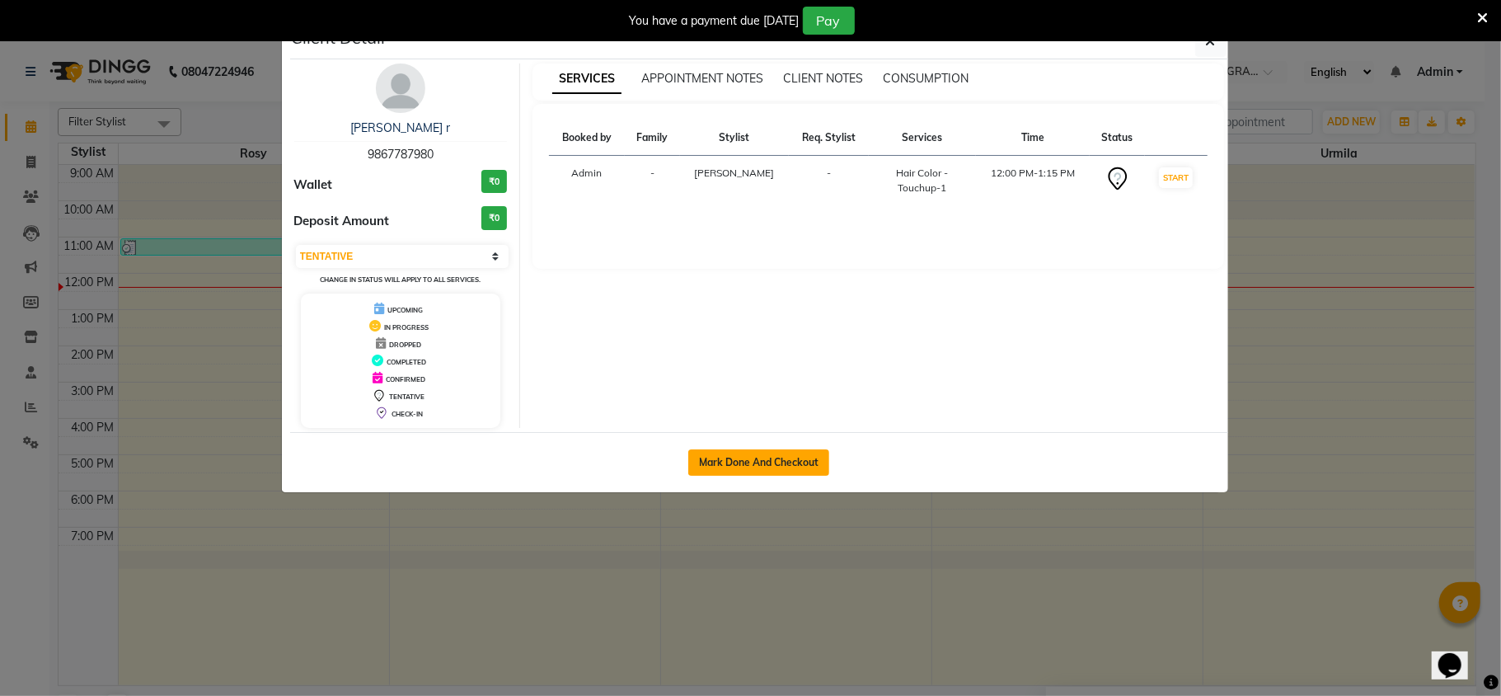
click at [767, 459] on button "Mark Done And Checkout" at bounding box center [758, 462] width 141 height 26
select select "6537"
select select "service"
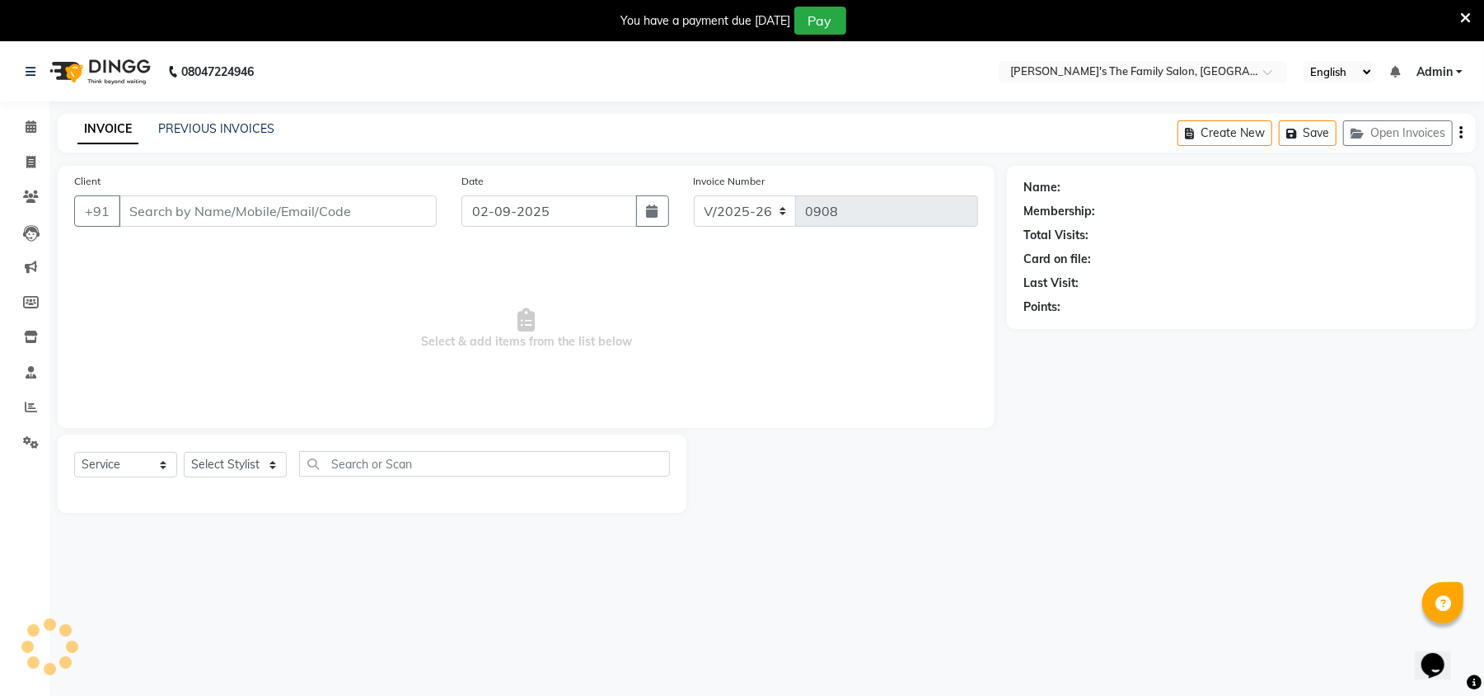
type input "9867787980"
select select "50500"
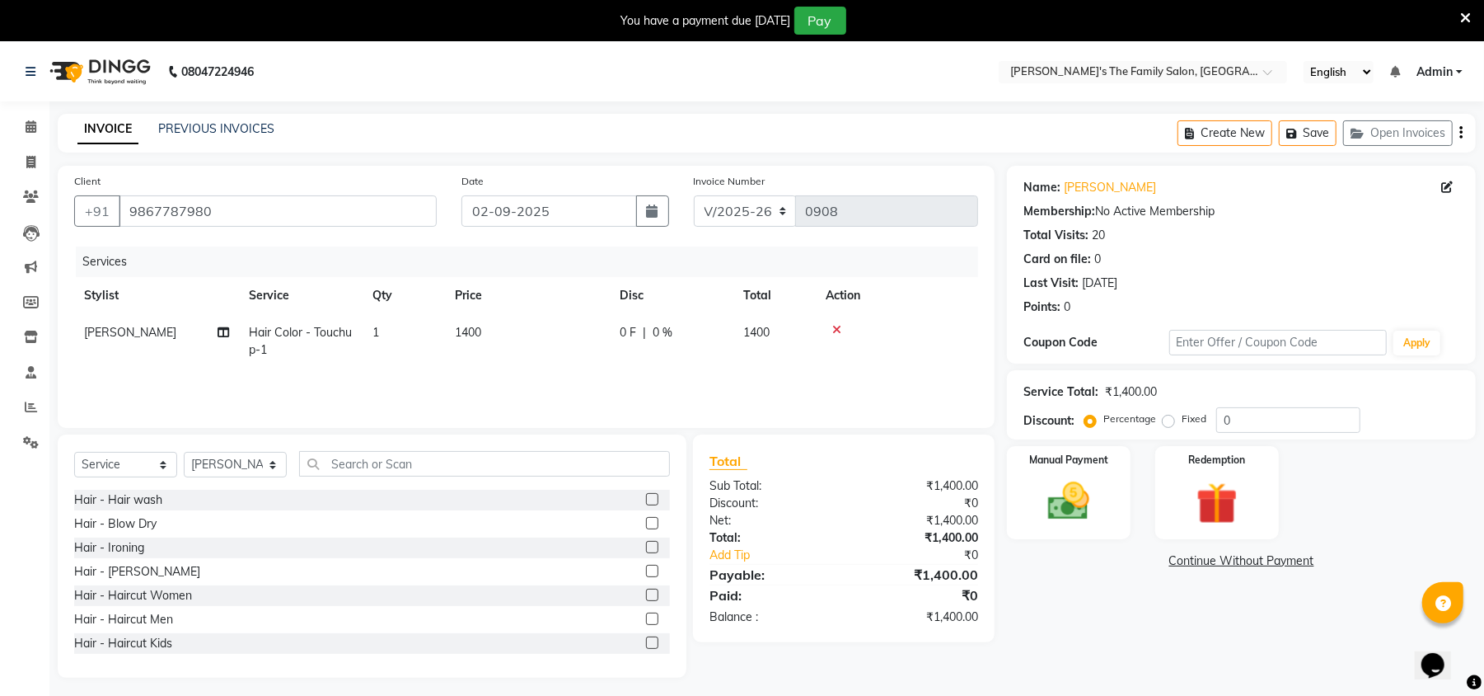
click at [496, 321] on td "1400" at bounding box center [527, 341] width 165 height 54
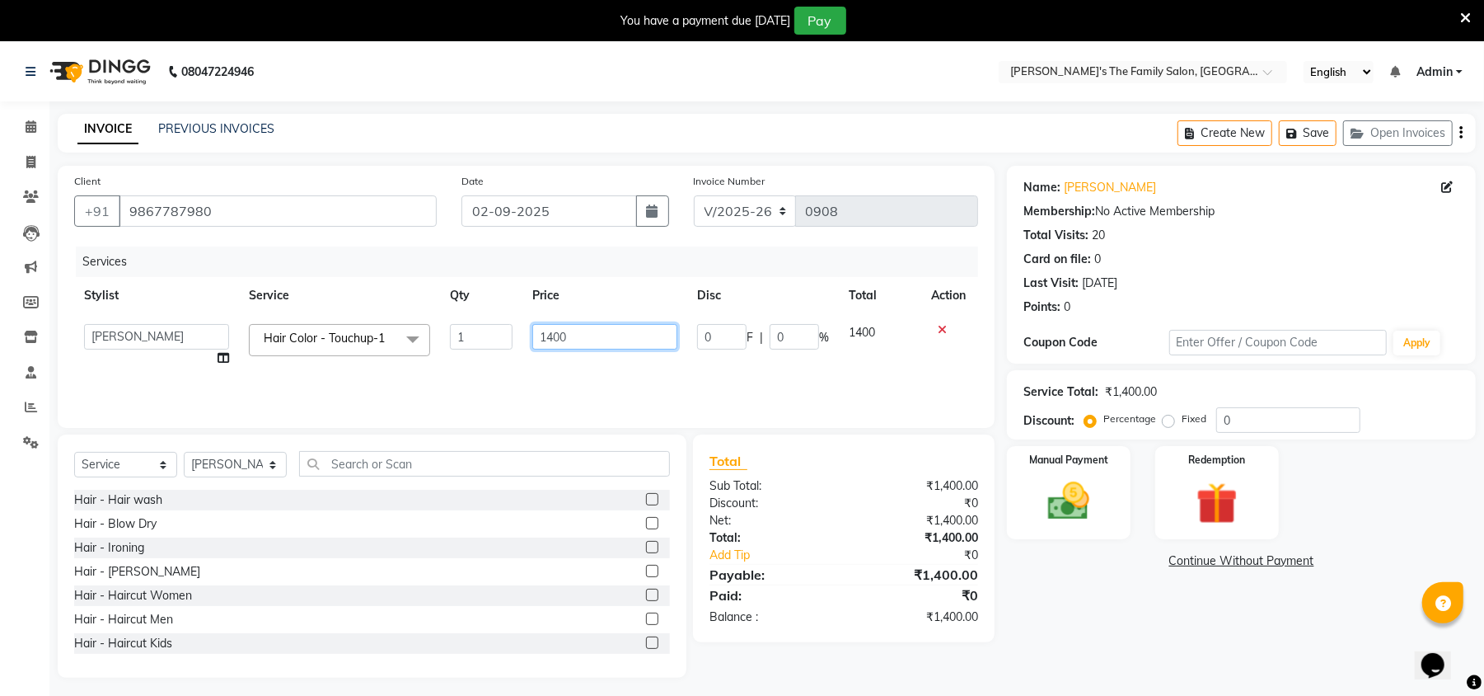
click at [575, 325] on input "1400" at bounding box center [604, 337] width 145 height 26
type input "1"
type input "900"
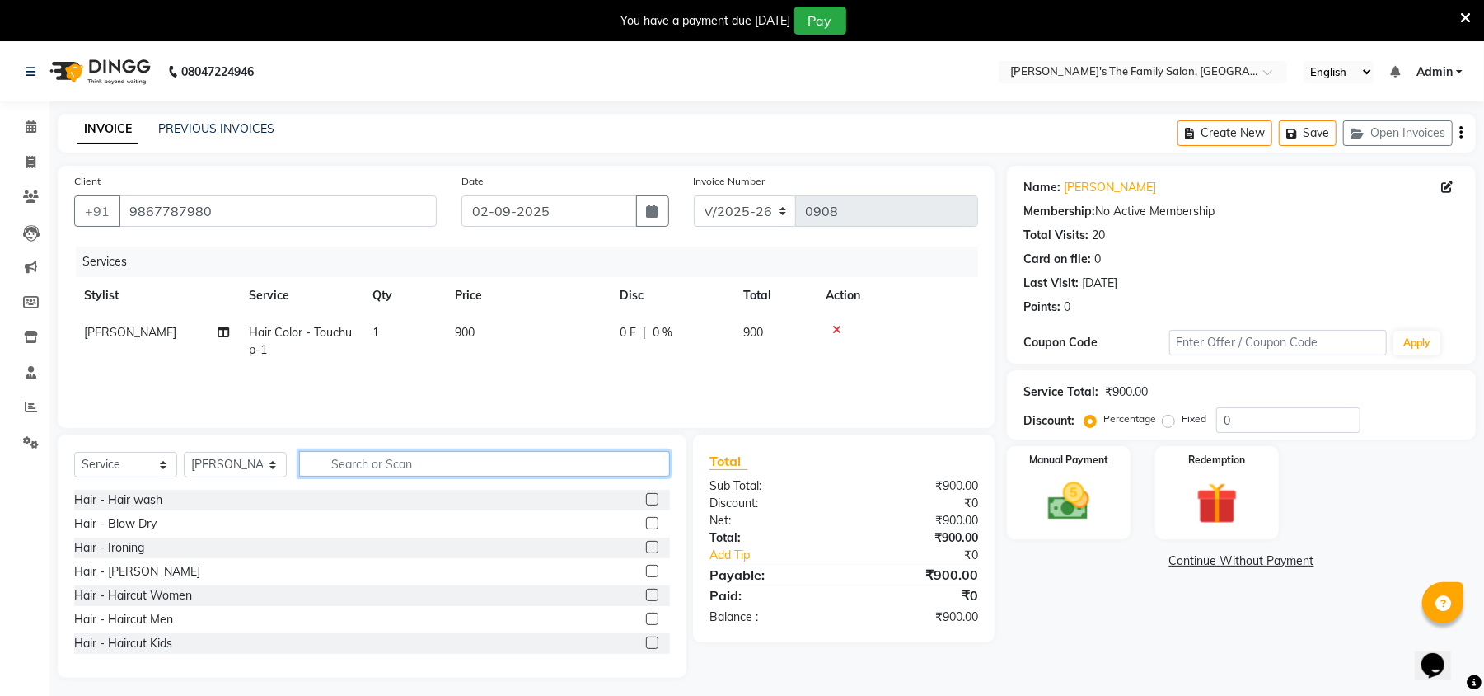
click at [377, 470] on input "text" at bounding box center [484, 464] width 371 height 26
click at [356, 470] on input "text" at bounding box center [484, 464] width 371 height 26
click at [347, 458] on input "text" at bounding box center [484, 464] width 371 height 26
click at [646, 594] on label at bounding box center [652, 594] width 12 height 12
click at [646, 594] on input "checkbox" at bounding box center [651, 595] width 11 height 11
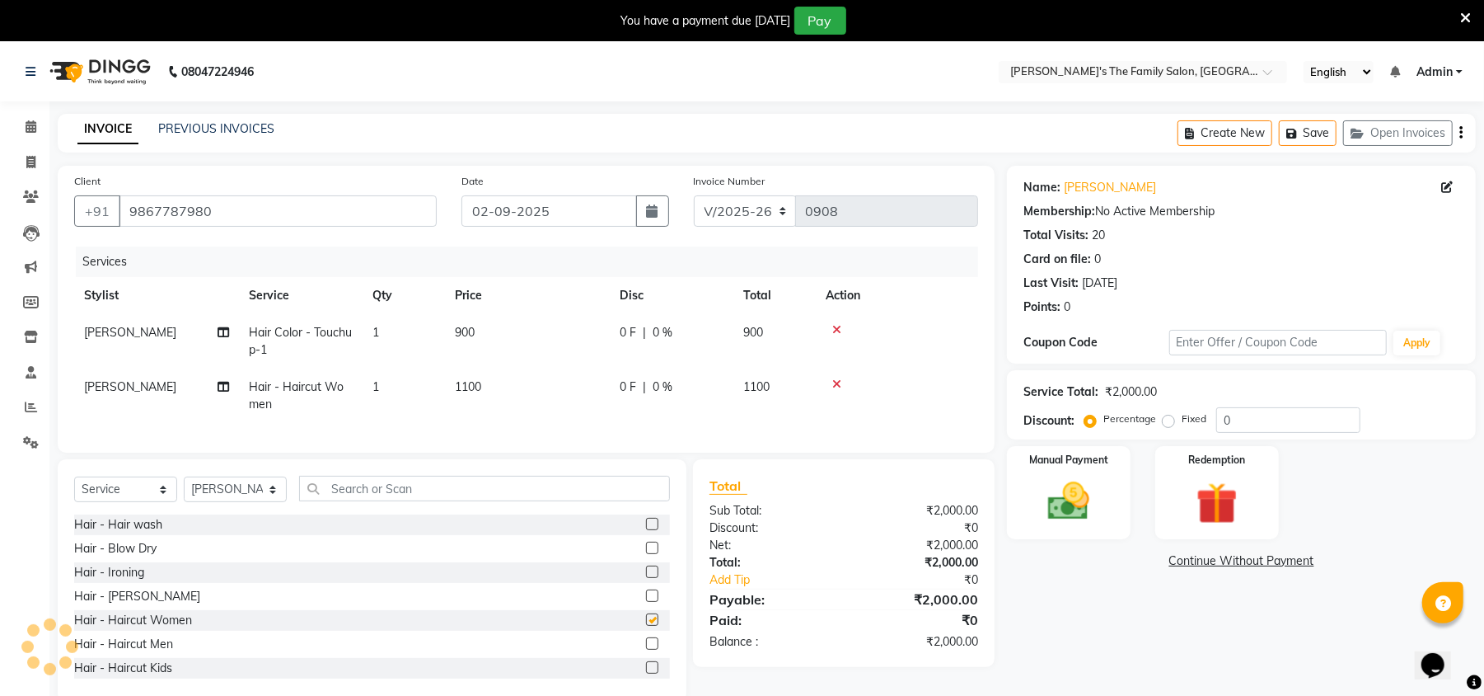
checkbox input "false"
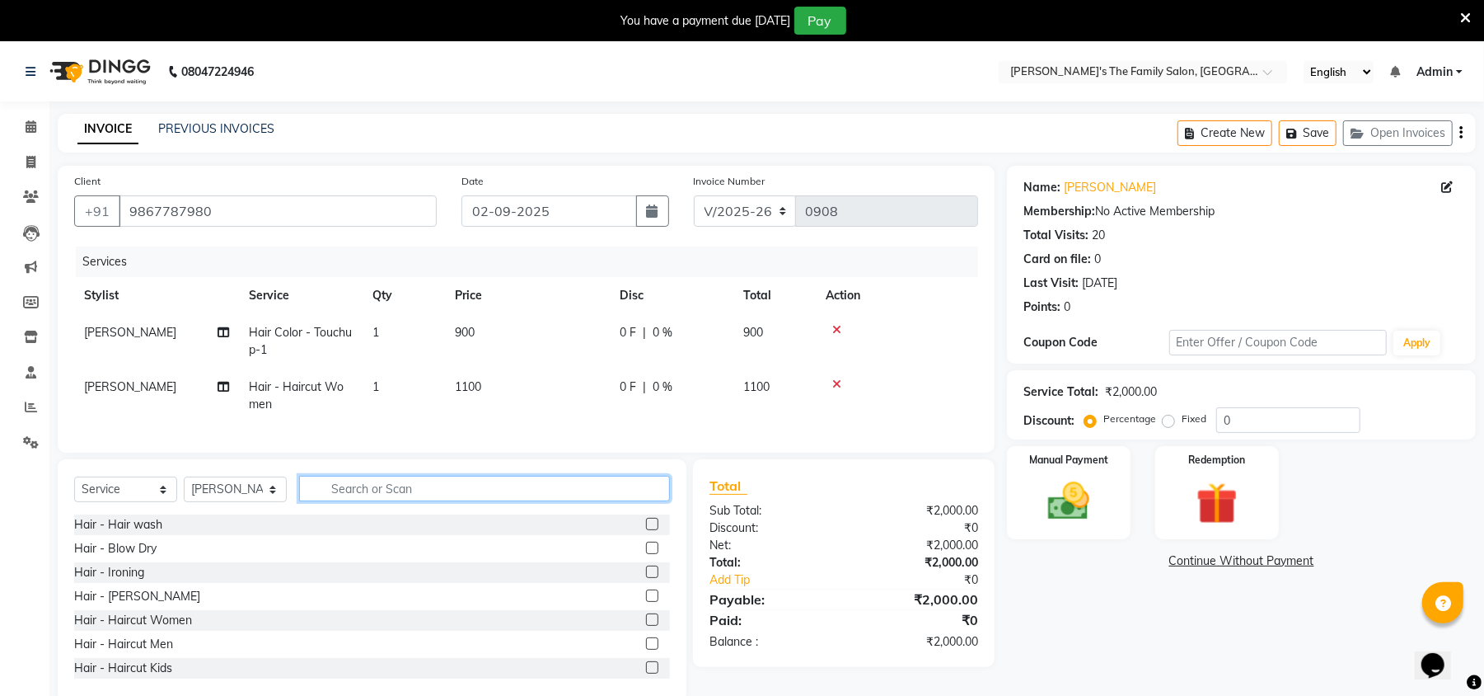
click at [387, 499] on input "text" at bounding box center [484, 489] width 371 height 26
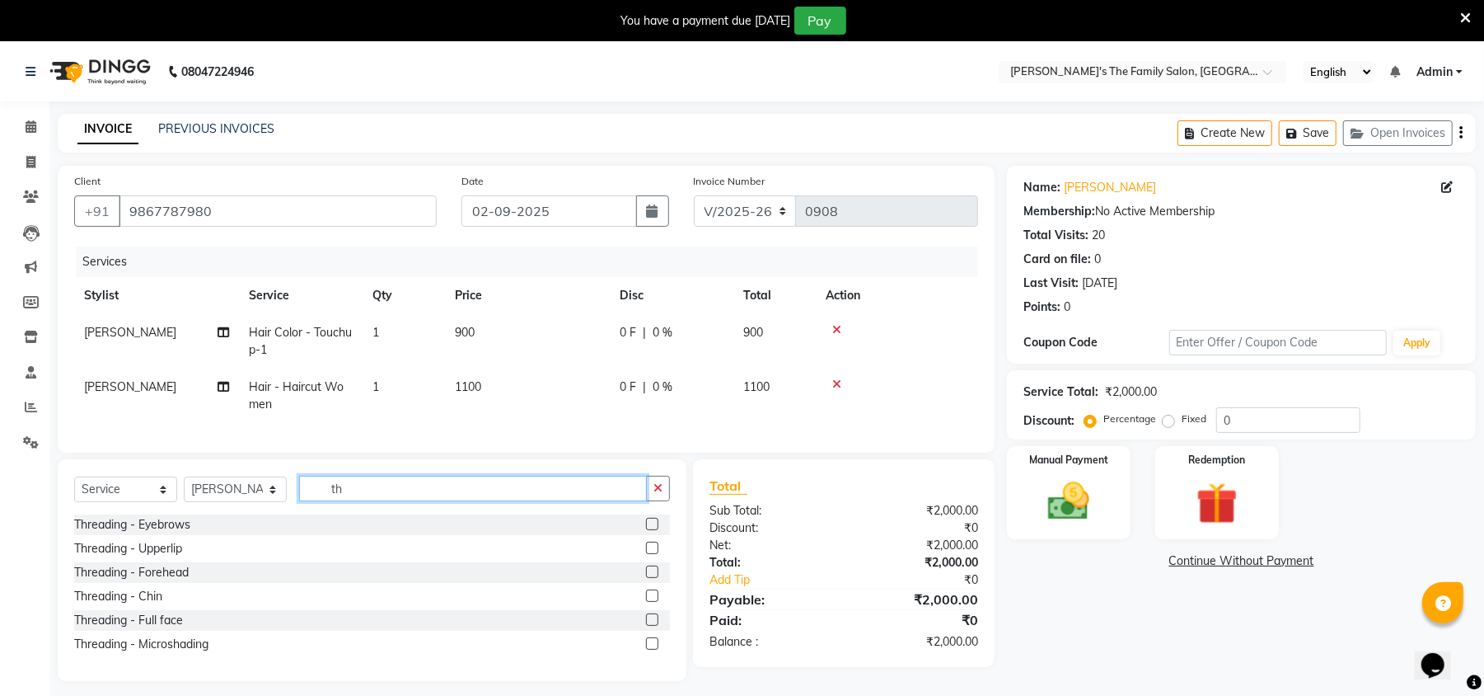
type input "t"
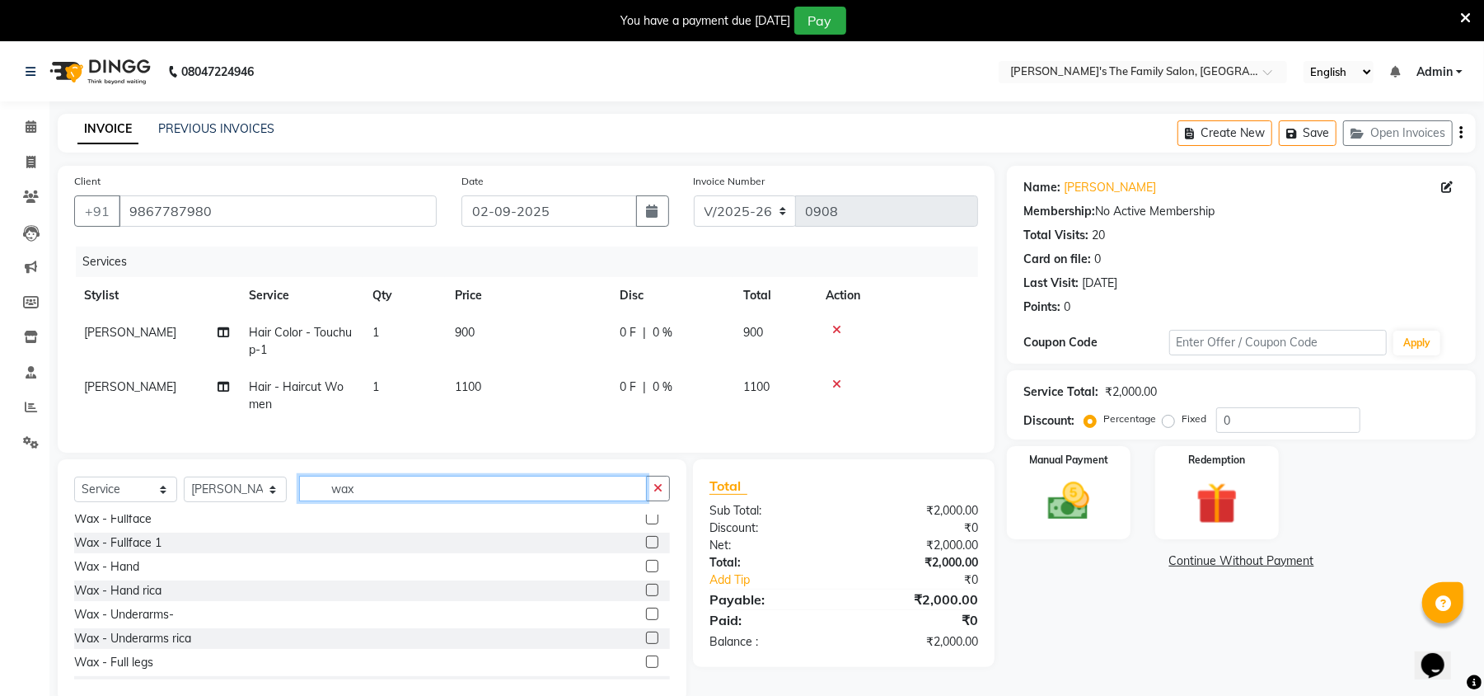
scroll to position [120, 0]
type input "wax"
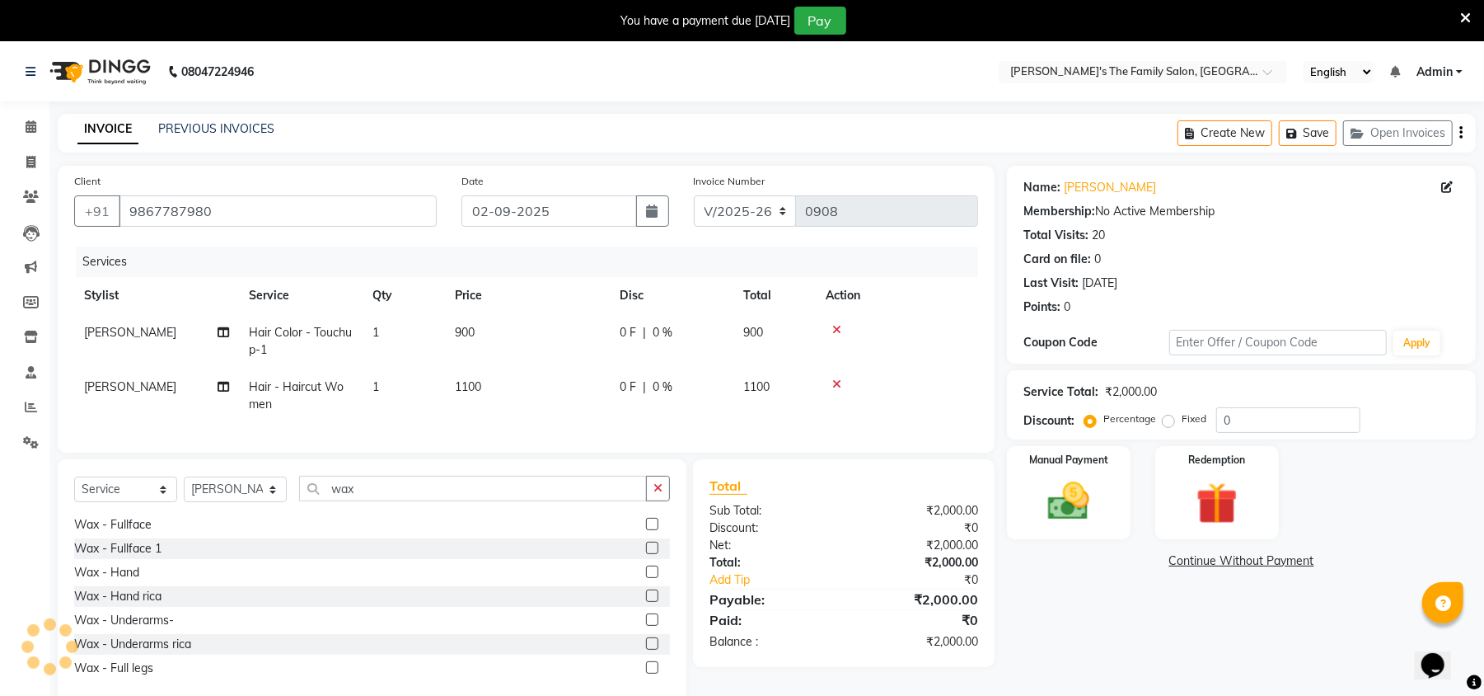
click at [646, 530] on label at bounding box center [652, 524] width 12 height 12
click at [646, 530] on input "checkbox" at bounding box center [651, 524] width 11 height 11
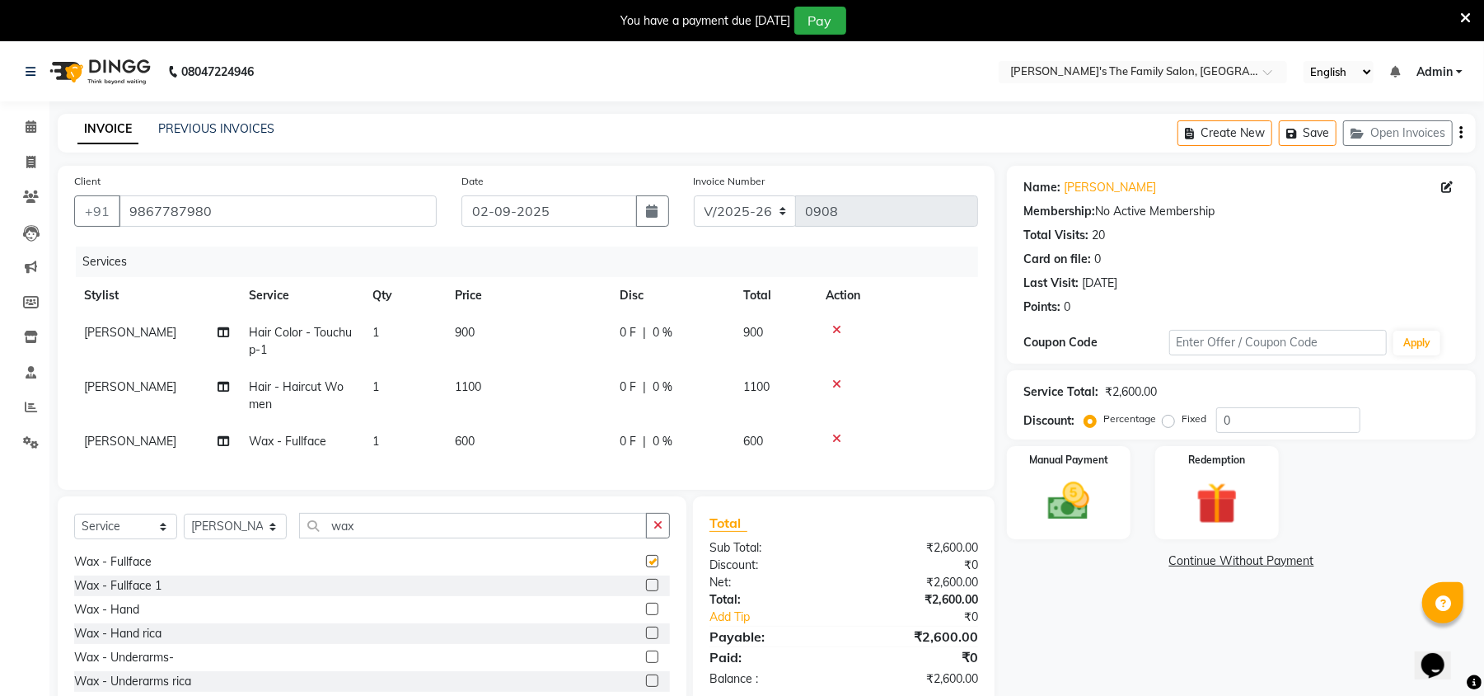
checkbox input "false"
click at [499, 437] on td "600" at bounding box center [527, 441] width 165 height 37
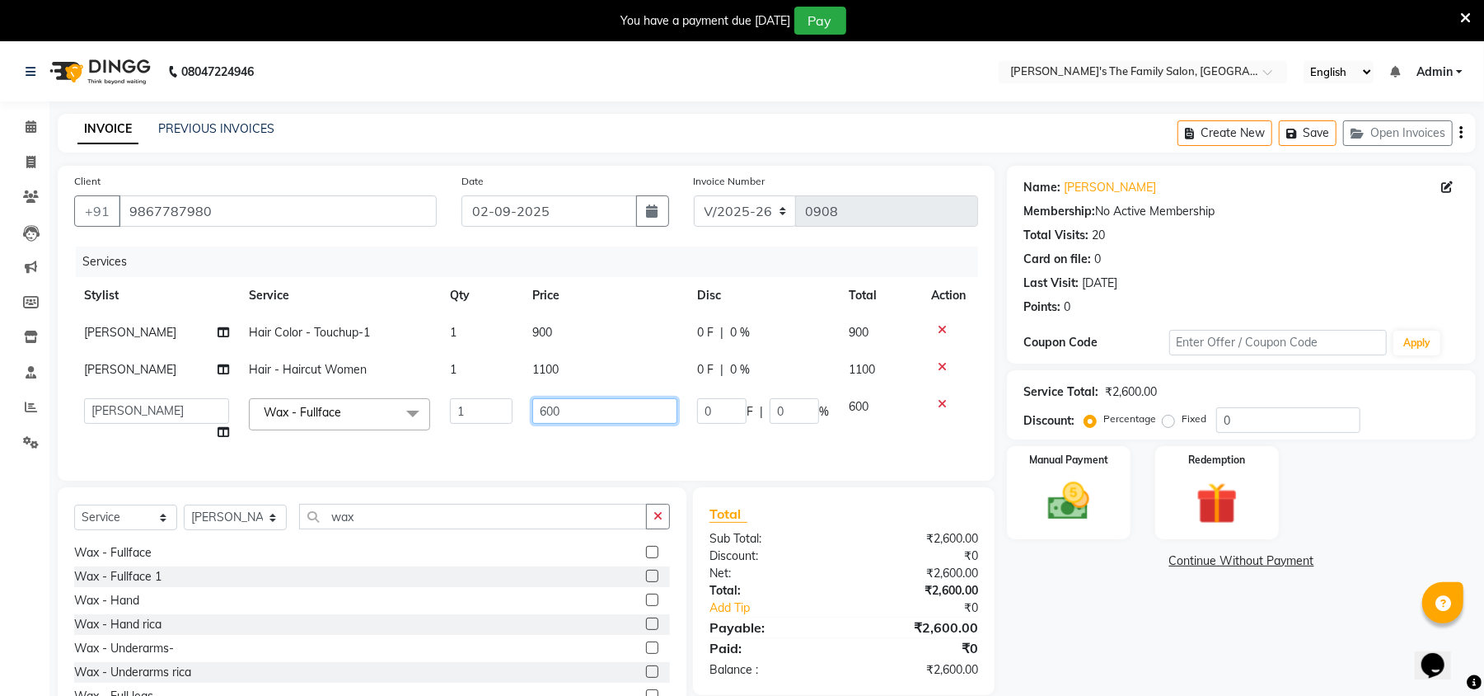
click at [584, 423] on input "600" at bounding box center [604, 411] width 145 height 26
type input "6"
type input "650"
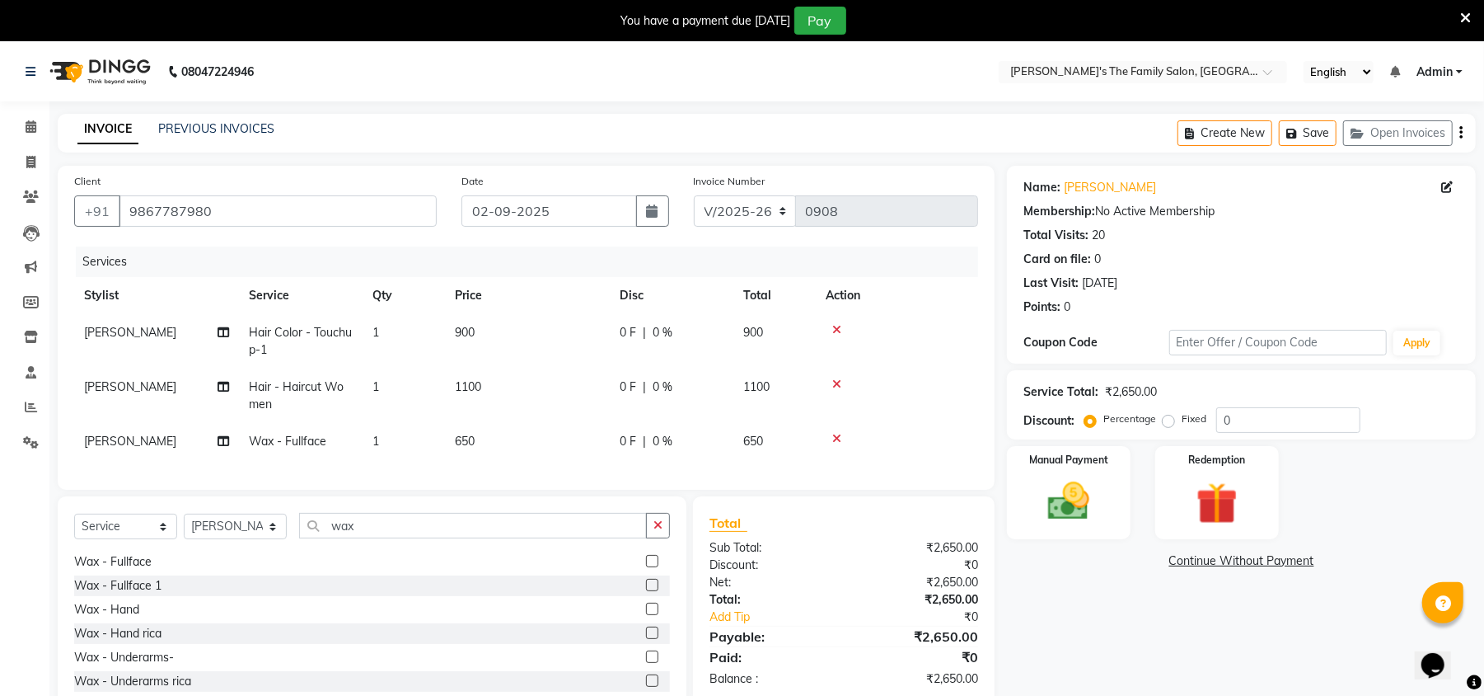
click at [112, 446] on span "[PERSON_NAME]" at bounding box center [130, 441] width 92 height 15
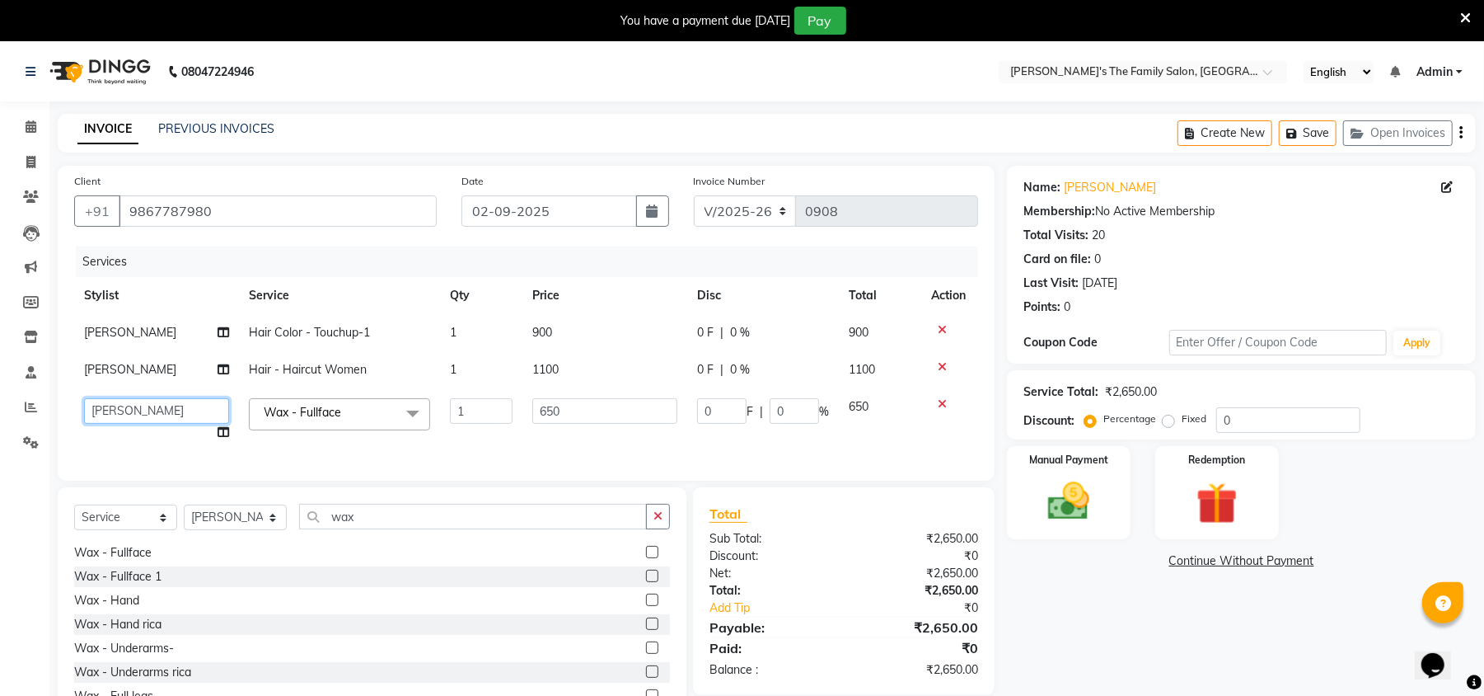
click at [126, 407] on select "[PERSON_NAME] [PERSON_NAME] Renuka Rosy [PERSON_NAME] [PERSON_NAME]" at bounding box center [156, 411] width 145 height 26
select select "50499"
click at [109, 335] on span "[PERSON_NAME]" at bounding box center [130, 332] width 92 height 15
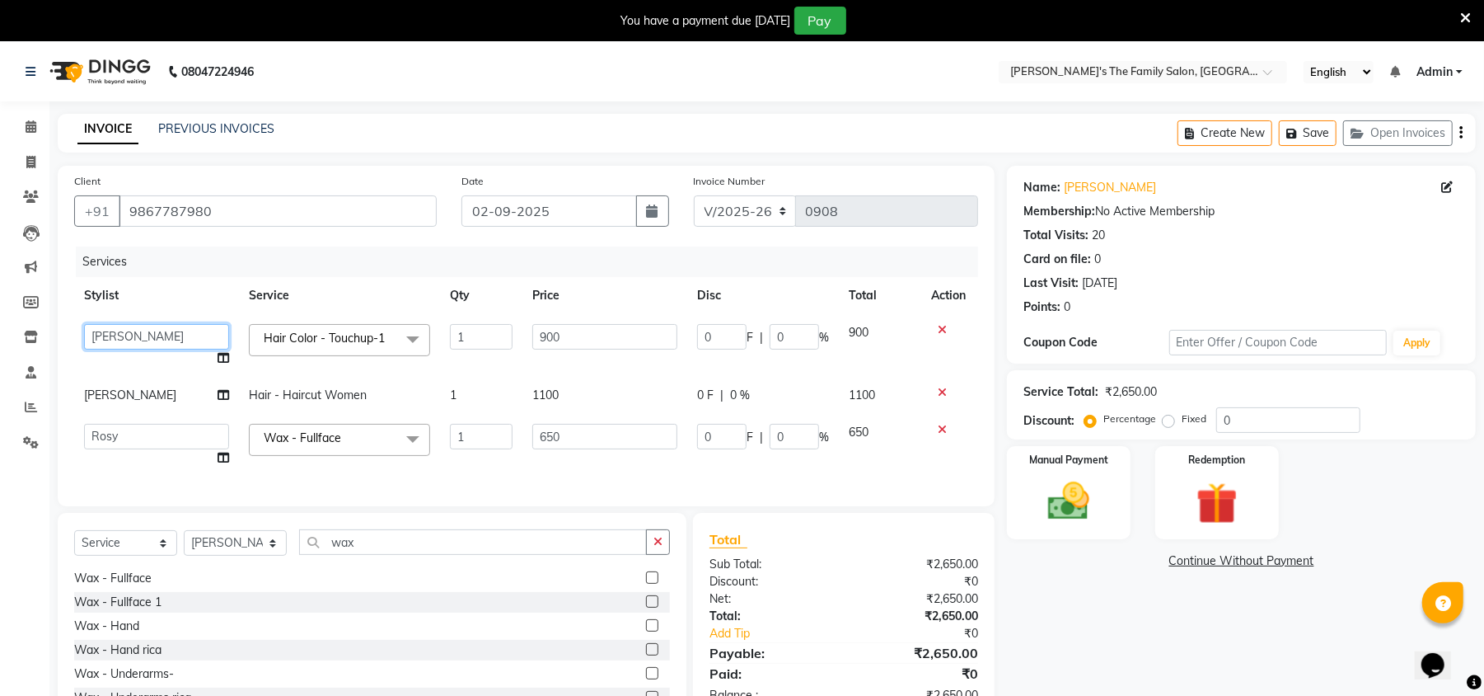
click at [109, 335] on select "[PERSON_NAME] [PERSON_NAME] Renuka Rosy [PERSON_NAME] [PERSON_NAME]" at bounding box center [156, 337] width 145 height 26
select select "50499"
click at [225, 361] on icon at bounding box center [224, 358] width 12 height 12
select select "50499"
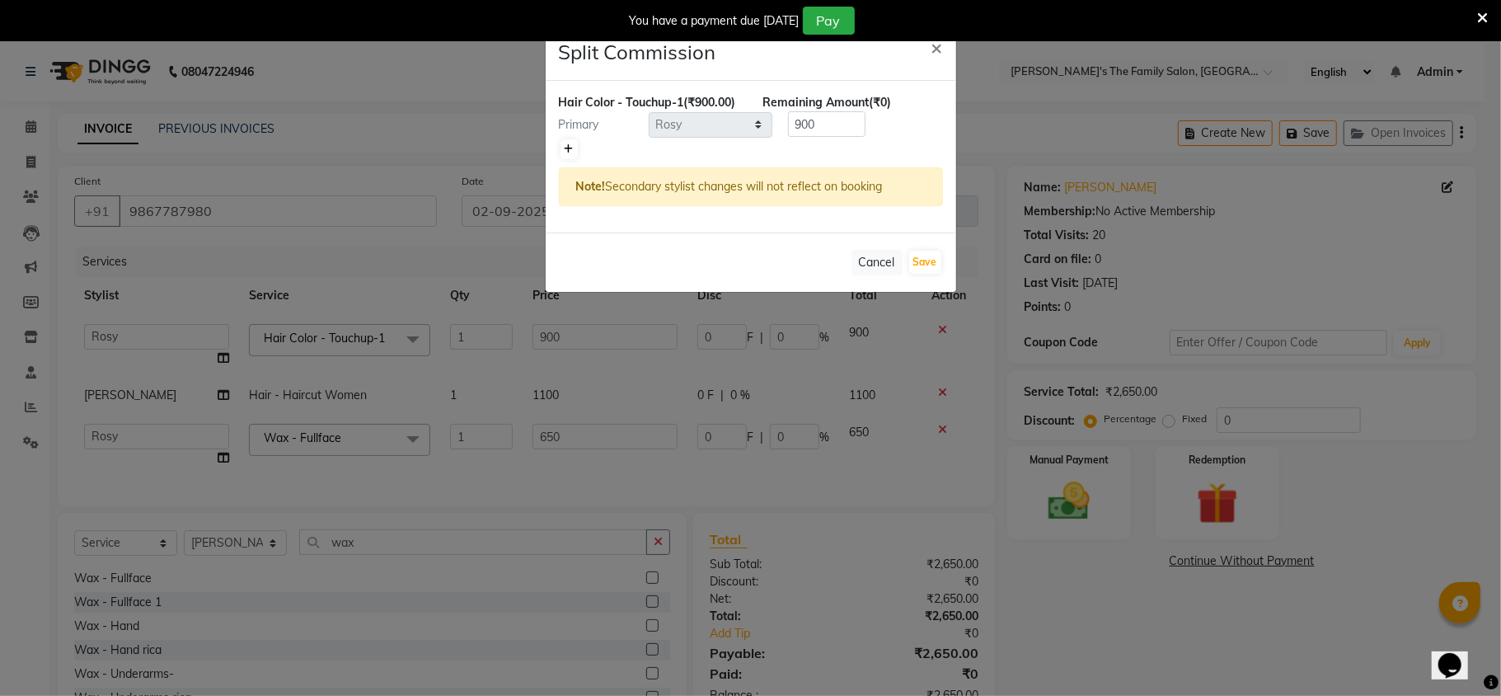
click at [571, 154] on icon at bounding box center [569, 149] width 9 height 10
type input "450"
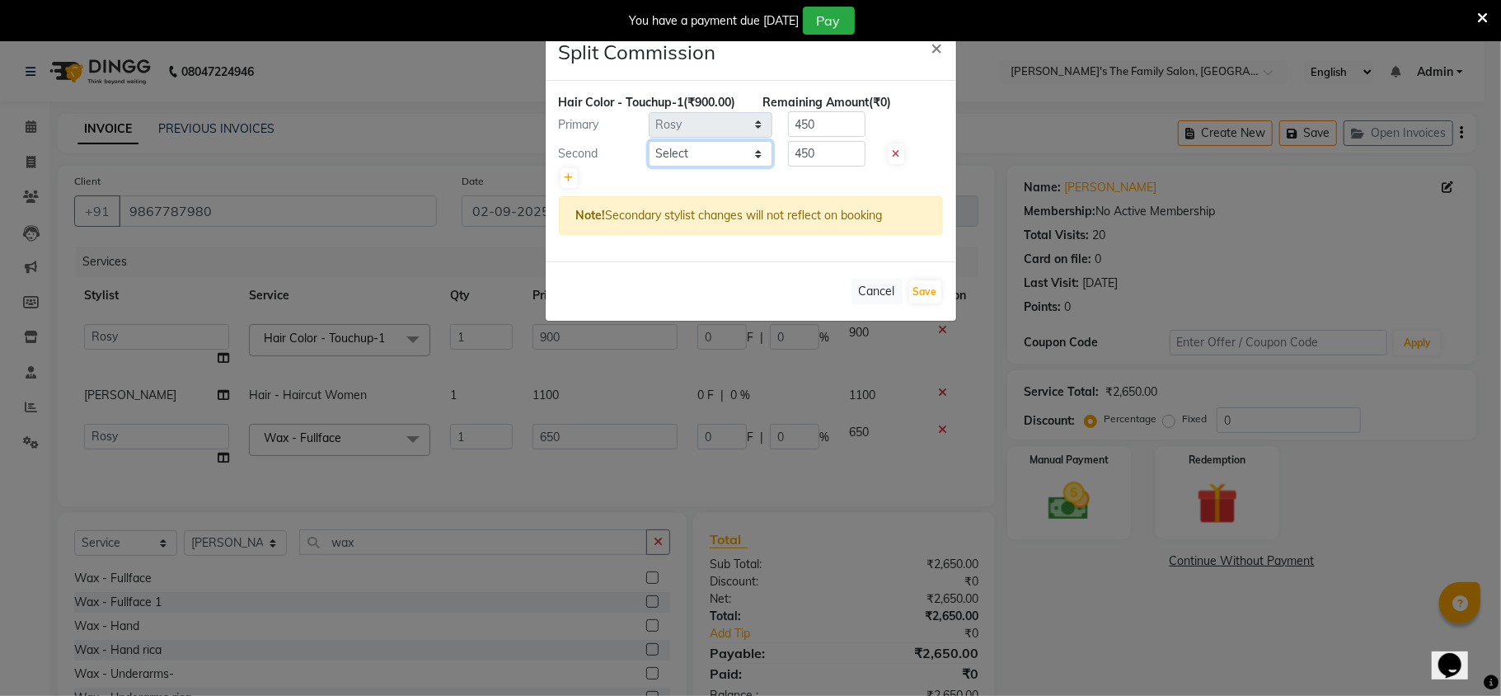
click at [689, 166] on select "Select [PERSON_NAME] [PERSON_NAME] Renuka Rosy [PERSON_NAME] [PERSON_NAME]" at bounding box center [711, 154] width 124 height 26
select select "50502"
click at [649, 159] on select "Select [PERSON_NAME] [PERSON_NAME] Renuka Rosy [PERSON_NAME] [PERSON_NAME]" at bounding box center [711, 154] width 124 height 26
click at [844, 166] on input "450" at bounding box center [826, 154] width 77 height 26
type input "4"
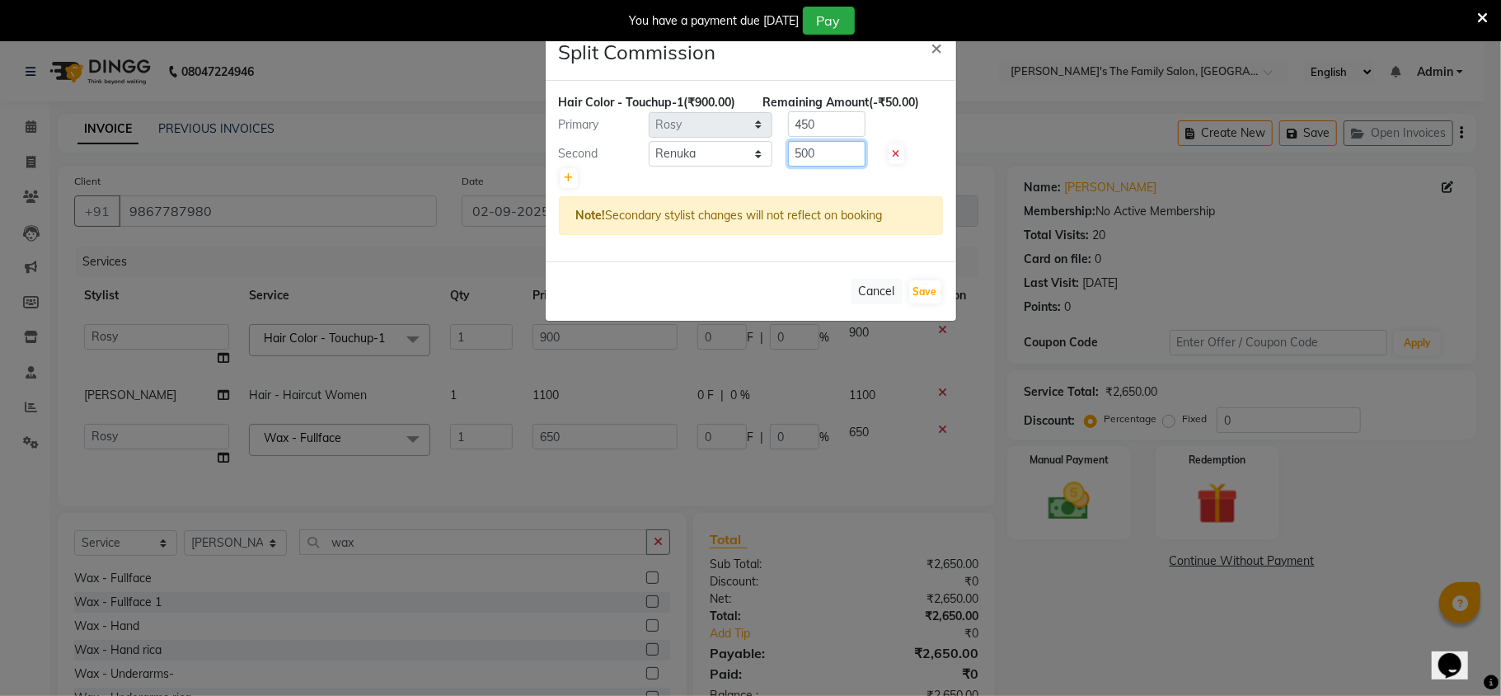
type input "500"
click at [831, 137] on input "450" at bounding box center [826, 124] width 77 height 26
type input "4"
type input "400"
click at [923, 303] on button "Save" at bounding box center [925, 291] width 32 height 23
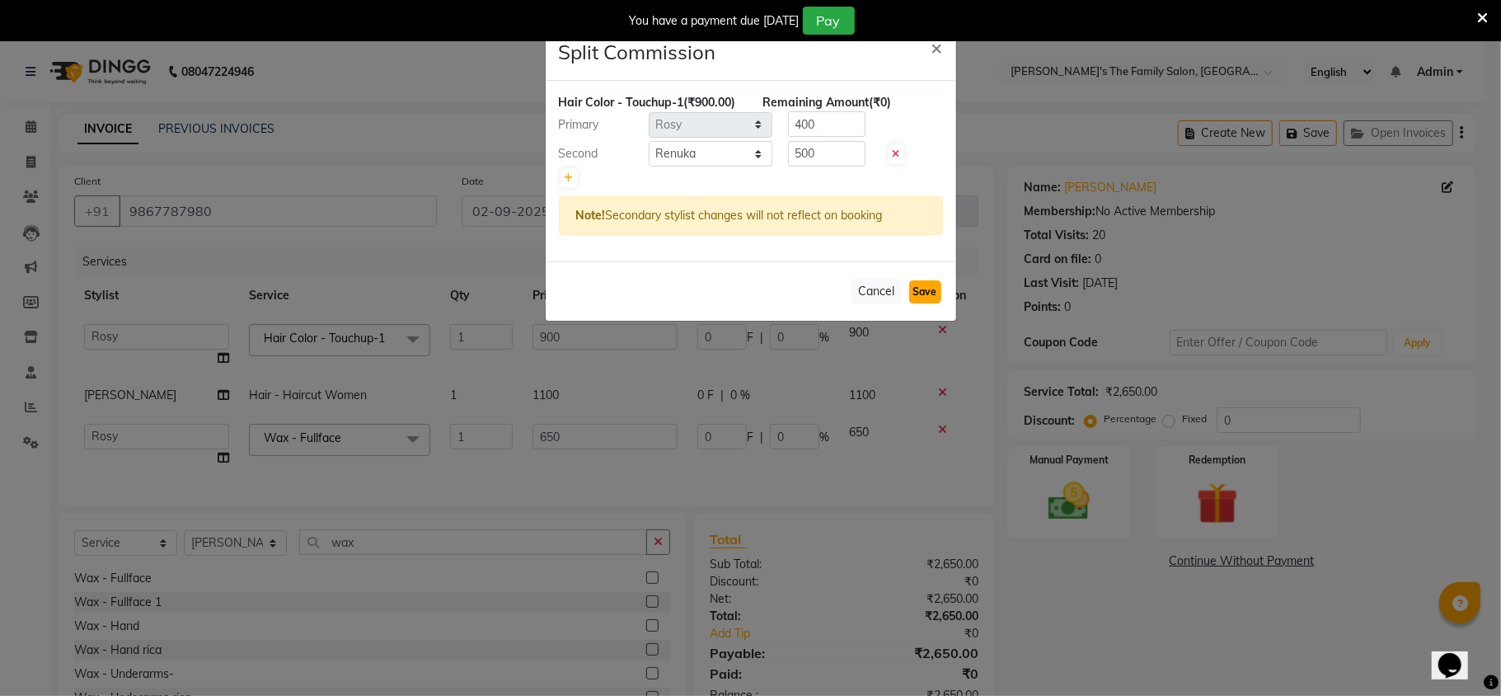
select select "Select"
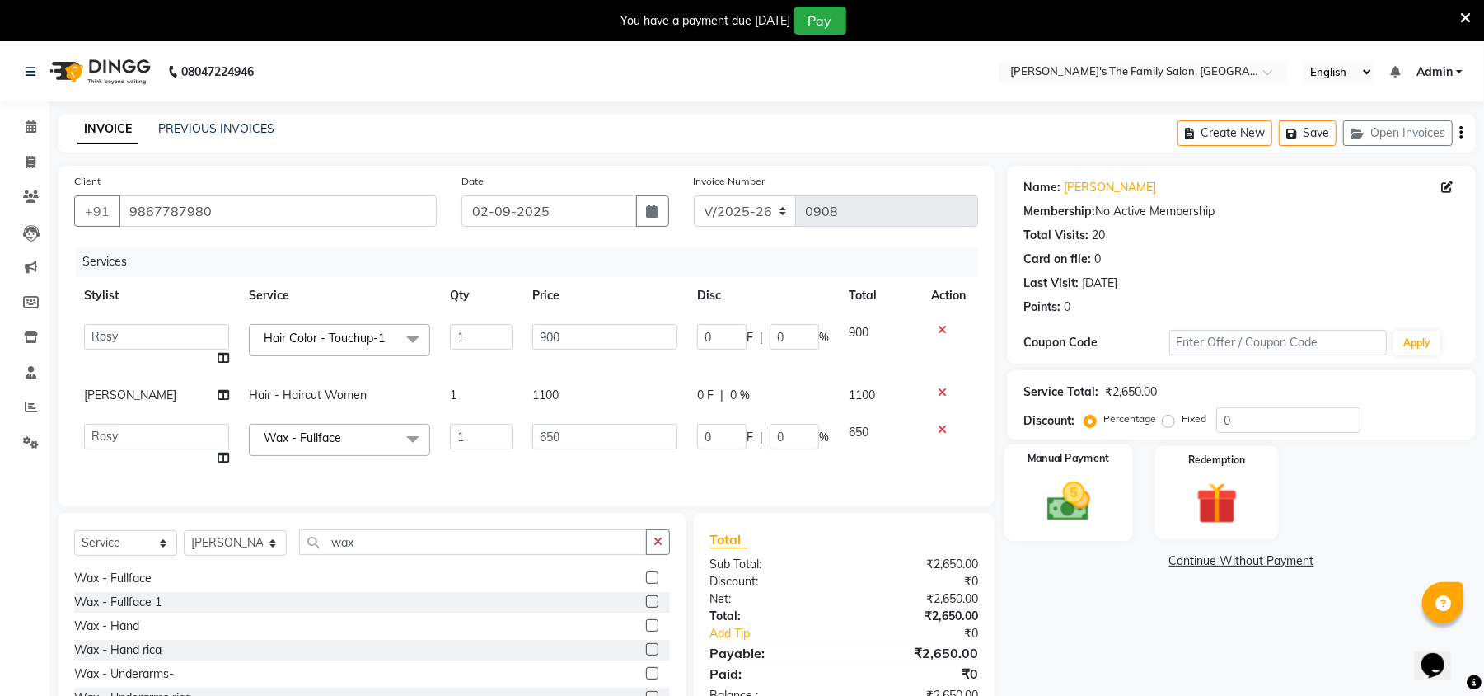
click at [1063, 506] on img at bounding box center [1069, 501] width 71 height 50
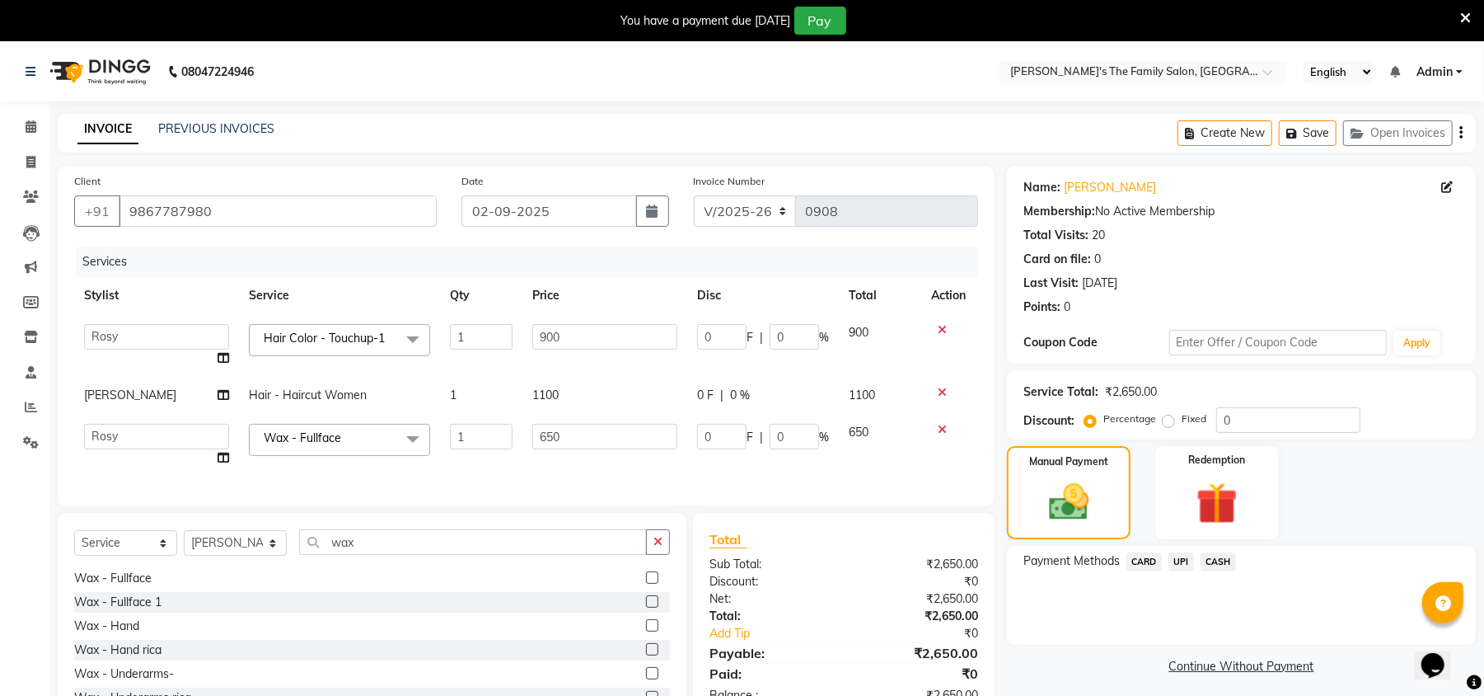
click at [1221, 558] on span "CASH" at bounding box center [1218, 561] width 35 height 19
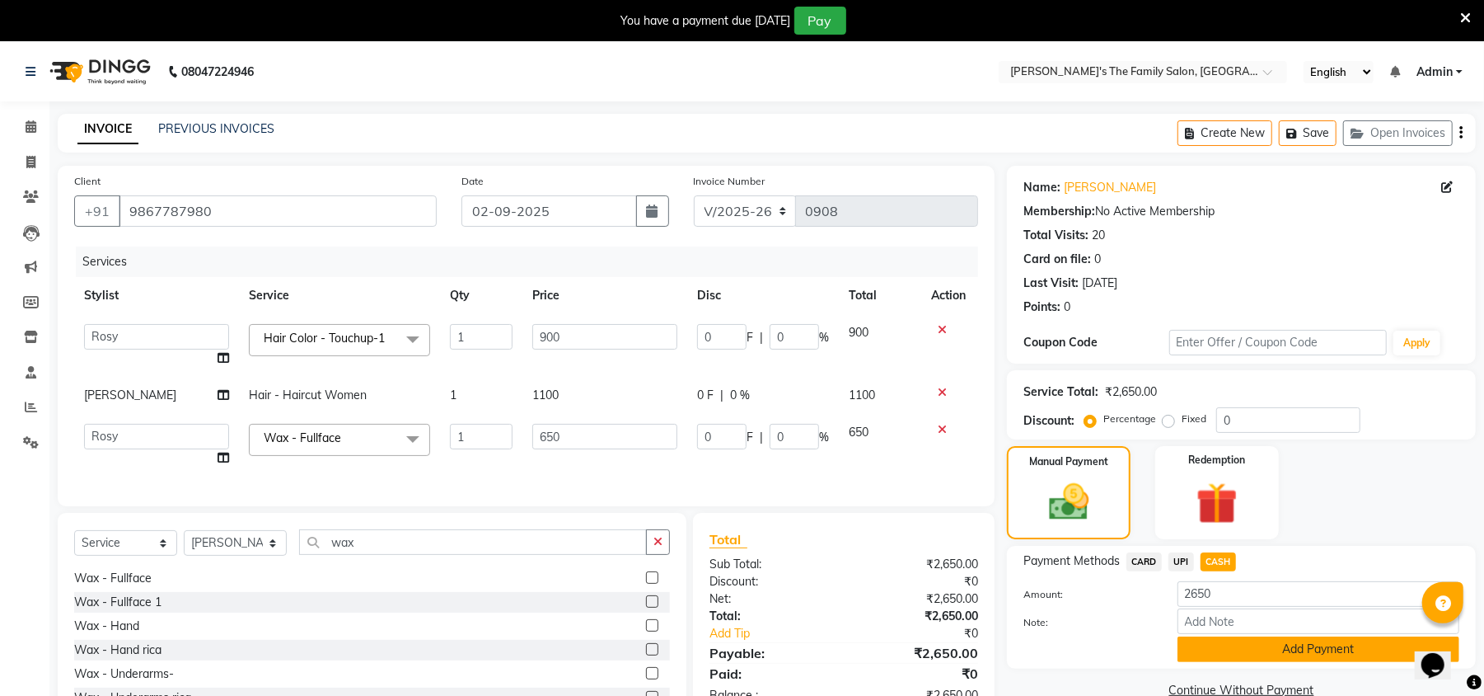
click at [1301, 654] on button "Add Payment" at bounding box center [1319, 649] width 282 height 26
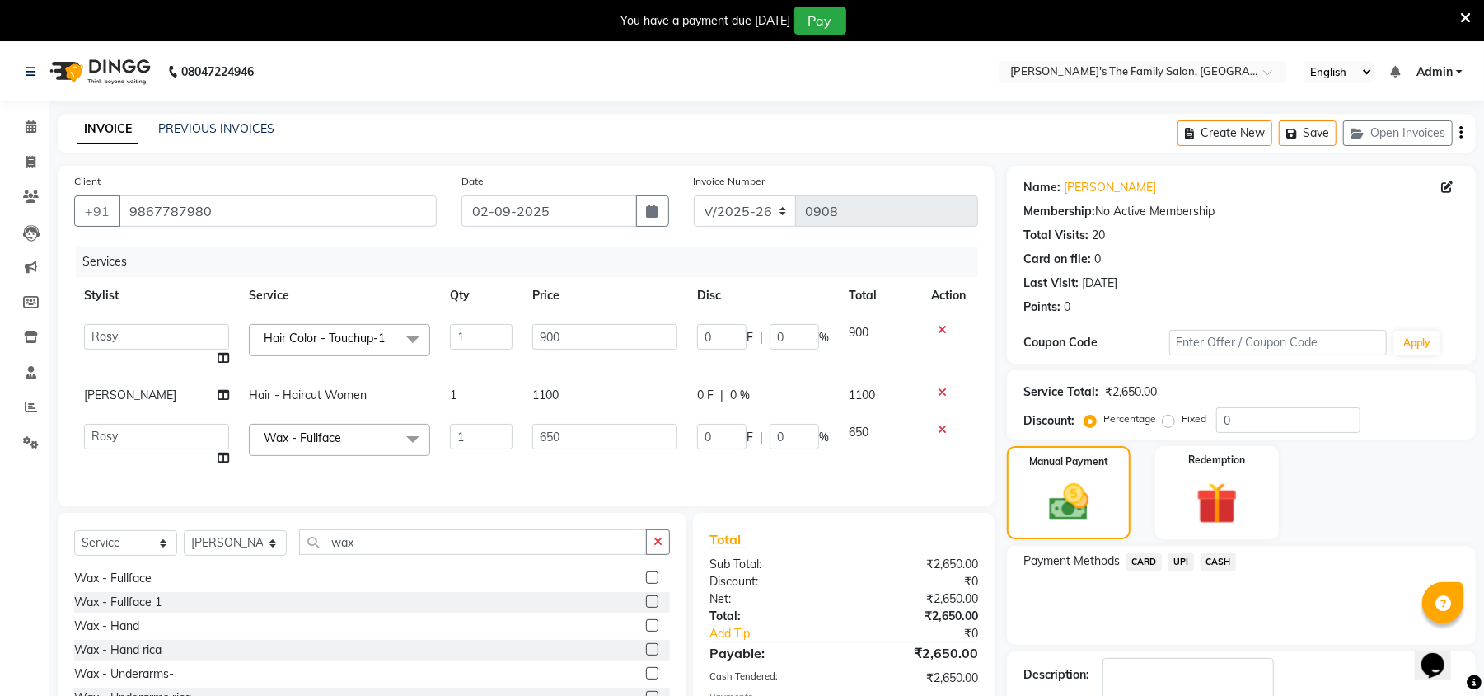
scroll to position [125, 0]
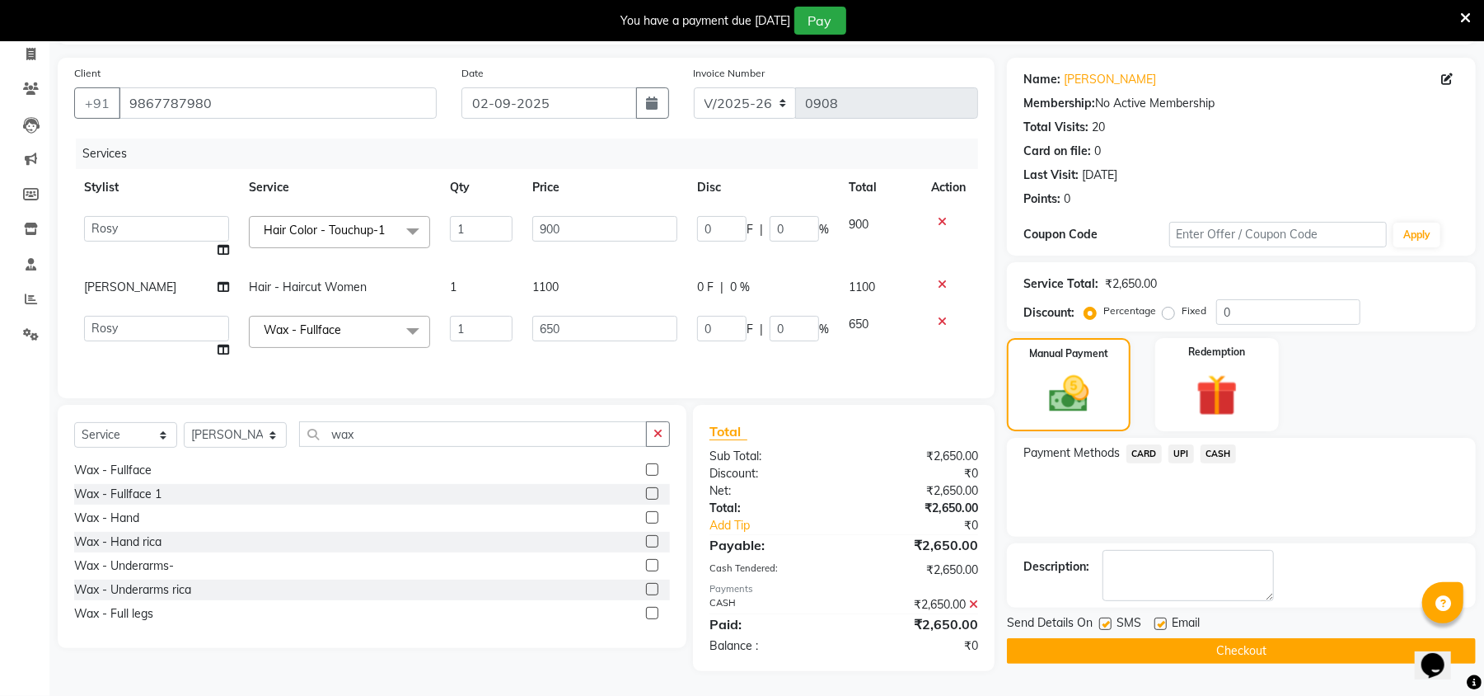
click at [1253, 645] on button "Checkout" at bounding box center [1241, 651] width 469 height 26
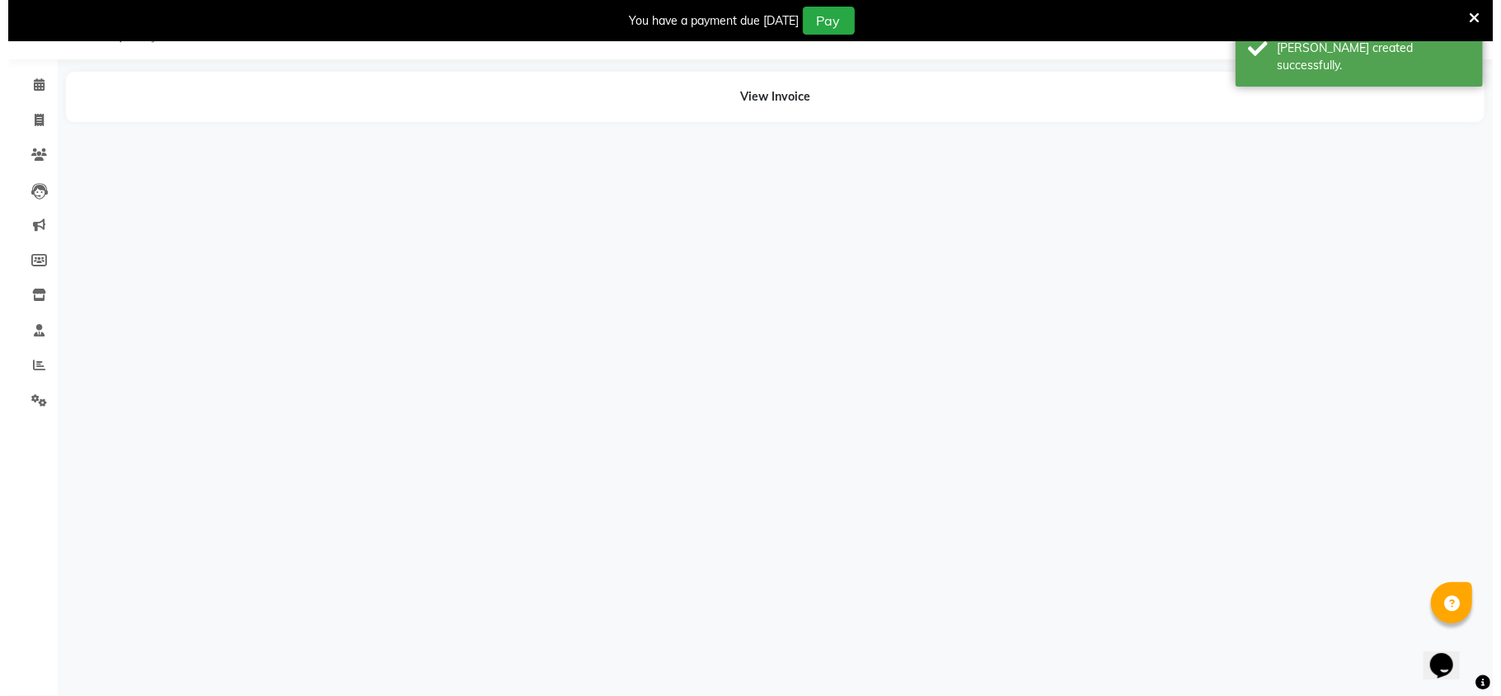
scroll to position [41, 0]
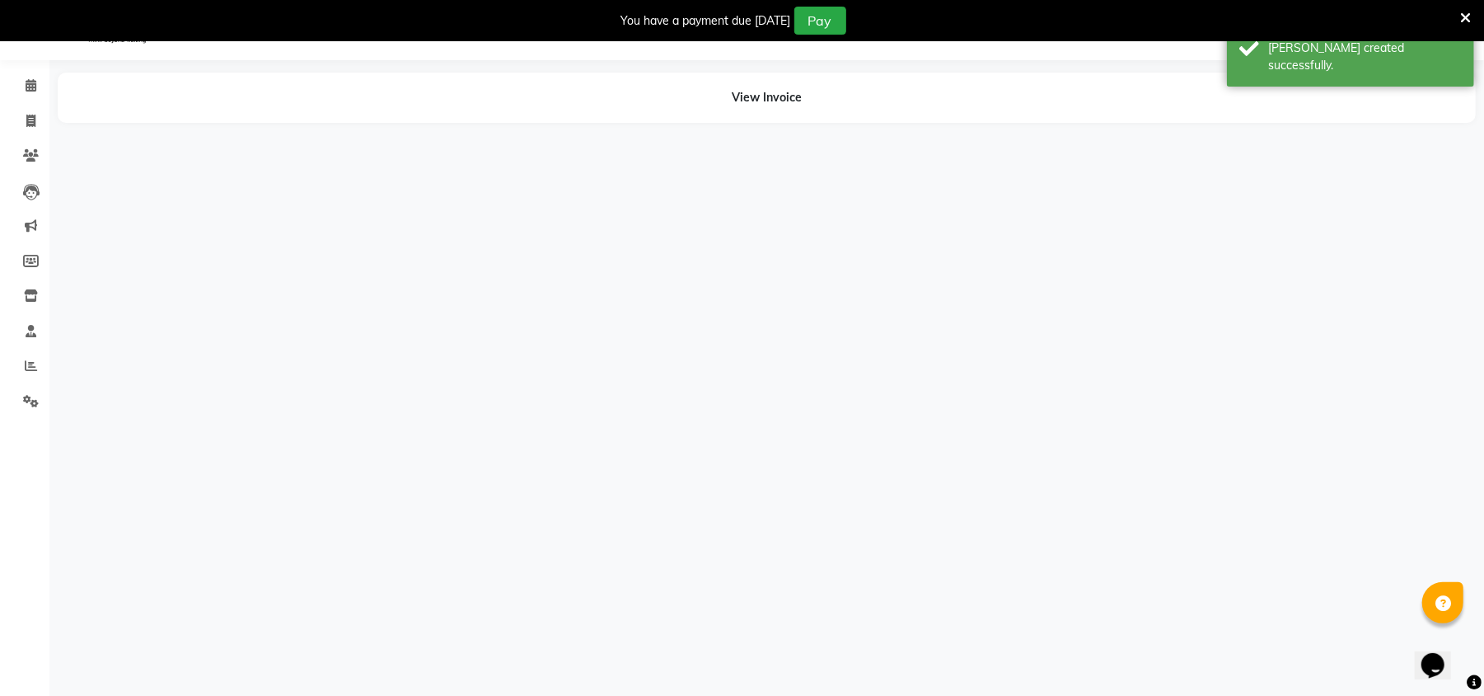
select select "50499"
select select "50502"
select select "50500"
select select "50499"
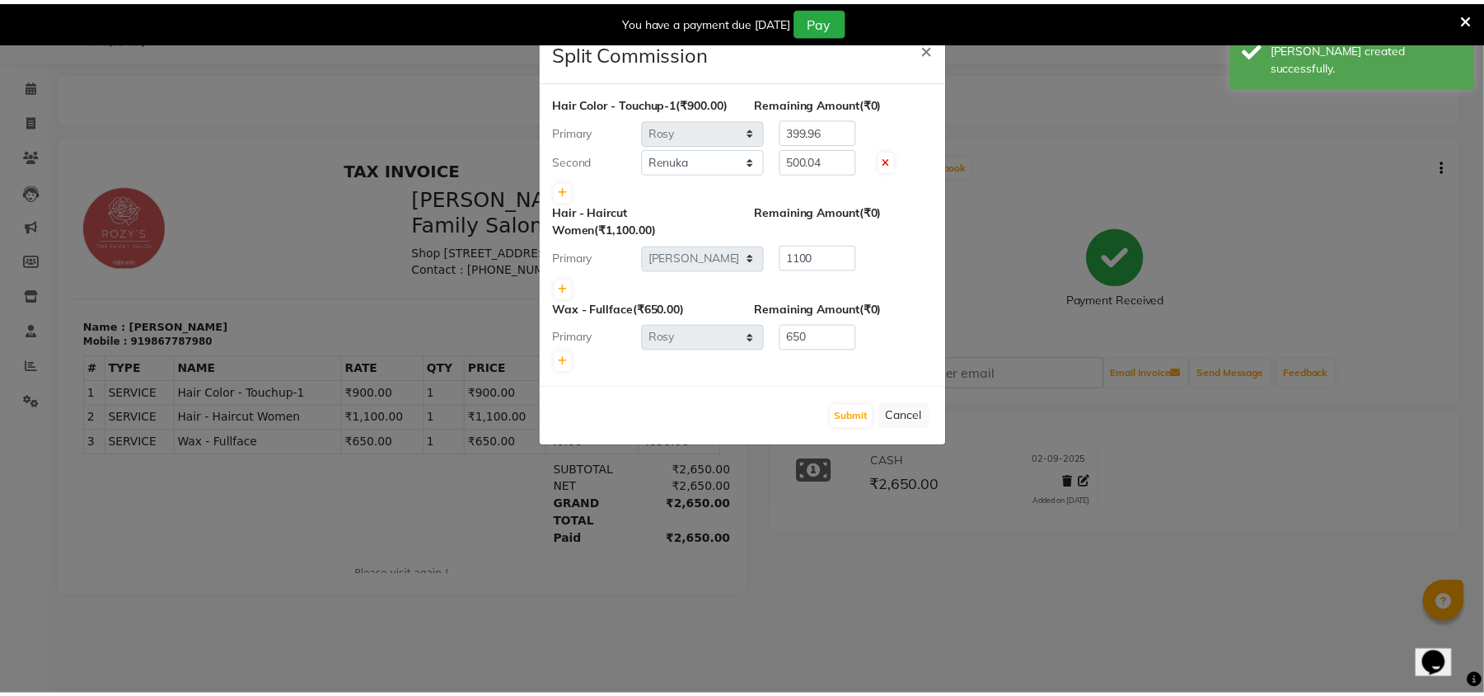
scroll to position [0, 0]
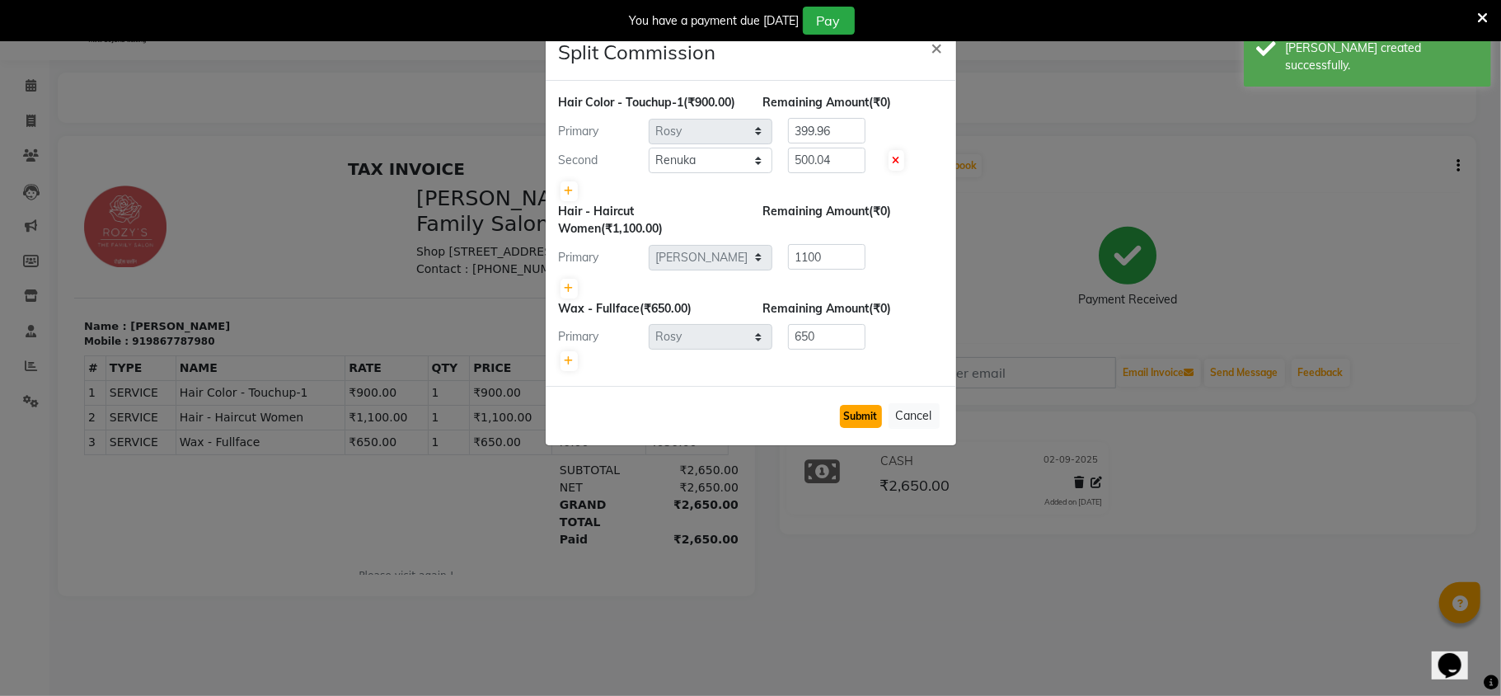
click at [862, 428] on button "Submit" at bounding box center [861, 416] width 42 height 23
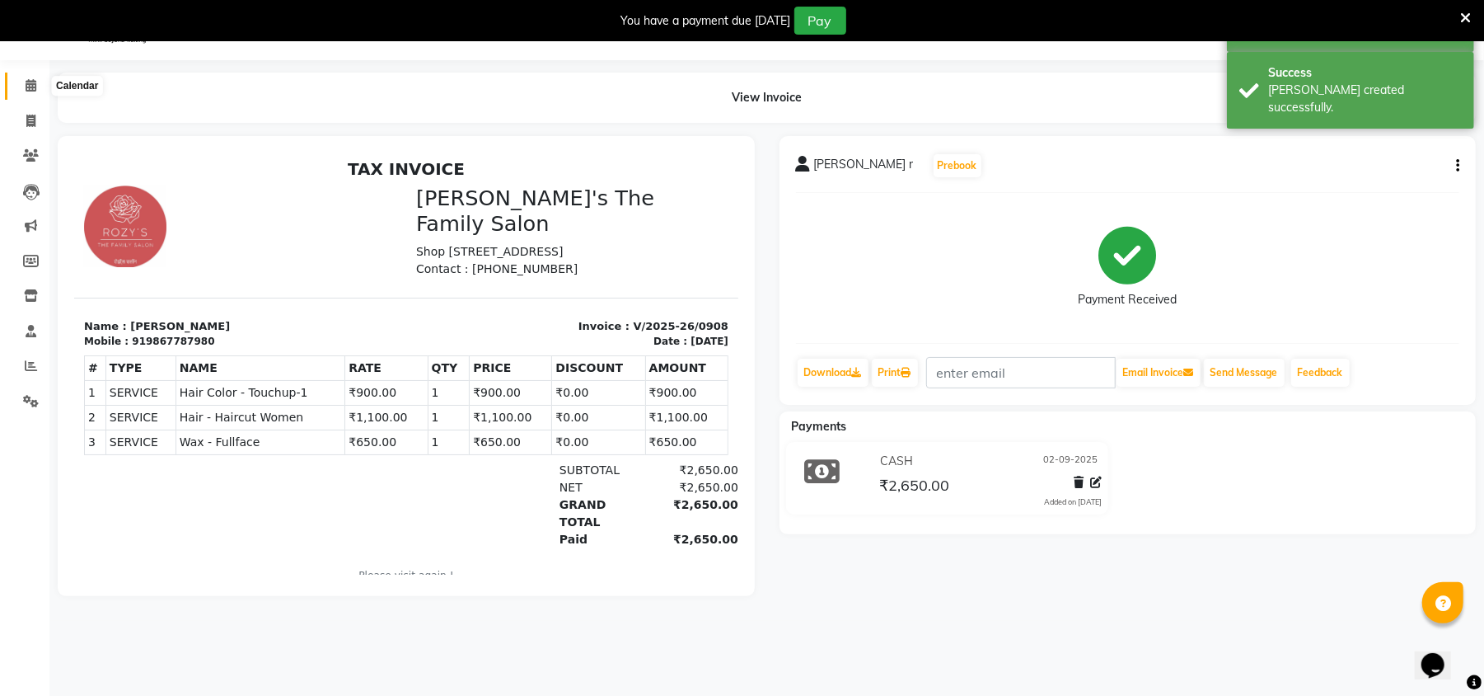
click at [27, 89] on icon at bounding box center [31, 85] width 11 height 12
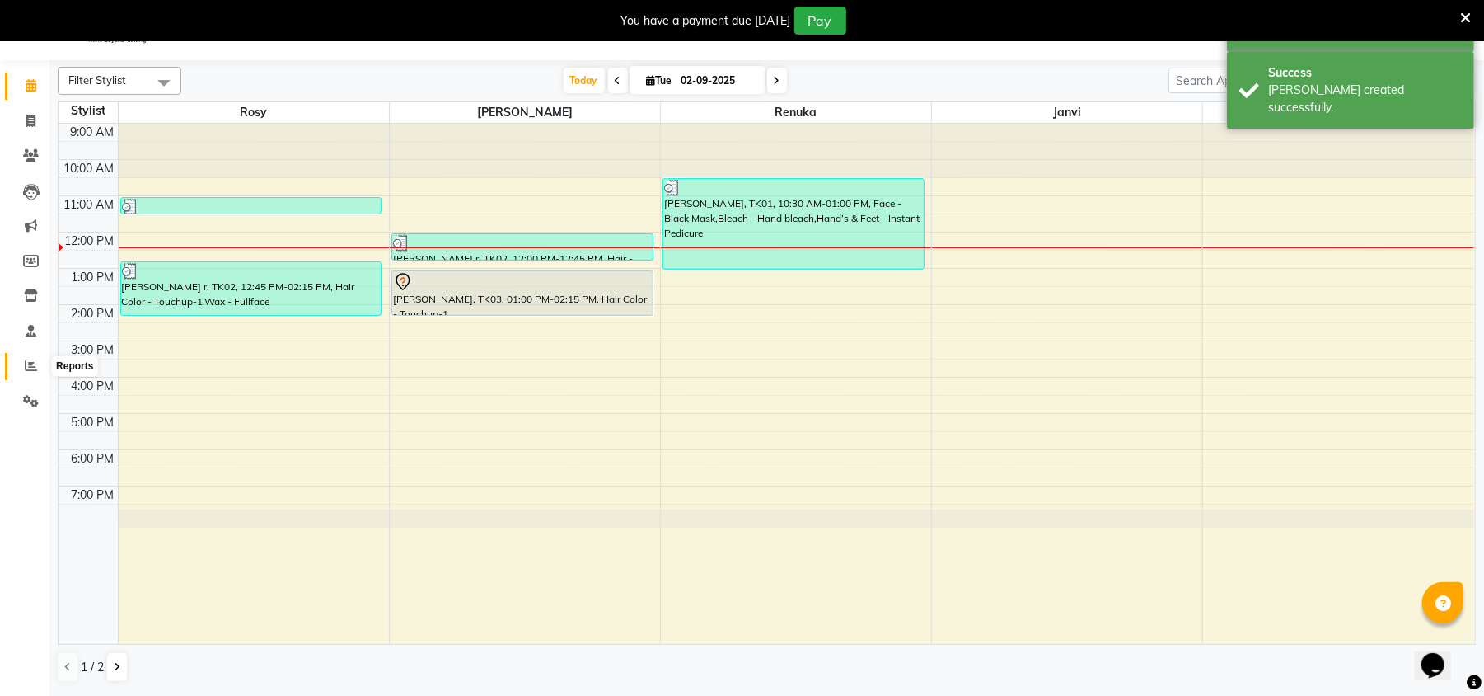
click at [28, 361] on icon at bounding box center [31, 365] width 12 height 12
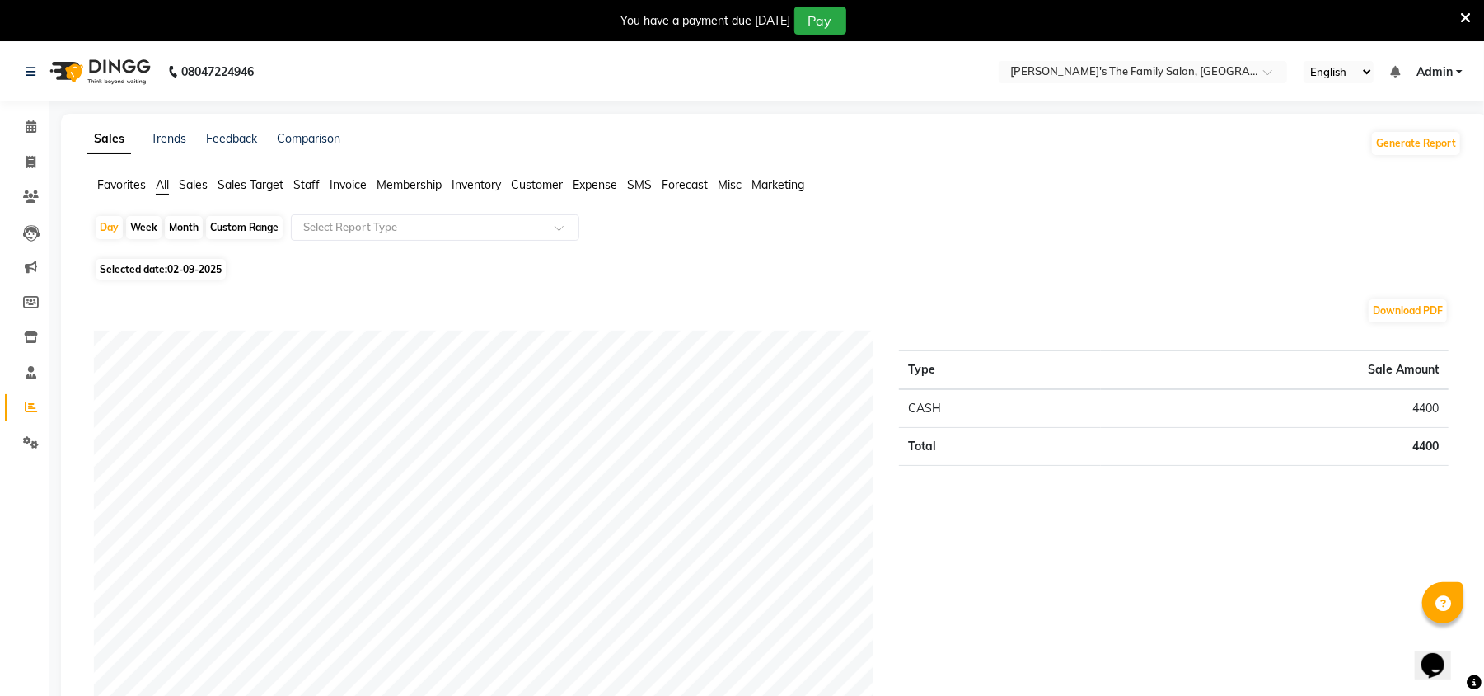
click at [180, 225] on div "Month" at bounding box center [184, 227] width 38 height 23
select select "9"
select select "2025"
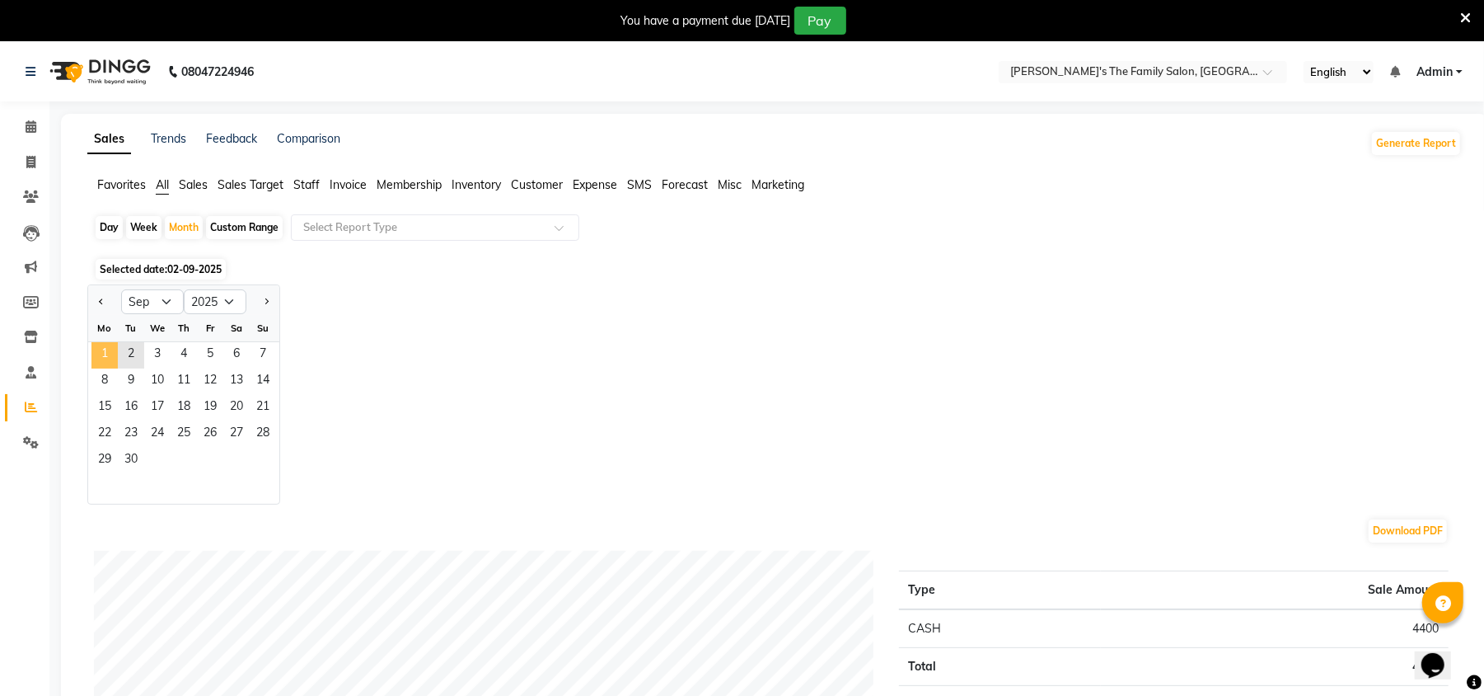
click at [96, 359] on span "1" at bounding box center [104, 355] width 26 height 26
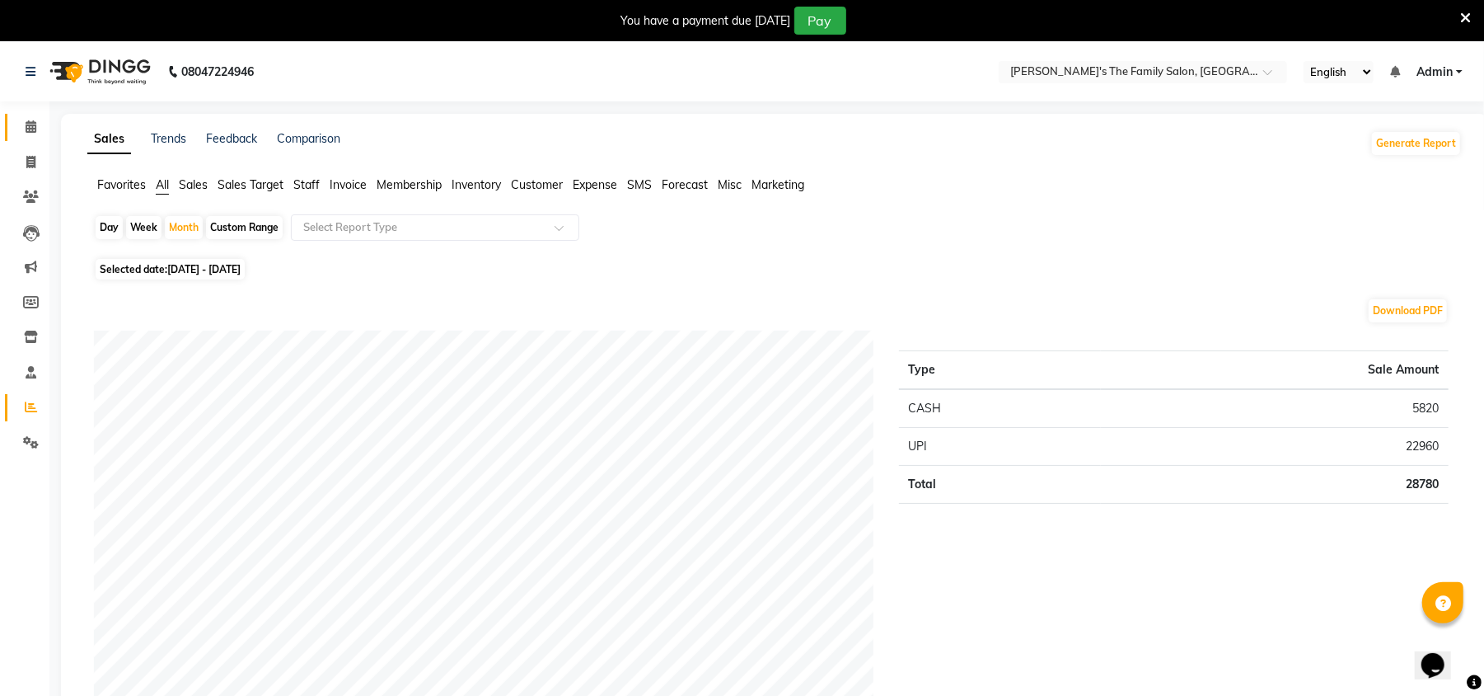
click at [23, 116] on link "Calendar" at bounding box center [25, 127] width 40 height 27
